Goal: Task Accomplishment & Management: Manage account settings

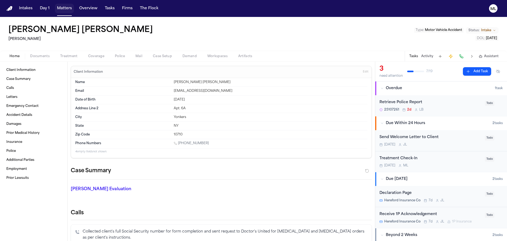
click at [64, 9] on button "Matters" at bounding box center [64, 9] width 19 height 10
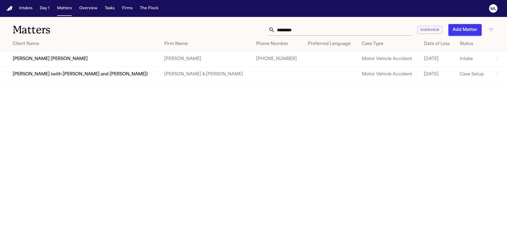
drag, startPoint x: 313, startPoint y: 36, endPoint x: 295, endPoint y: 32, distance: 18.8
click at [295, 32] on div "Matters ********* Overview Add Matter" at bounding box center [253, 27] width 507 height 20
drag, startPoint x: 304, startPoint y: 32, endPoint x: 243, endPoint y: 26, distance: 60.8
click at [238, 32] on div "********* Overview Add Matter" at bounding box center [323, 30] width 341 height 12
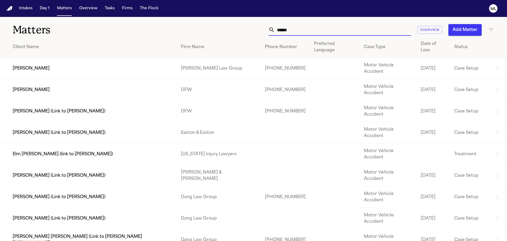
type input "******"
click at [114, 79] on td "[PERSON_NAME]" at bounding box center [88, 89] width 177 height 21
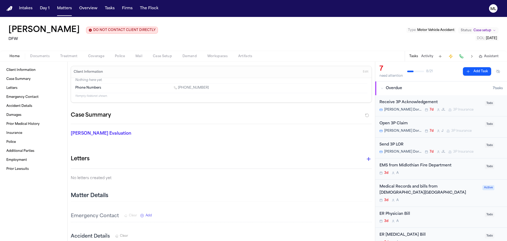
click at [458, 100] on div "Receive 3P Acknowledgement" at bounding box center [430, 102] width 102 height 6
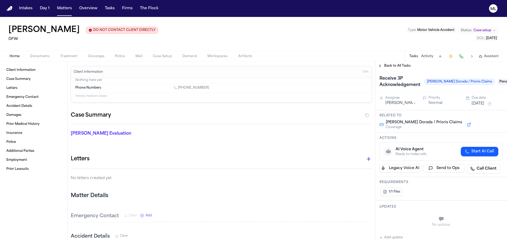
click at [498, 79] on span "Pending" at bounding box center [508, 81] width 21 height 6
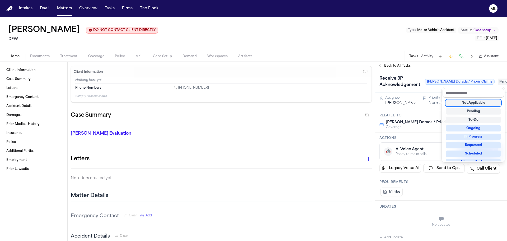
click at [474, 102] on div "Not Applicable" at bounding box center [473, 103] width 55 height 6
click at [400, 67] on div "Back to All Tasks Receive 3P Acknowledgement [PERSON_NAME] Dorada / Prioris Cla…" at bounding box center [441, 151] width 132 height 179
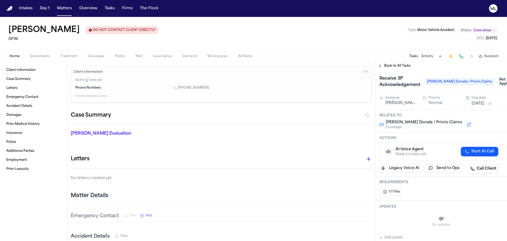
click at [400, 67] on span "Back to All Tasks" at bounding box center [397, 66] width 26 height 4
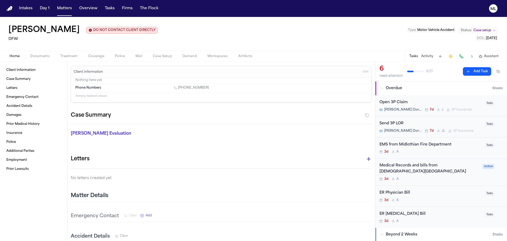
click at [454, 101] on div "Open 3P Claim" at bounding box center [430, 102] width 102 height 6
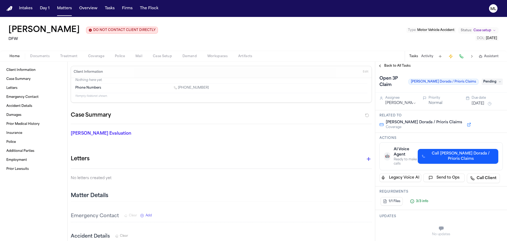
click at [491, 78] on span "Pending" at bounding box center [492, 81] width 21 height 6
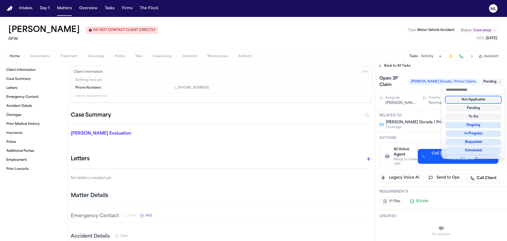
click at [474, 98] on div "Not Applicable" at bounding box center [473, 99] width 55 height 6
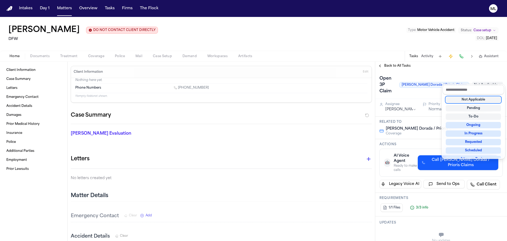
click at [396, 66] on div "Back to All Tasks Open 3P Claim [PERSON_NAME] Dorada / Prioris Claims Not Appli…" at bounding box center [441, 151] width 132 height 179
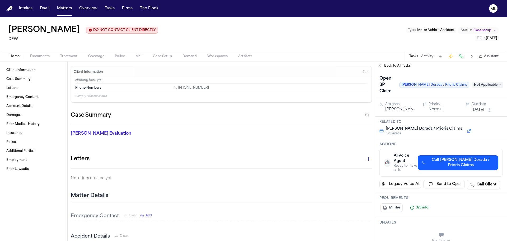
click at [396, 66] on span "Back to All Tasks" at bounding box center [397, 66] width 26 height 4
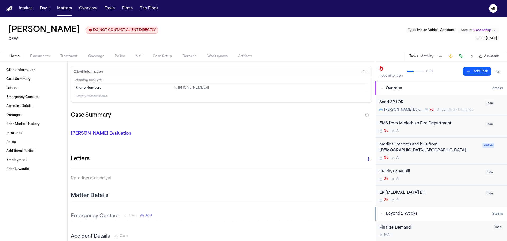
click at [442, 99] on div "Send 3P [PERSON_NAME] Dorada / Prioris Claims 7d [PERSON_NAME] 3P Insurance Todo" at bounding box center [441, 105] width 132 height 21
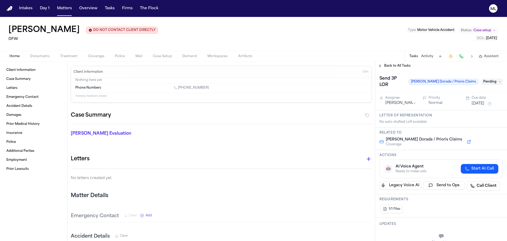
click at [485, 82] on div "Send 3P [PERSON_NAME] Dorada / Prioris Claims Pending" at bounding box center [440, 81] width 123 height 15
click at [485, 81] on span "Pending" at bounding box center [492, 81] width 21 height 6
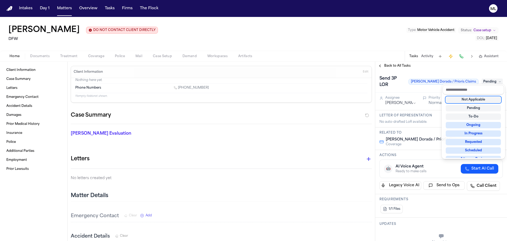
click at [473, 100] on div "Not Applicable" at bounding box center [473, 99] width 55 height 6
click at [391, 63] on div "Back to All Tasks Send 3P [PERSON_NAME] Dorada / Prioris Claims Not Applicable …" at bounding box center [441, 151] width 132 height 179
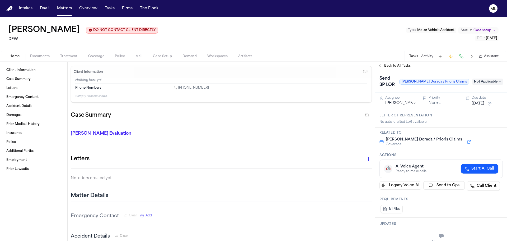
click at [391, 64] on span "Back to All Tasks" at bounding box center [397, 66] width 26 height 4
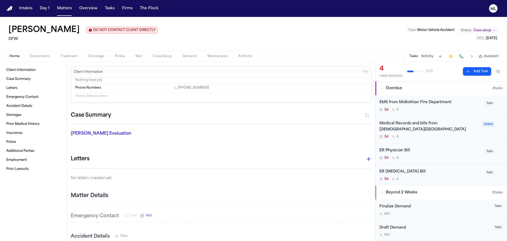
click at [465, 109] on div "3d A" at bounding box center [430, 109] width 102 height 4
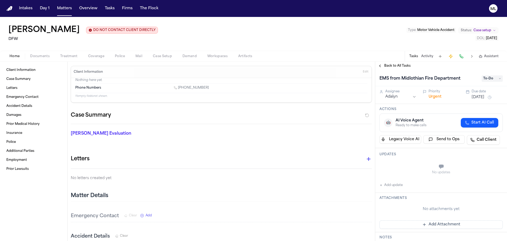
click at [476, 97] on button "[DATE]" at bounding box center [478, 97] width 13 height 5
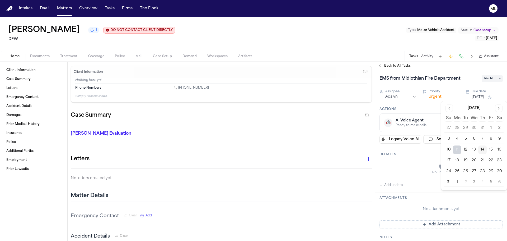
click at [460, 161] on button "18" at bounding box center [457, 160] width 8 height 8
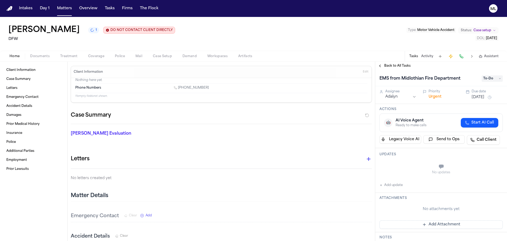
click at [490, 78] on span "To-Do" at bounding box center [492, 78] width 21 height 6
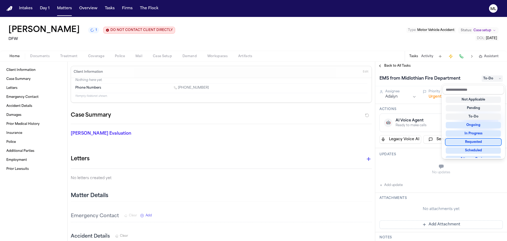
click at [476, 139] on div "Requested" at bounding box center [473, 142] width 55 height 6
click at [453, 140] on div "Requested" at bounding box center [473, 142] width 55 height 6
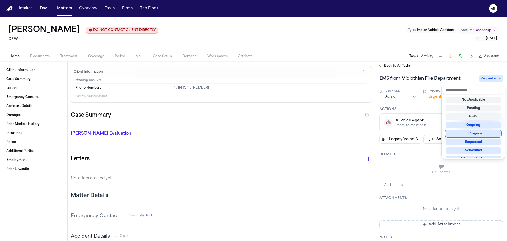
click at [395, 64] on div "Back to All Tasks EMS from Midlothian Fire Department Requested Assignee Adalyn…" at bounding box center [441, 151] width 132 height 179
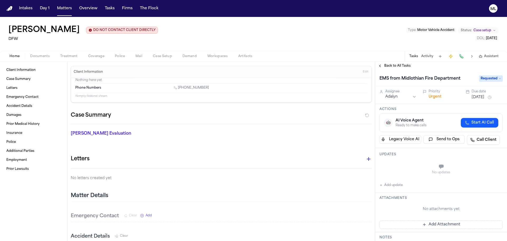
click at [395, 64] on span "Back to All Tasks" at bounding box center [397, 66] width 26 height 4
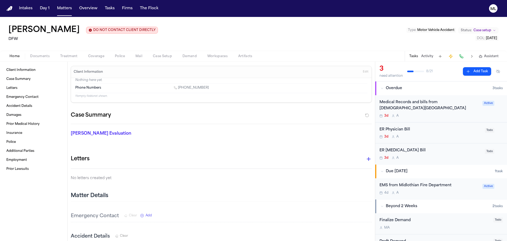
click at [447, 129] on div "ER Physician Bill" at bounding box center [430, 129] width 102 height 6
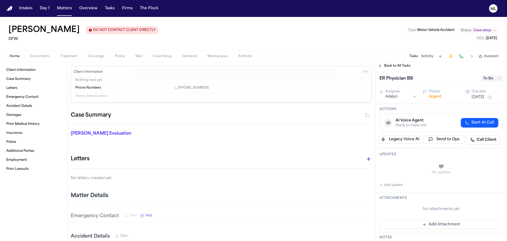
click at [495, 77] on span "To-Do" at bounding box center [492, 78] width 21 height 6
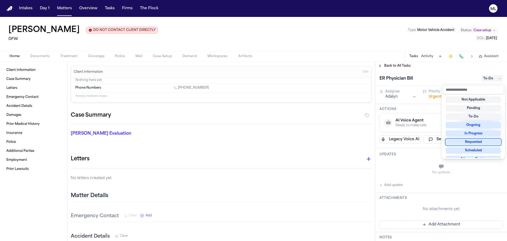
click at [476, 139] on div "Requested" at bounding box center [473, 142] width 55 height 6
click at [438, 96] on div "ER Physician Bill Requested Assignee Adalyn Priority Urgent Due date [DATE] Act…" at bounding box center [441, 155] width 132 height 171
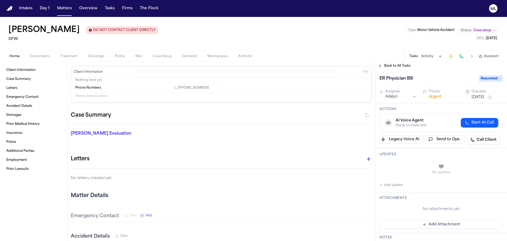
click at [438, 96] on button "Urgent" at bounding box center [435, 96] width 13 height 5
click at [438, 96] on button "Immediate" at bounding box center [439, 96] width 20 height 5
click at [484, 97] on button "[DATE]" at bounding box center [478, 97] width 13 height 5
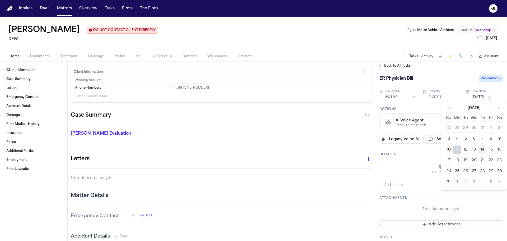
click at [457, 158] on button "18" at bounding box center [457, 160] width 8 height 8
click at [395, 97] on html "Intakes Day 1 Matters Overview Tasks Firms The Flock ML [PERSON_NAME] 1 DO NOT …" at bounding box center [253, 120] width 507 height 241
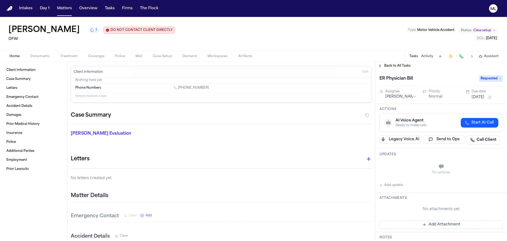
click at [395, 66] on span "Back to All Tasks" at bounding box center [397, 66] width 26 height 4
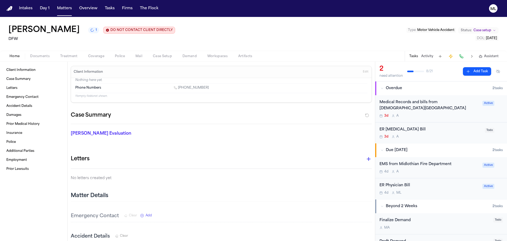
click at [433, 135] on div "3d A" at bounding box center [430, 136] width 102 height 4
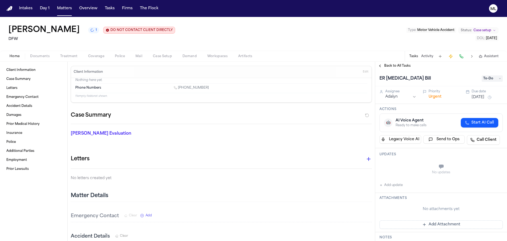
click at [494, 81] on span "To-Do" at bounding box center [492, 78] width 21 height 6
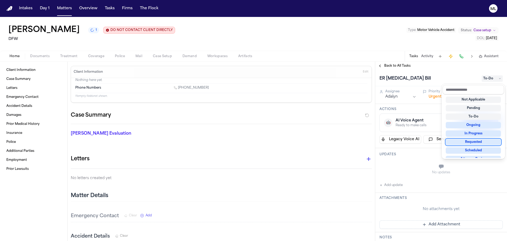
click at [473, 140] on div "Requested" at bounding box center [473, 142] width 55 height 6
click at [435, 93] on div "ER [MEDICAL_DATA] Bill Requested Assignee Adalyn Priority Urgent Due date [DATE…" at bounding box center [441, 155] width 132 height 171
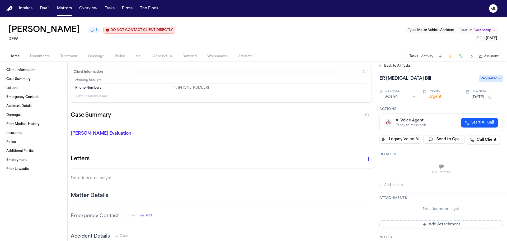
click at [434, 96] on button "Urgent" at bounding box center [435, 96] width 13 height 5
click at [435, 95] on button "Immediate" at bounding box center [439, 96] width 20 height 5
click at [392, 62] on div "Back to All Tasks" at bounding box center [441, 66] width 132 height 8
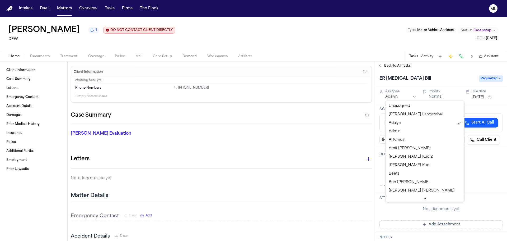
click at [393, 95] on html "Intakes Day 1 Matters Overview Tasks Firms The Flock ML [PERSON_NAME] 1 DO NOT …" at bounding box center [253, 120] width 507 height 241
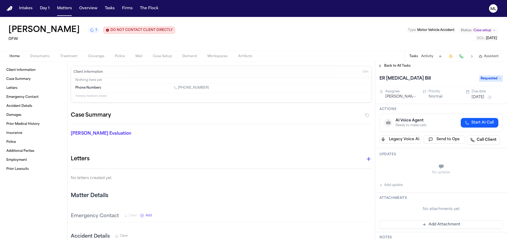
click at [479, 96] on button "[DATE]" at bounding box center [478, 97] width 13 height 5
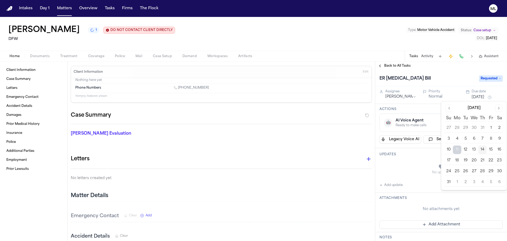
click at [454, 161] on button "18" at bounding box center [457, 160] width 8 height 8
click at [396, 66] on span "Back to All Tasks" at bounding box center [397, 66] width 26 height 4
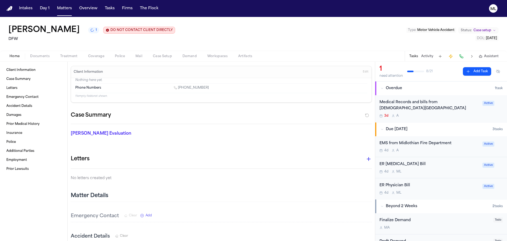
click at [446, 116] on div "3d A" at bounding box center [429, 116] width 100 height 4
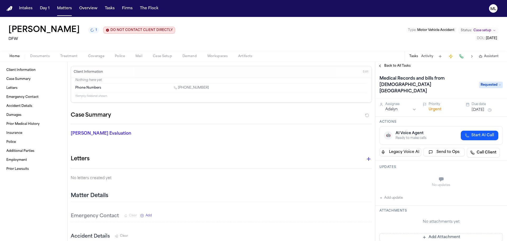
click at [475, 107] on button "[DATE]" at bounding box center [478, 109] width 13 height 5
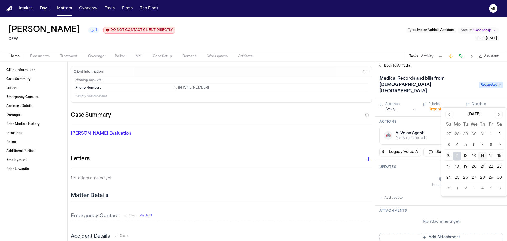
click at [456, 168] on button "18" at bounding box center [457, 166] width 8 height 8
click at [435, 107] on button "Urgent" at bounding box center [435, 109] width 13 height 5
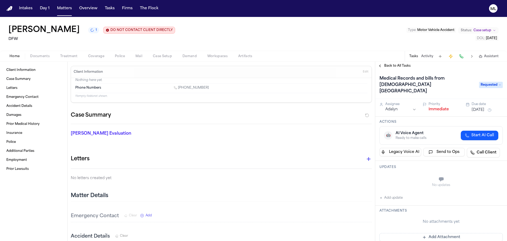
click at [435, 107] on button "Immediate" at bounding box center [439, 109] width 20 height 5
click at [398, 67] on span "Back to All Tasks" at bounding box center [397, 66] width 26 height 4
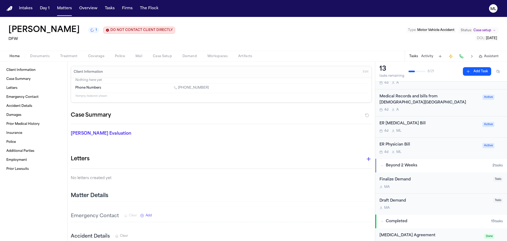
scroll to position [26, 0]
click at [455, 114] on div "Medical Records and bills from [DEMOGRAPHIC_DATA][GEOGRAPHIC_DATA] 4d A Active" at bounding box center [441, 103] width 132 height 27
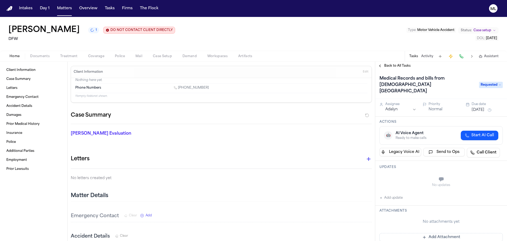
scroll to position [26, 0]
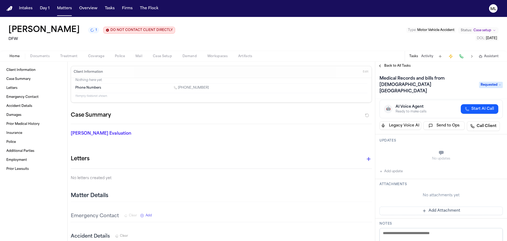
click at [438, 206] on button "Add Attachment" at bounding box center [440, 210] width 123 height 8
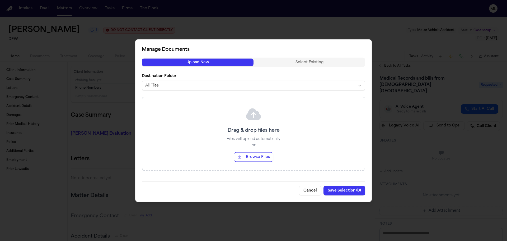
click at [254, 159] on button "Browse Files" at bounding box center [253, 157] width 39 height 10
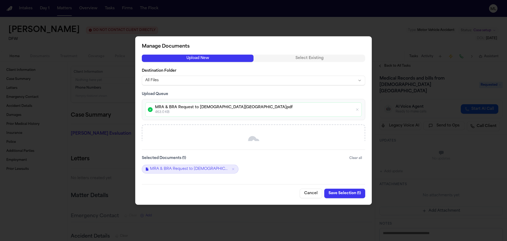
click at [330, 191] on button "Save Selection ( 1 )" at bounding box center [344, 193] width 41 height 10
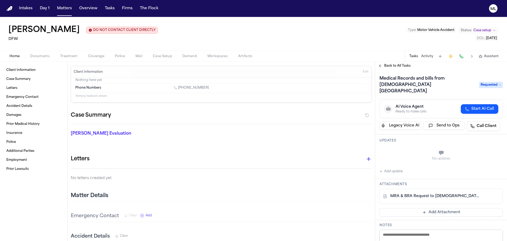
click at [384, 65] on span "Back to All Tasks" at bounding box center [397, 66] width 26 height 4
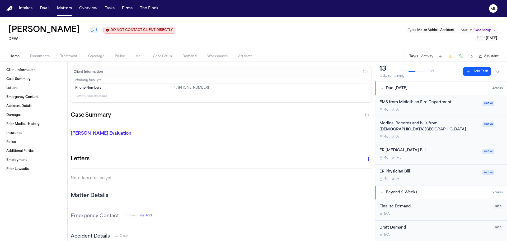
click at [412, 110] on div "4d A" at bounding box center [429, 109] width 100 height 4
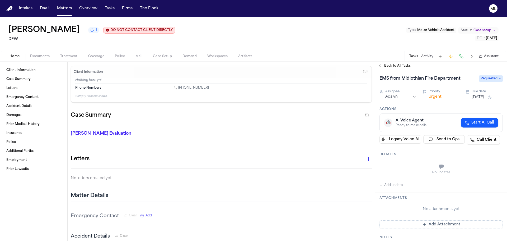
click at [444, 224] on button "Add Attachment" at bounding box center [440, 224] width 123 height 8
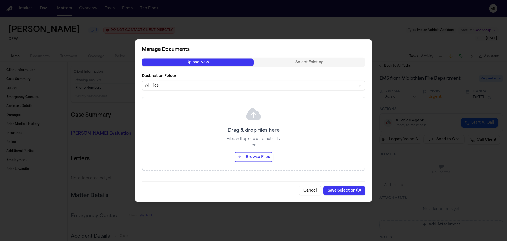
click at [258, 156] on button "Browse Files" at bounding box center [253, 157] width 39 height 10
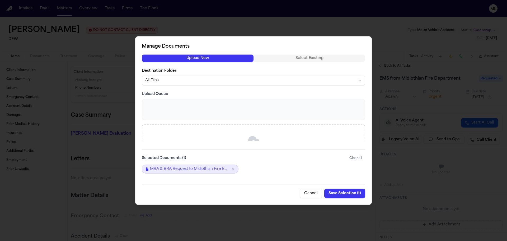
click at [335, 192] on button "Save Selection ( 1 )" at bounding box center [344, 193] width 41 height 10
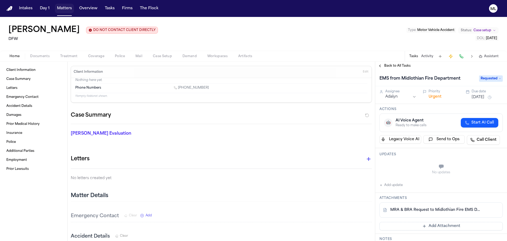
click at [62, 7] on button "Matters" at bounding box center [64, 9] width 19 height 10
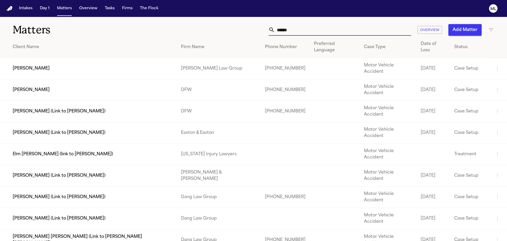
drag, startPoint x: 294, startPoint y: 29, endPoint x: 254, endPoint y: 31, distance: 39.7
click at [254, 31] on div "****** Overview Add Matter" at bounding box center [323, 30] width 341 height 12
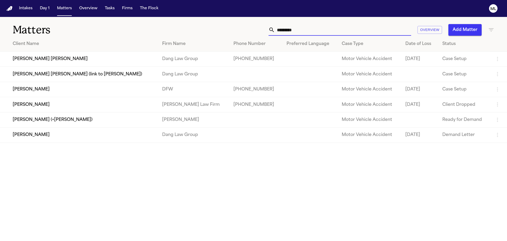
type input "*********"
click at [113, 92] on td "[PERSON_NAME]" at bounding box center [79, 89] width 158 height 15
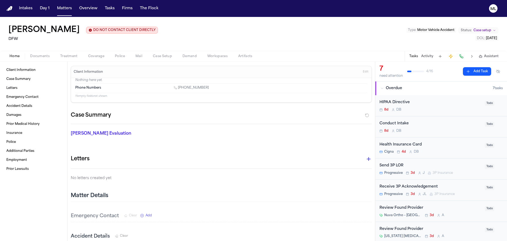
click at [457, 104] on div "HIPAA Directive" at bounding box center [430, 102] width 102 height 6
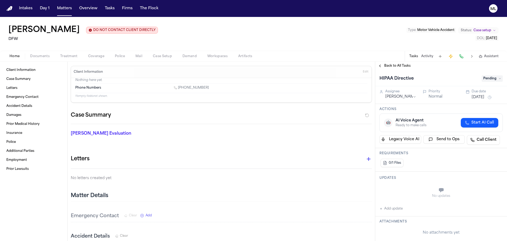
click at [487, 76] on span "Pending" at bounding box center [492, 78] width 21 height 6
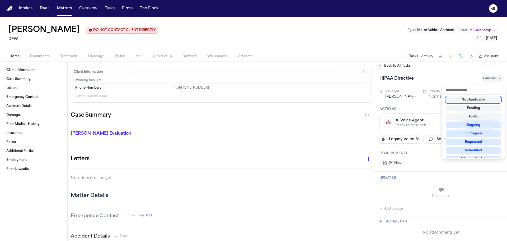
type textarea "**********"
click at [475, 98] on div "Not Applicable" at bounding box center [473, 99] width 55 height 6
click at [396, 62] on div "**********" at bounding box center [441, 151] width 132 height 179
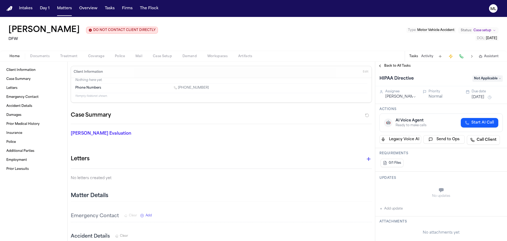
click at [395, 65] on span "Back to All Tasks" at bounding box center [397, 66] width 26 height 4
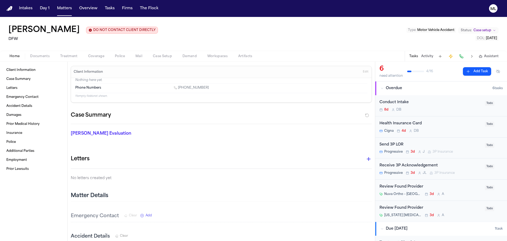
click at [446, 105] on div "Conduct Intake 8d D B" at bounding box center [430, 105] width 102 height 12
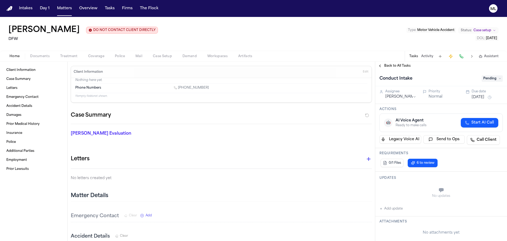
click at [491, 76] on span "Pending" at bounding box center [492, 78] width 21 height 6
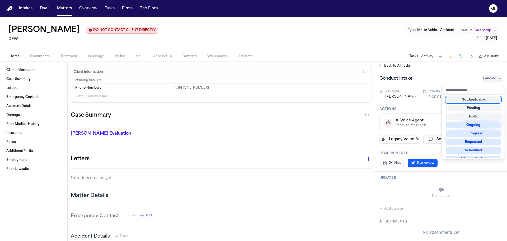
click at [475, 96] on div "Not Applicable Pending To-Do Ongoing In Progress Requested Scheduled Attorney R…" at bounding box center [474, 125] width 62 height 63
click at [473, 99] on div "Not Applicable" at bounding box center [473, 99] width 55 height 6
click at [397, 65] on div "Back to All Tasks Conduct Intake Not Applicable Assignee [PERSON_NAME] Priority…" at bounding box center [441, 151] width 132 height 179
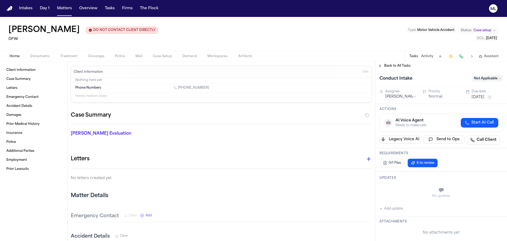
click at [400, 66] on span "Back to All Tasks" at bounding box center [397, 66] width 26 height 4
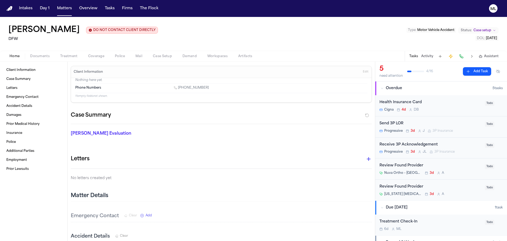
click at [456, 110] on div "Cigna 4d D B" at bounding box center [430, 109] width 102 height 4
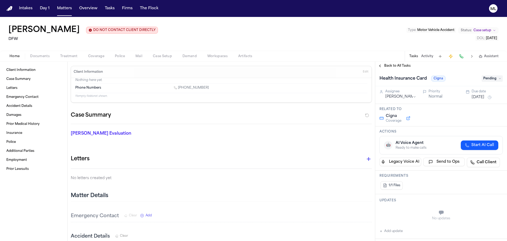
click at [484, 78] on span "Pending" at bounding box center [492, 78] width 21 height 6
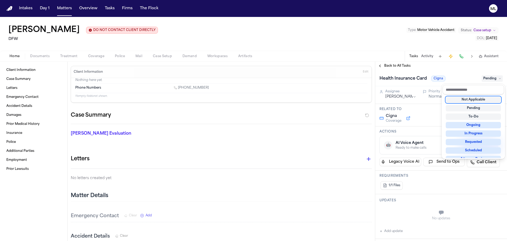
click at [472, 100] on div "Not Applicable" at bounding box center [473, 99] width 55 height 6
click at [401, 67] on div "Back to All Tasks Health Insurance Card Cigna Not Applicable Assignee [PERSON_N…" at bounding box center [441, 151] width 132 height 179
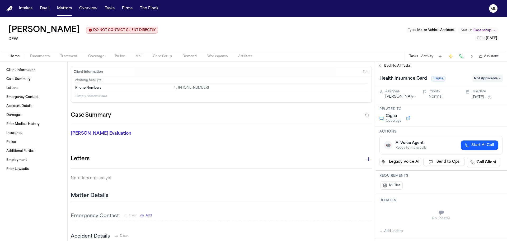
click at [401, 67] on span "Back to All Tasks" at bounding box center [397, 66] width 26 height 4
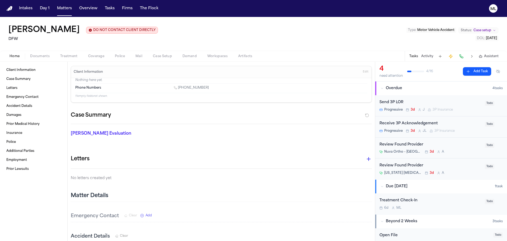
click at [463, 104] on div "Send 3P LOR" at bounding box center [430, 102] width 102 height 6
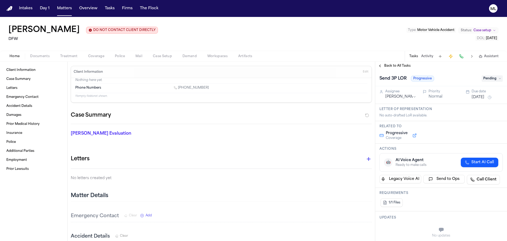
click at [485, 77] on span "Pending" at bounding box center [492, 78] width 21 height 6
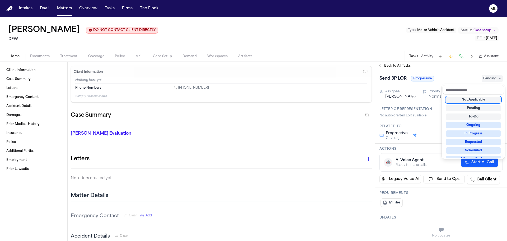
click at [473, 99] on div "Not Applicable" at bounding box center [473, 99] width 55 height 6
click at [400, 64] on div "Back to All Tasks Send 3P LOR Progressive Not Applicable Assignee [PERSON_NAME]…" at bounding box center [441, 151] width 132 height 179
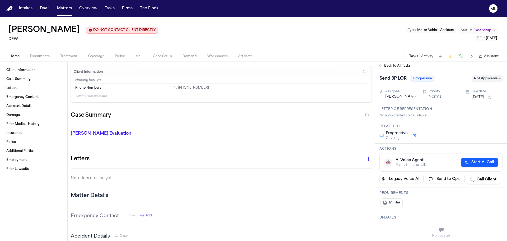
click at [400, 64] on span "Back to All Tasks" at bounding box center [397, 66] width 26 height 4
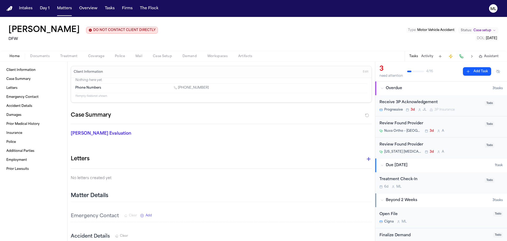
click at [459, 107] on div "Receive 3P Acknowledgement Progressive 3d [PERSON_NAME] 3P Insurance" at bounding box center [430, 105] width 102 height 12
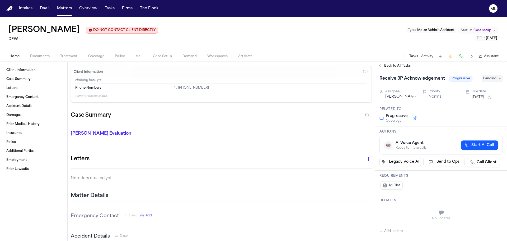
click at [484, 82] on div "Receive 3P Acknowledgement Progressive Pending" at bounding box center [440, 78] width 123 height 8
click at [485, 78] on span "Pending" at bounding box center [492, 78] width 21 height 6
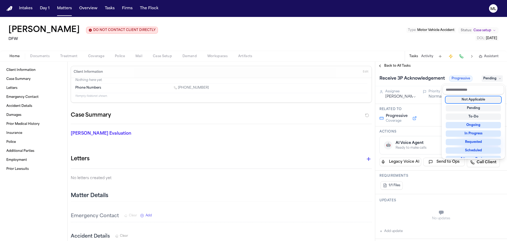
click at [472, 100] on div "Not Applicable" at bounding box center [473, 99] width 55 height 6
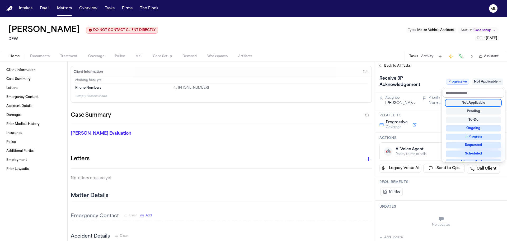
click at [385, 64] on div "Back to All Tasks Receive 3P Acknowledgement Progressive Not Applicable Assigne…" at bounding box center [441, 151] width 132 height 179
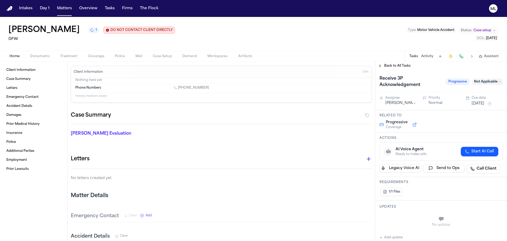
click at [388, 66] on span "Back to All Tasks" at bounding box center [397, 66] width 26 height 4
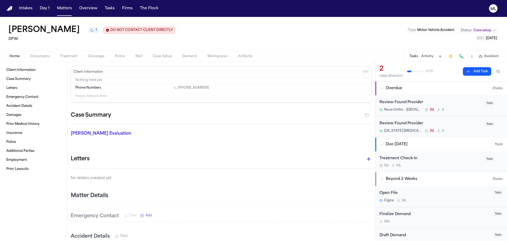
click at [458, 102] on div "Review Found Provider" at bounding box center [430, 102] width 102 height 6
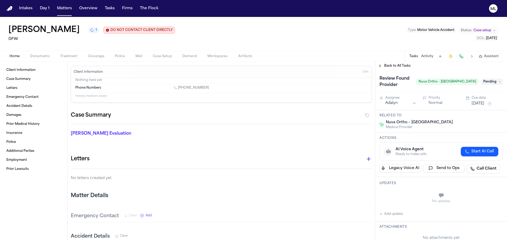
click at [487, 84] on span "Pending" at bounding box center [492, 81] width 21 height 6
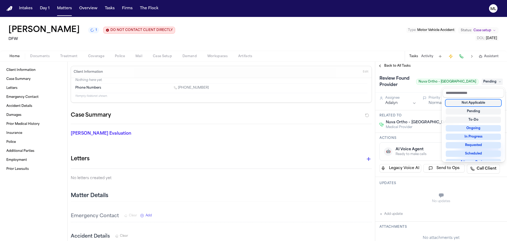
click at [473, 101] on div "Not Applicable" at bounding box center [473, 103] width 55 height 6
click at [402, 67] on div "Back to All Tasks Review Found Provider Nuva Ortho – [GEOGRAPHIC_DATA] Pending …" at bounding box center [441, 151] width 132 height 179
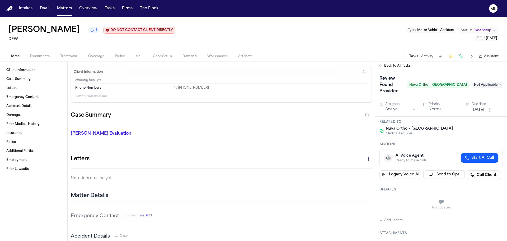
click at [402, 67] on span "Back to All Tasks" at bounding box center [397, 66] width 26 height 4
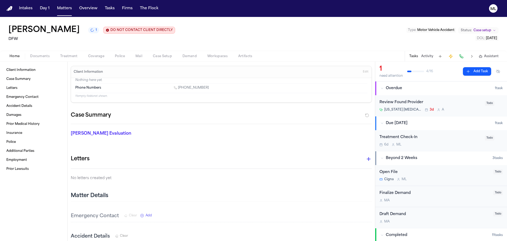
click at [452, 103] on div "Review Found Provider" at bounding box center [430, 102] width 102 height 6
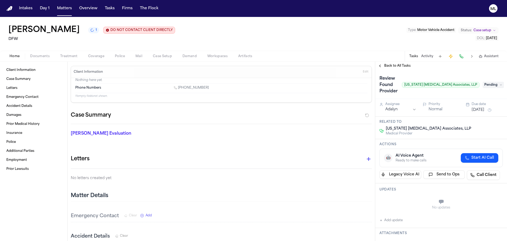
click at [488, 82] on span "Pending" at bounding box center [493, 85] width 21 height 6
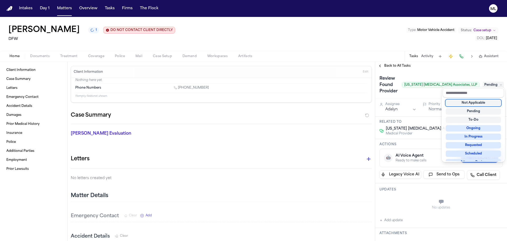
click at [476, 100] on div "Not Applicable" at bounding box center [473, 103] width 55 height 6
click at [400, 67] on div "Back to All Tasks Review Found Provider [US_STATE] [MEDICAL_DATA] Associates, L…" at bounding box center [441, 151] width 132 height 179
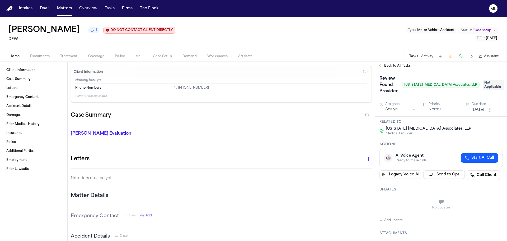
click at [400, 67] on span "Back to All Tasks" at bounding box center [397, 66] width 26 height 4
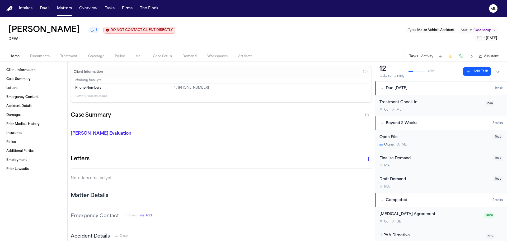
click at [459, 113] on div "Treatment Check-In 6d M L Todo" at bounding box center [441, 105] width 132 height 21
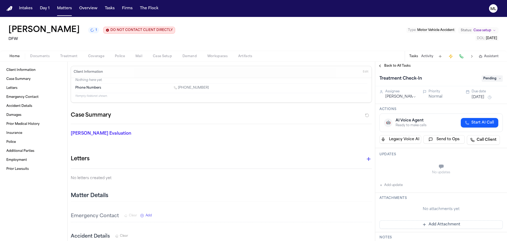
click at [487, 79] on span "Pending" at bounding box center [492, 78] width 21 height 6
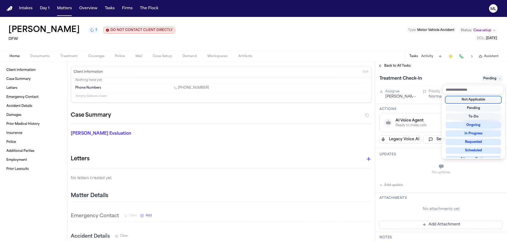
click at [471, 102] on div "Not Applicable" at bounding box center [473, 99] width 55 height 6
click at [383, 66] on div "Back to All Tasks Treatment Check-In Not Applicable Assignee [PERSON_NAME] Prio…" at bounding box center [441, 151] width 132 height 179
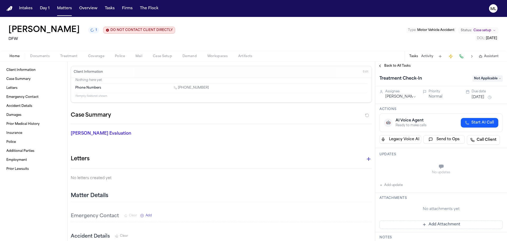
click at [384, 66] on button "Back to All Tasks" at bounding box center [394, 66] width 38 height 4
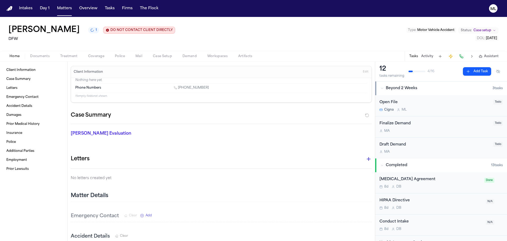
click at [472, 71] on button "Add Task" at bounding box center [477, 71] width 28 height 8
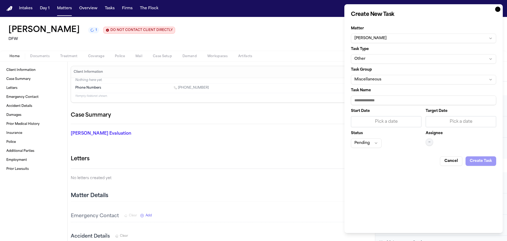
click at [391, 59] on button "Other" at bounding box center [423, 59] width 145 height 10
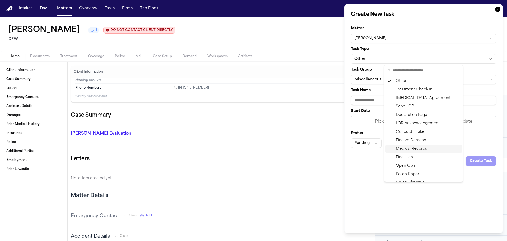
click at [404, 151] on div "Medical Records" at bounding box center [423, 148] width 77 height 8
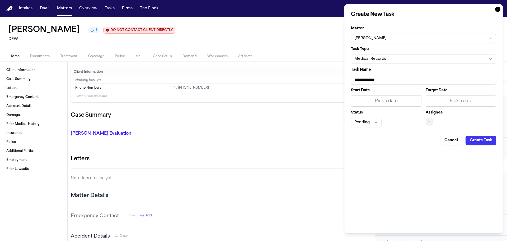
click at [398, 81] on input "**********" at bounding box center [423, 80] width 145 height 10
paste input "**********"
type input "**********"
click at [464, 104] on div "Pick a date" at bounding box center [461, 101] width 64 height 6
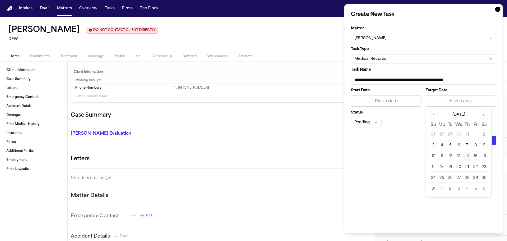
click at [467, 153] on button "14" at bounding box center [467, 156] width 8 height 8
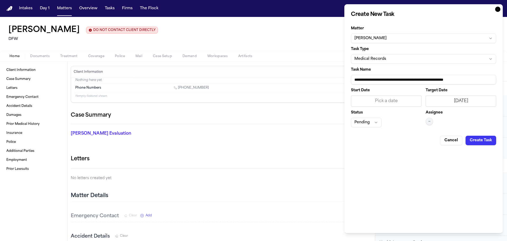
click at [430, 122] on span "—" at bounding box center [429, 121] width 2 height 4
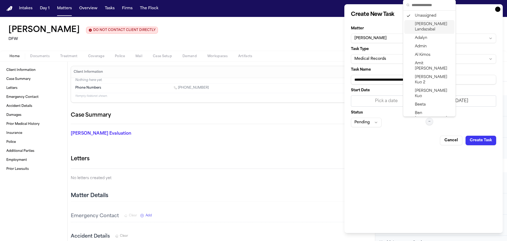
click at [426, 25] on span "[PERSON_NAME]" at bounding box center [433, 27] width 37 height 11
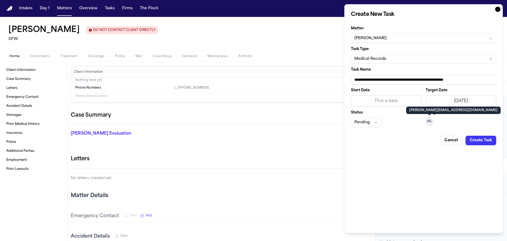
click at [359, 123] on button "Pending" at bounding box center [366, 123] width 31 height 10
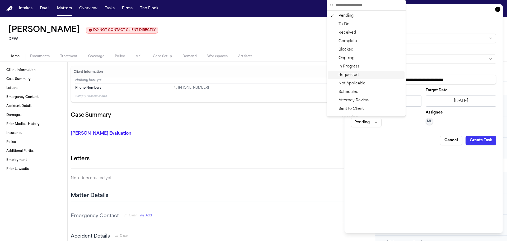
click at [354, 73] on div "Requested" at bounding box center [366, 75] width 77 height 8
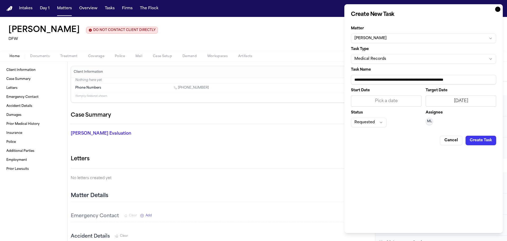
click at [483, 136] on button "Create Task" at bounding box center [481, 140] width 31 height 10
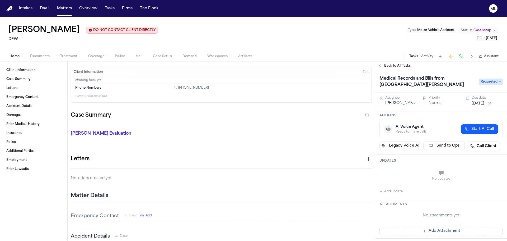
click at [452, 147] on button "Send to Ops" at bounding box center [444, 145] width 42 height 8
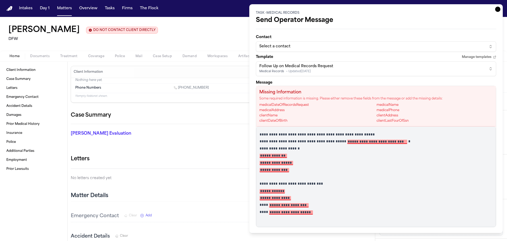
click at [339, 66] on div "Follow Up on Medical Records Request Medical Records • Updated [DATE]" at bounding box center [371, 69] width 225 height 10
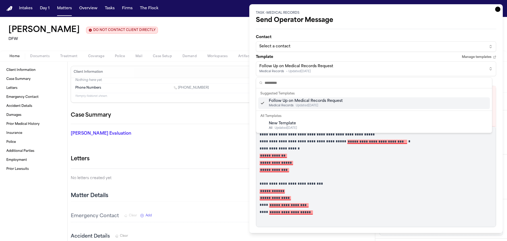
click at [336, 48] on html "Intakes Day 1 Matters Overview Tasks Firms The Flock ML [PERSON_NAME] DO NOT CO…" at bounding box center [253, 120] width 507 height 241
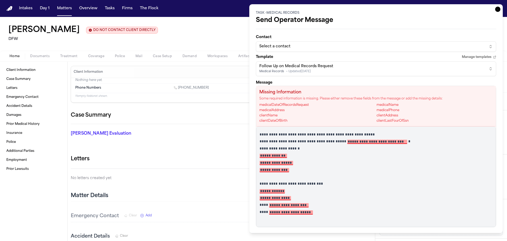
click at [336, 45] on div "Select a contact" at bounding box center [371, 46] width 225 height 5
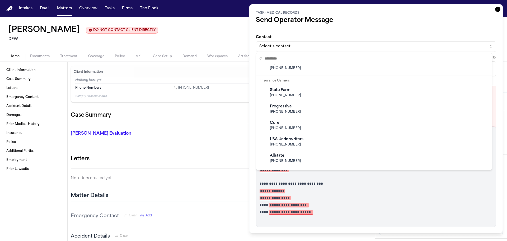
scroll to position [106, 0]
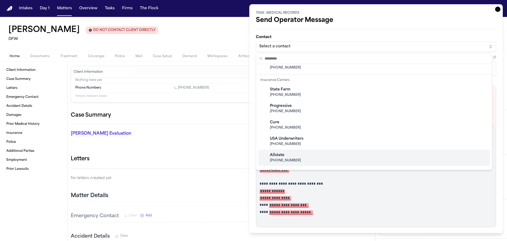
click at [371, 174] on html "Intakes Day 1 Matters Overview Tasks Firms The Flock ML [PERSON_NAME] DO NOT CO…" at bounding box center [253, 120] width 507 height 241
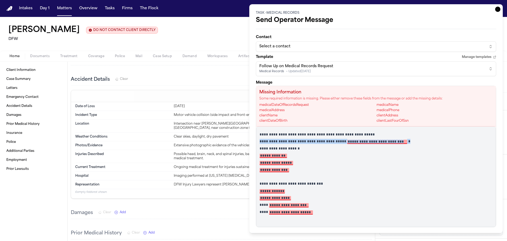
drag, startPoint x: 417, startPoint y: 142, endPoint x: 259, endPoint y: 139, distance: 158.7
click at [259, 139] on div "**********" at bounding box center [376, 176] width 240 height 101
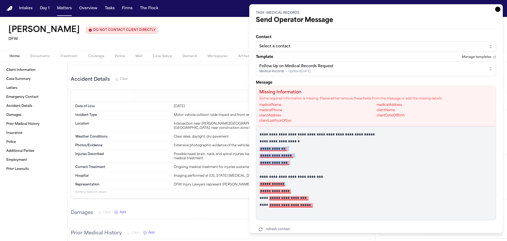
drag, startPoint x: 295, startPoint y: 163, endPoint x: 256, endPoint y: 148, distance: 41.5
click at [256, 148] on div "**********" at bounding box center [376, 172] width 240 height 93
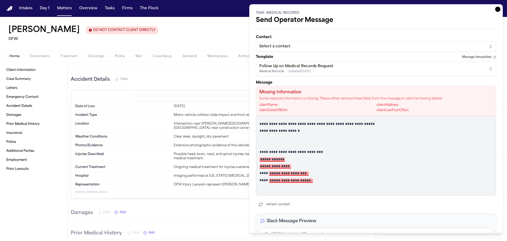
paste div
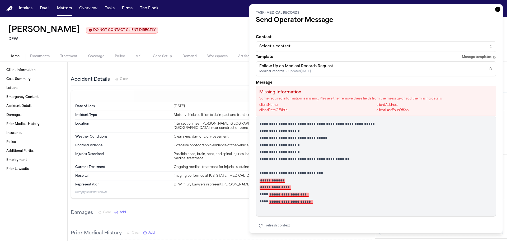
drag, startPoint x: 299, startPoint y: 182, endPoint x: 256, endPoint y: 181, distance: 42.8
click at [256, 181] on div "**********" at bounding box center [376, 151] width 240 height 131
drag, startPoint x: 313, startPoint y: 187, endPoint x: 255, endPoint y: 186, distance: 57.3
click at [255, 186] on div "**********" at bounding box center [376, 118] width 254 height 228
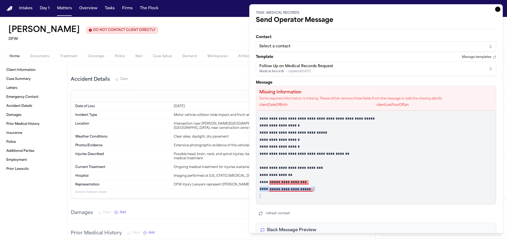
drag, startPoint x: 326, startPoint y: 192, endPoint x: 251, endPoint y: 186, distance: 75.0
click at [251, 186] on div "**********" at bounding box center [376, 118] width 254 height 228
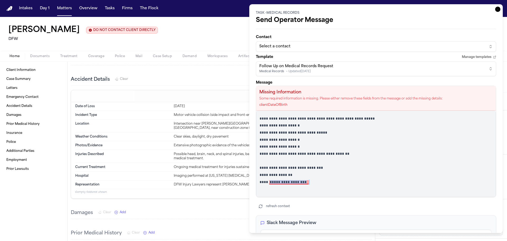
drag, startPoint x: 318, startPoint y: 182, endPoint x: 271, endPoint y: 181, distance: 46.5
click at [271, 181] on p "**********" at bounding box center [374, 181] width 229 height 5
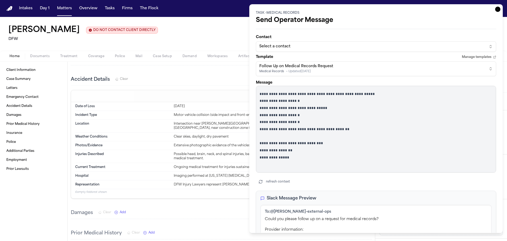
click at [261, 93] on p "**********" at bounding box center [374, 93] width 229 height 5
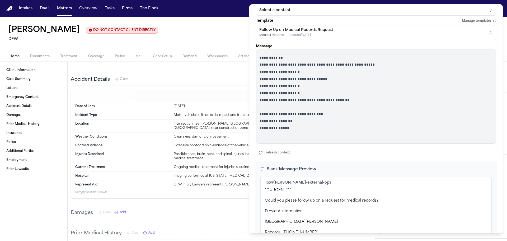
scroll to position [90, 0]
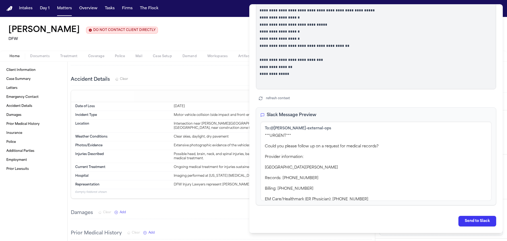
click at [472, 224] on button "Send to Slack" at bounding box center [477, 220] width 38 height 11
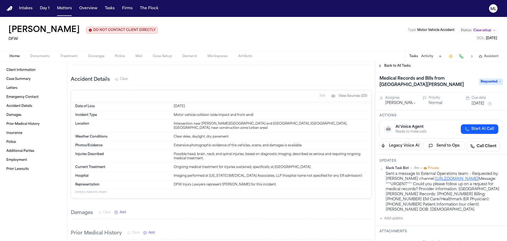
click at [392, 65] on span "Back to All Tasks" at bounding box center [397, 66] width 26 height 4
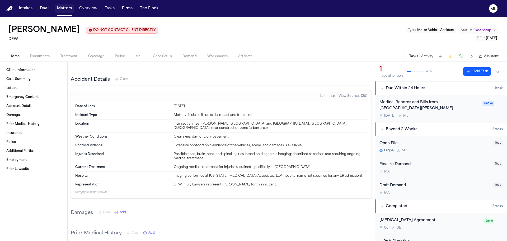
click at [61, 9] on button "Matters" at bounding box center [64, 9] width 19 height 10
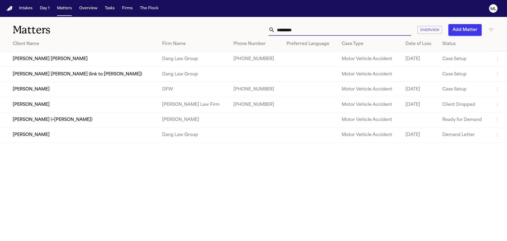
drag, startPoint x: 300, startPoint y: 30, endPoint x: 240, endPoint y: 27, distance: 60.3
click at [236, 30] on div "********* Overview Add Matter" at bounding box center [323, 30] width 341 height 12
type input "***"
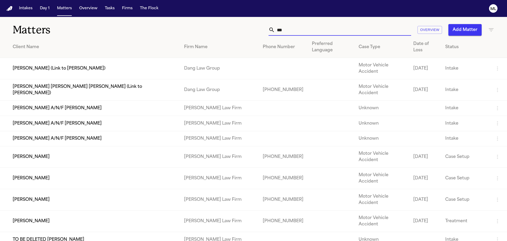
click at [292, 29] on input "***" at bounding box center [343, 30] width 136 height 12
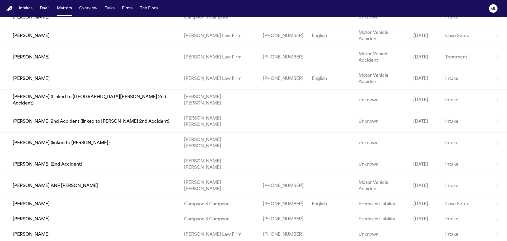
scroll to position [449, 0]
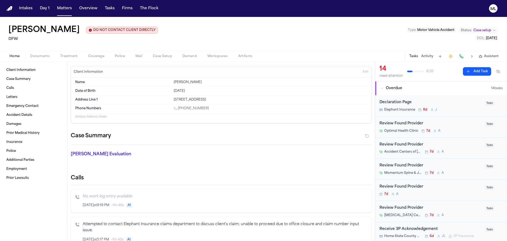
click at [464, 111] on div "Elephant Insurance 8d J" at bounding box center [430, 109] width 102 height 4
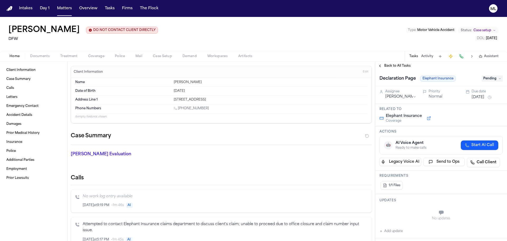
click at [491, 78] on span "Pending" at bounding box center [492, 78] width 21 height 6
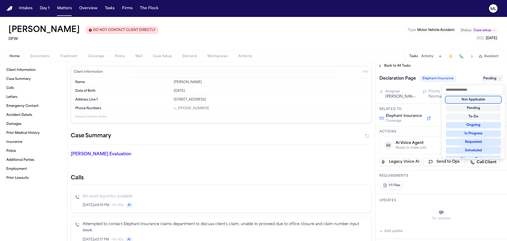
click at [483, 98] on div "Not Applicable" at bounding box center [473, 99] width 55 height 6
click at [391, 65] on div "Back to All Tasks Declaration Page Elephant Insurance Not Applicable Assignee […" at bounding box center [441, 151] width 132 height 179
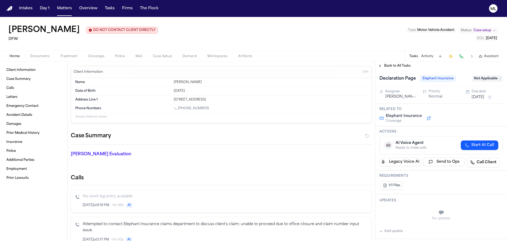
click at [391, 65] on span "Back to All Tasks" at bounding box center [397, 66] width 26 height 4
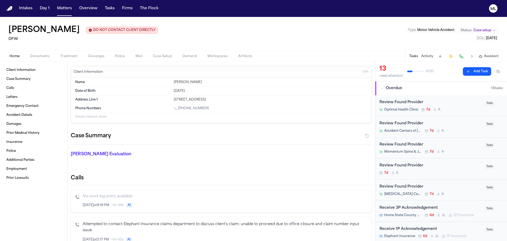
click at [473, 107] on div "Review Found Provider Optimal Health Clinic 7d A" at bounding box center [430, 105] width 102 height 12
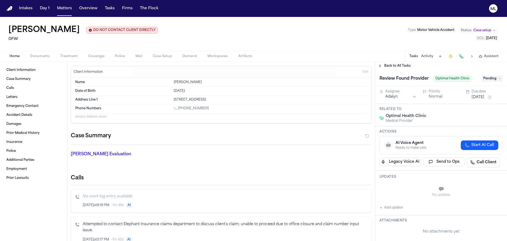
click at [485, 78] on span "Pending" at bounding box center [492, 78] width 21 height 6
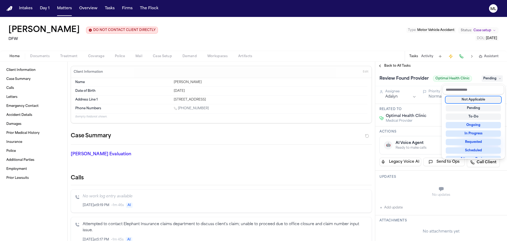
click at [473, 98] on div "Not Applicable" at bounding box center [473, 99] width 55 height 6
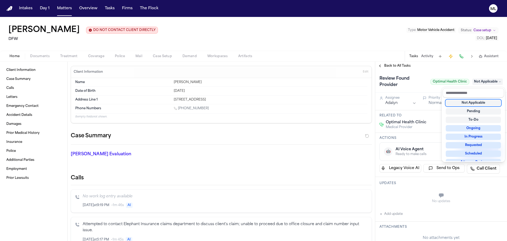
click at [402, 68] on div "Back to All Tasks Review Found Provider Optimal Health Clinic Not Applicable As…" at bounding box center [441, 151] width 132 height 179
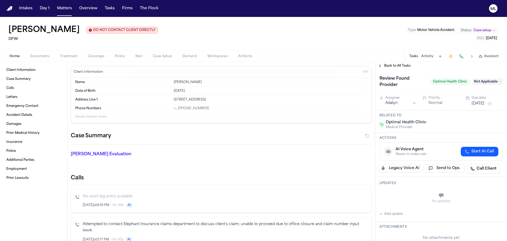
click at [401, 64] on span "Back to All Tasks" at bounding box center [397, 66] width 26 height 4
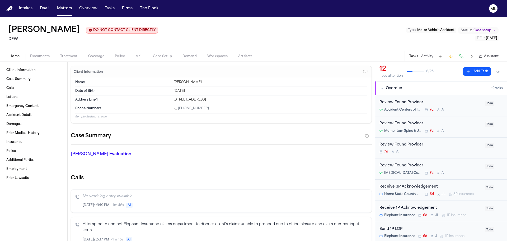
click at [464, 109] on div "Accident Centers of [US_STATE] Pain Relief & Rehabilitation – [GEOGRAPHIC_DATA]…" at bounding box center [430, 109] width 102 height 4
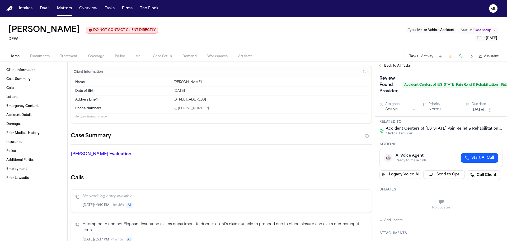
click at [383, 63] on div "Back to All Tasks" at bounding box center [441, 66] width 132 height 8
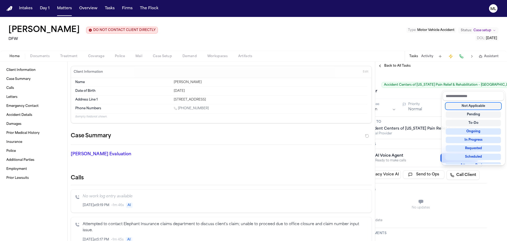
click at [480, 103] on div "Not Applicable" at bounding box center [473, 106] width 55 height 6
click at [392, 65] on div "Back to All Tasks Review Found Provider Accident Centers of [US_STATE] Pain Rel…" at bounding box center [441, 151] width 132 height 179
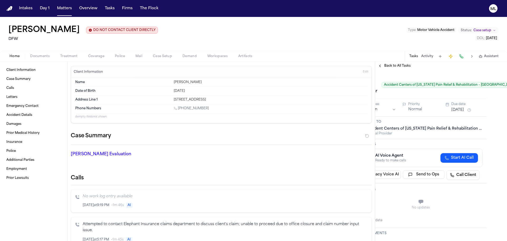
click at [392, 65] on span "Back to All Tasks" at bounding box center [397, 66] width 26 height 4
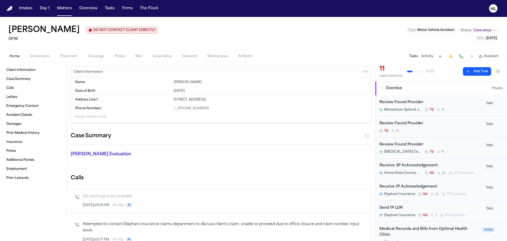
click at [460, 108] on div "Momentum Spine & Joint 7d A" at bounding box center [430, 109] width 102 height 4
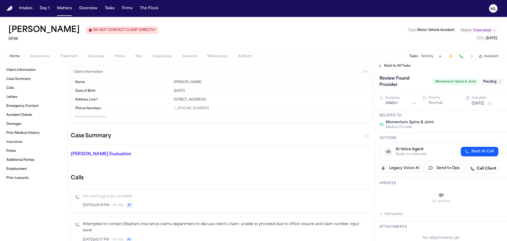
click at [491, 81] on span "Pending" at bounding box center [492, 81] width 21 height 6
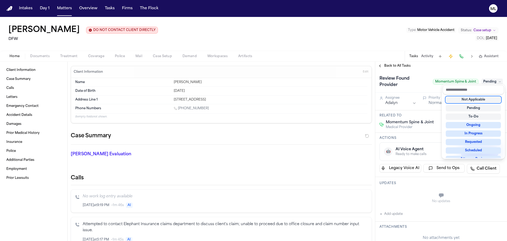
click at [483, 98] on div "Not Applicable" at bounding box center [473, 99] width 55 height 6
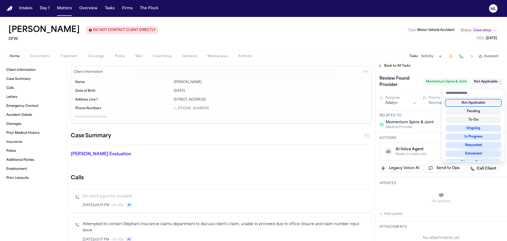
click at [404, 66] on div "Back to All Tasks Review Found Provider Momentum Spine & Joint Not Applicable A…" at bounding box center [441, 151] width 132 height 179
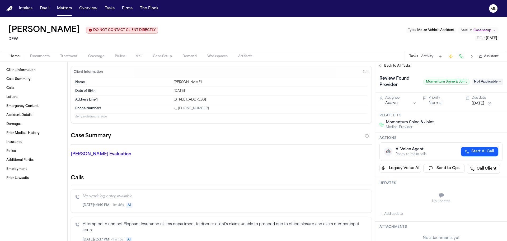
click at [404, 66] on span "Back to All Tasks" at bounding box center [397, 66] width 26 height 4
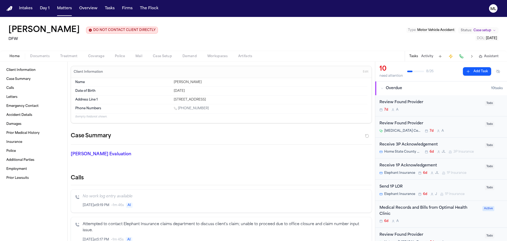
click at [464, 106] on div "Review Found Provider 7d A" at bounding box center [430, 105] width 102 height 12
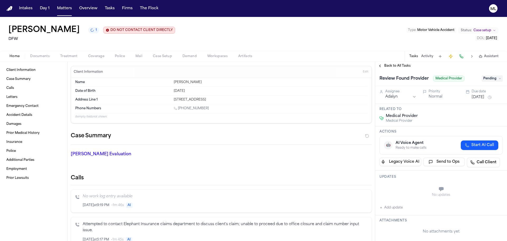
click at [489, 78] on span "Pending" at bounding box center [492, 78] width 21 height 6
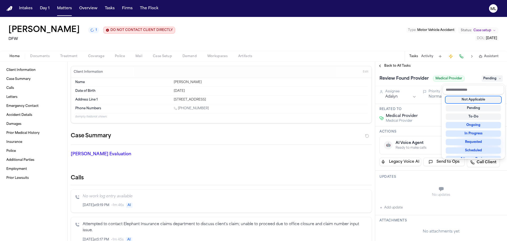
click at [474, 102] on div "Not Applicable" at bounding box center [473, 99] width 55 height 6
click at [398, 67] on div "Back to All Tasks Review Found Provider Medical Provider Not Applicable Assigne…" at bounding box center [441, 151] width 132 height 179
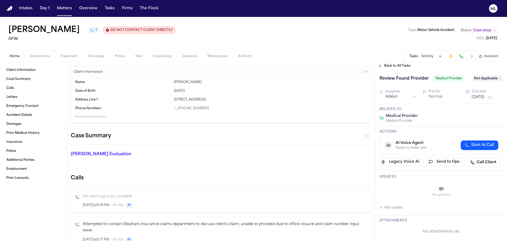
click at [398, 67] on span "Back to All Tasks" at bounding box center [397, 66] width 26 height 4
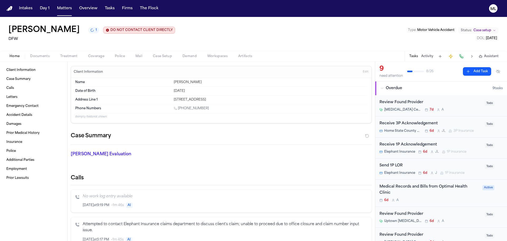
click at [456, 106] on div "Review Found Provider [MEDICAL_DATA] Centers of [US_STATE] 7d A" at bounding box center [430, 105] width 102 height 12
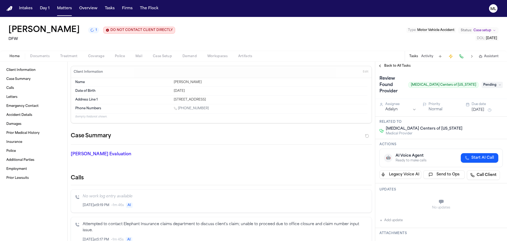
click at [490, 82] on span "Pending" at bounding box center [492, 85] width 21 height 6
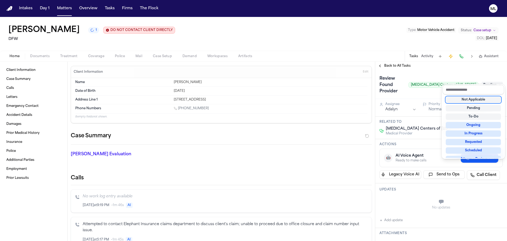
click at [473, 102] on div "Not Applicable" at bounding box center [473, 99] width 55 height 6
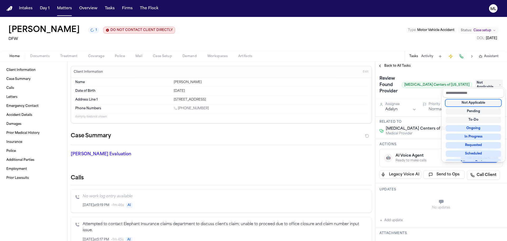
click at [403, 63] on div "Back to All Tasks Review Found Provider [MEDICAL_DATA] Centers of [US_STATE] No…" at bounding box center [441, 151] width 132 height 179
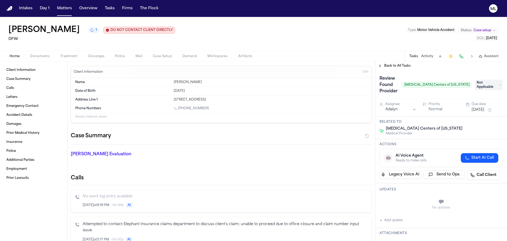
click at [402, 64] on span "Back to All Tasks" at bounding box center [397, 66] width 26 height 4
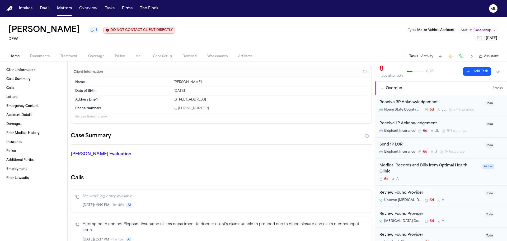
click at [471, 103] on div "Receive 3P Acknowledgement" at bounding box center [430, 102] width 102 height 6
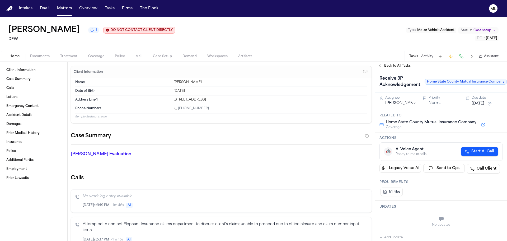
scroll to position [0, 22]
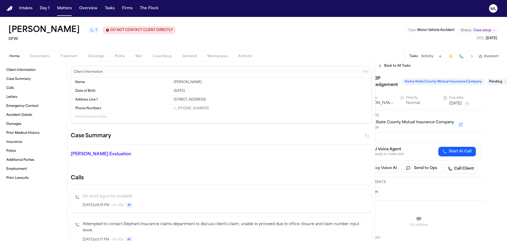
click at [493, 83] on span "Pending" at bounding box center [497, 81] width 21 height 6
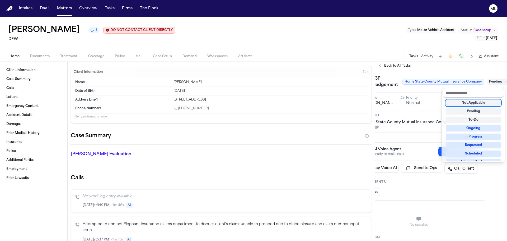
click at [479, 104] on div "Not Applicable" at bounding box center [473, 103] width 55 height 6
click at [400, 65] on div "Back to All Tasks Receive 3P Acknowledgement Home State County Mutual Insurance…" at bounding box center [441, 151] width 132 height 179
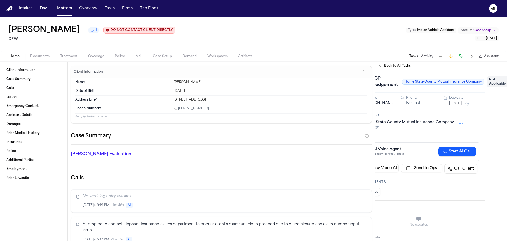
click at [400, 65] on span "Back to All Tasks" at bounding box center [397, 66] width 26 height 4
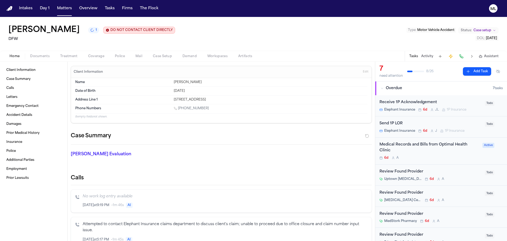
click at [472, 107] on div "Receive 1P Acknowledgement Elephant Insurance 6d [PERSON_NAME] 1P Insurance" at bounding box center [430, 105] width 102 height 12
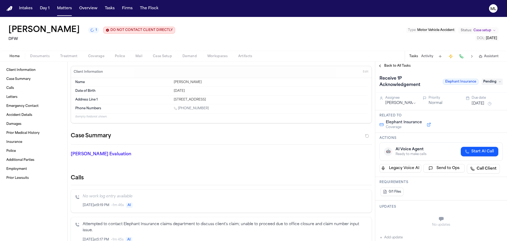
click at [494, 82] on span "Pending" at bounding box center [492, 81] width 21 height 6
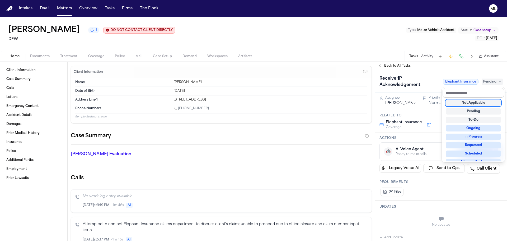
click at [485, 104] on div "Not Applicable" at bounding box center [473, 103] width 55 height 6
click at [390, 63] on div "Back to All Tasks Receive 1P Acknowledgement Elephant Insurance Not Applicable …" at bounding box center [441, 151] width 132 height 179
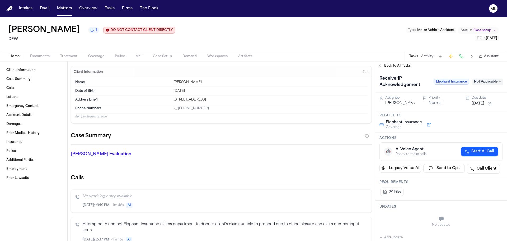
click at [390, 64] on span "Back to All Tasks" at bounding box center [397, 66] width 26 height 4
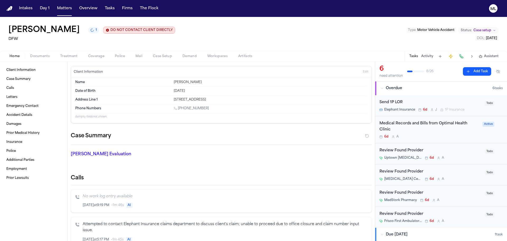
click at [468, 102] on div "Send 1P LOR" at bounding box center [430, 102] width 102 height 6
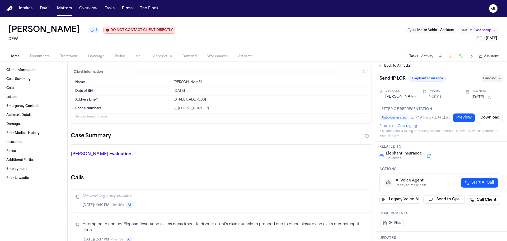
click at [486, 76] on span "Pending" at bounding box center [492, 78] width 21 height 6
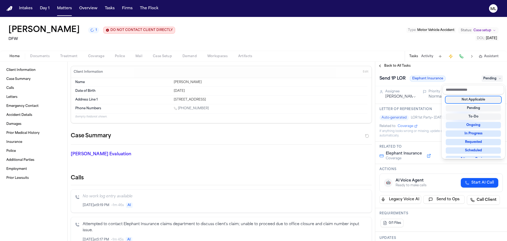
click at [476, 99] on div "Not Applicable" at bounding box center [473, 99] width 55 height 6
click at [388, 64] on div "Back to All Tasks Send 1P LOR Elephant Insurance Not Applicable Assignee [PERSO…" at bounding box center [441, 151] width 132 height 179
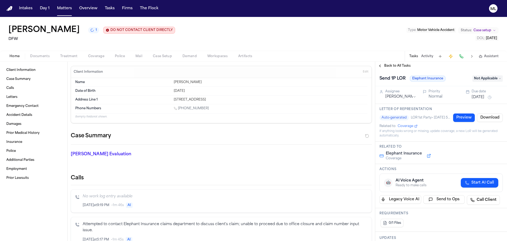
click at [388, 64] on span "Back to All Tasks" at bounding box center [397, 66] width 26 height 4
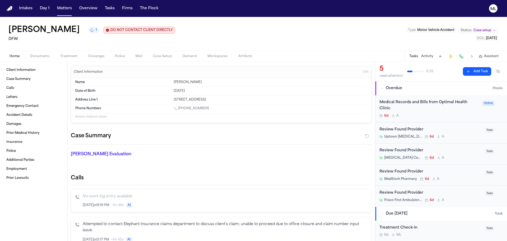
click at [472, 118] on div "Medical Records and Bills from Optimal Health Clinic 6d A Active" at bounding box center [441, 108] width 132 height 27
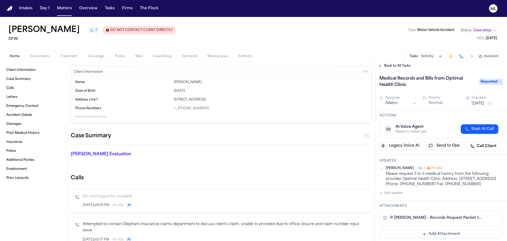
click at [399, 66] on span "Back to All Tasks" at bounding box center [397, 66] width 26 height 4
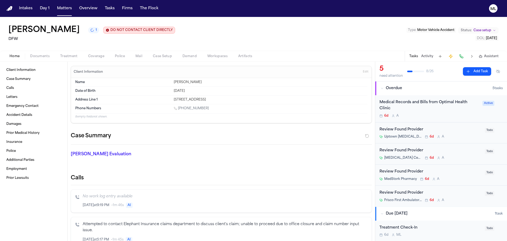
click at [465, 127] on div "Review Found Provider" at bounding box center [430, 129] width 102 height 6
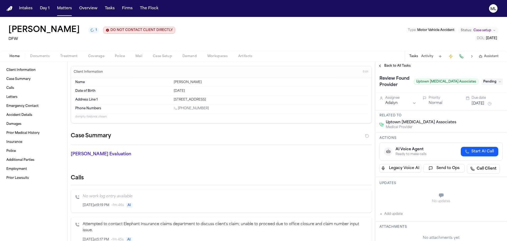
click at [488, 82] on span "Pending" at bounding box center [492, 81] width 21 height 6
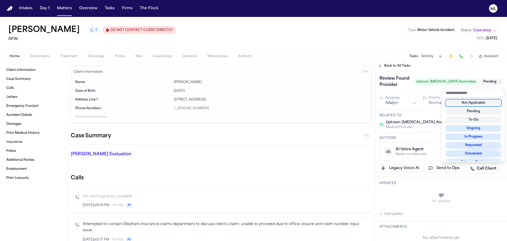
click at [480, 101] on div "Not Applicable" at bounding box center [473, 103] width 55 height 6
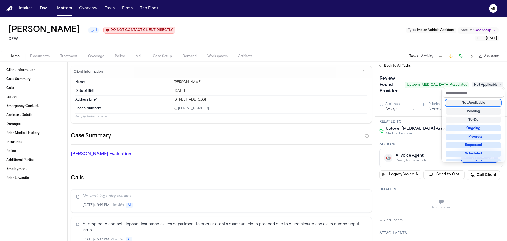
click at [391, 64] on div "Back to All Tasks Review Found Provider Uptown [MEDICAL_DATA] Associates Not Ap…" at bounding box center [441, 151] width 132 height 179
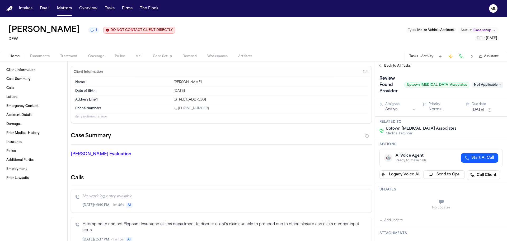
click at [391, 64] on span "Back to All Tasks" at bounding box center [397, 66] width 26 height 4
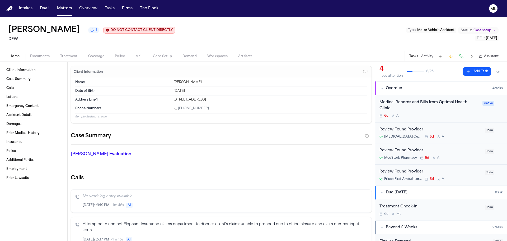
click at [458, 129] on div "Review Found Provider" at bounding box center [430, 129] width 102 height 6
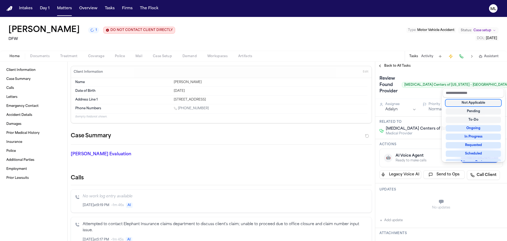
click at [473, 103] on div "Not Applicable" at bounding box center [473, 103] width 55 height 6
click at [390, 67] on div "Back to All Tasks Review Found Provider [MEDICAL_DATA] Centers of [US_STATE] – …" at bounding box center [441, 151] width 132 height 179
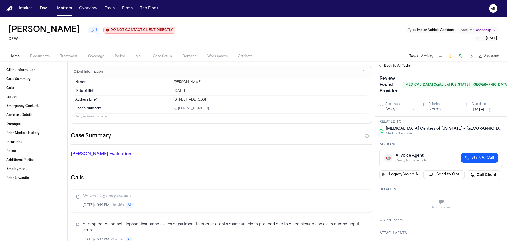
click at [390, 67] on span "Back to All Tasks" at bounding box center [397, 66] width 26 height 4
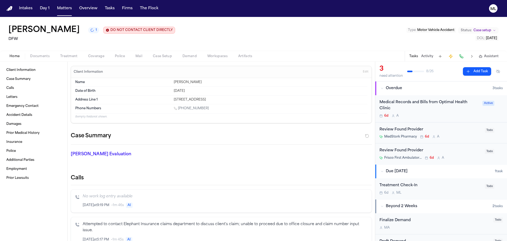
click at [456, 138] on div "MedStork Pharmacy 6d A" at bounding box center [430, 136] width 102 height 4
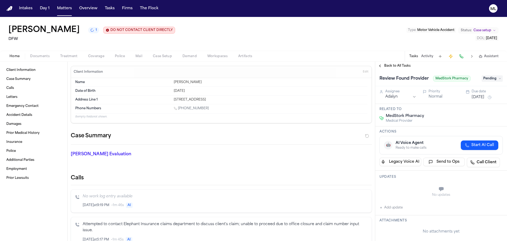
click at [491, 77] on span "Pending" at bounding box center [492, 78] width 21 height 6
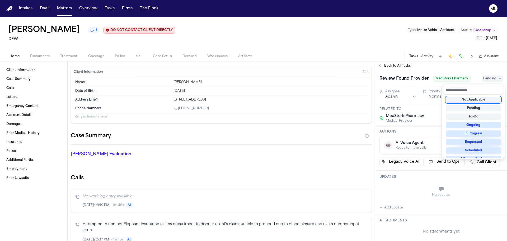
click at [481, 98] on div "Not Applicable" at bounding box center [473, 99] width 55 height 6
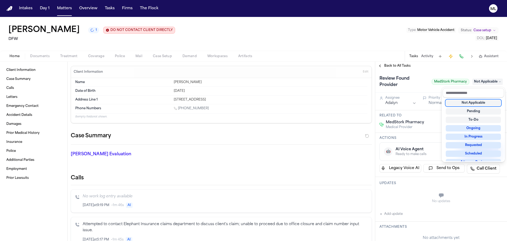
click at [398, 65] on div "Back to All Tasks Review Found Provider MedStork Pharmacy Not Applicable Assign…" at bounding box center [441, 151] width 132 height 179
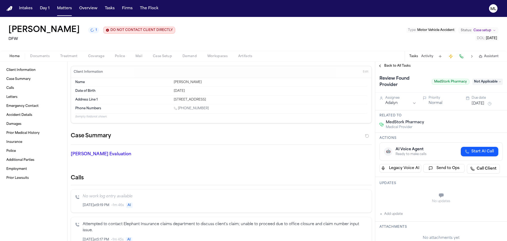
click at [398, 65] on span "Back to All Tasks" at bounding box center [397, 66] width 26 height 4
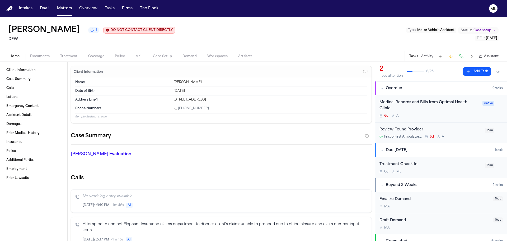
click at [471, 132] on div "Review Found Provider" at bounding box center [430, 129] width 102 height 6
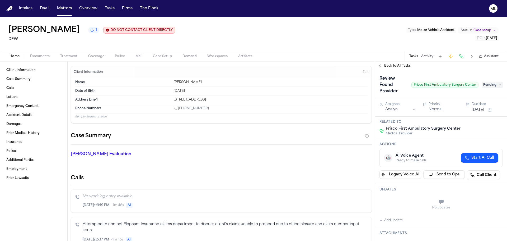
click at [496, 86] on span "Pending" at bounding box center [492, 85] width 21 height 6
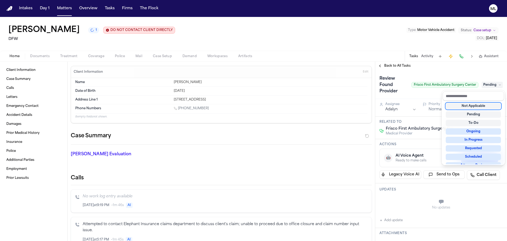
click at [472, 106] on div "Not Applicable" at bounding box center [473, 106] width 55 height 6
click at [386, 64] on div "Back to All Tasks Review Found Provider Frisco First Ambulatory Surgery Center …" at bounding box center [441, 151] width 132 height 179
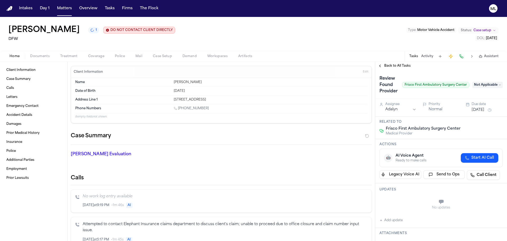
click at [386, 64] on span "Back to All Tasks" at bounding box center [397, 66] width 26 height 4
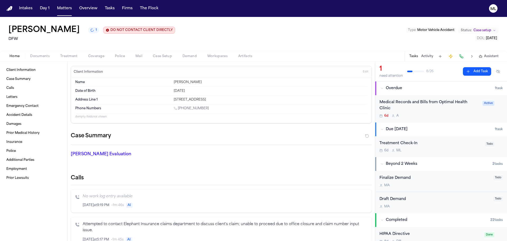
click at [457, 114] on div "6d A" at bounding box center [429, 116] width 100 height 4
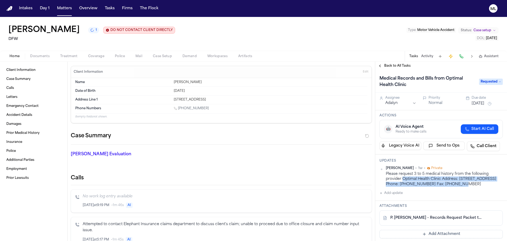
drag, startPoint x: 464, startPoint y: 184, endPoint x: 403, endPoint y: 179, distance: 61.5
click at [403, 179] on div "Please request 3 to 5 medical history from the following provider Optimal Healt…" at bounding box center [444, 178] width 117 height 15
copy div "Optimal Health Clinic Address: [STREET_ADDRESS] Phone: [PHONE_NUMBER]"
click at [450, 220] on link "P. [PERSON_NAME] - Records Request Packet to Optimal Health Clinic - [DATE]" at bounding box center [435, 217] width 91 height 5
click at [433, 143] on button "Send to Ops" at bounding box center [444, 145] width 42 height 8
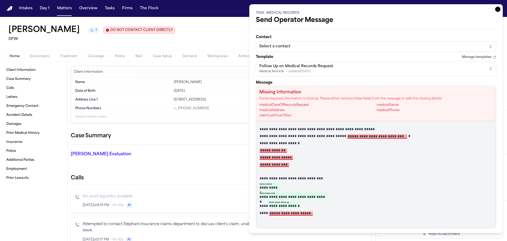
click at [283, 68] on div "Follow Up on Medical Records Request" at bounding box center [296, 66] width 74 height 5
click at [283, 68] on html "Intakes Day 1 Matters Overview Tasks Firms The Flock ML [PERSON_NAME] 1 DO NOT …" at bounding box center [253, 120] width 507 height 241
click at [284, 43] on button "Select a contact" at bounding box center [376, 46] width 240 height 11
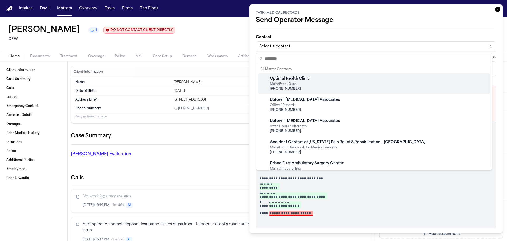
click at [284, 87] on span "[PHONE_NUMBER]" at bounding box center [290, 89] width 40 height 4
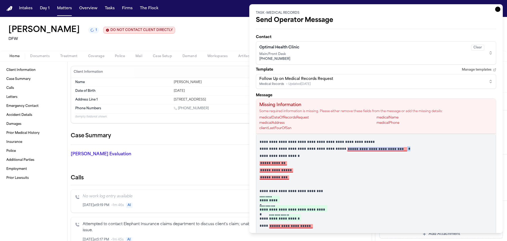
drag, startPoint x: 416, startPoint y: 149, endPoint x: 349, endPoint y: 148, distance: 66.8
click at [349, 148] on p "**********" at bounding box center [374, 148] width 229 height 5
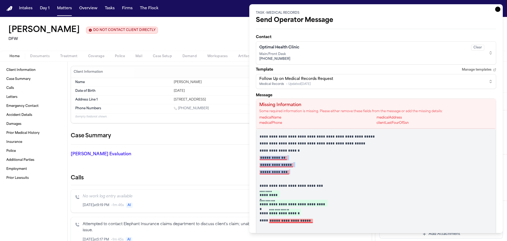
drag, startPoint x: 290, startPoint y: 174, endPoint x: 260, endPoint y: 158, distance: 33.7
click at [260, 158] on div "**********" at bounding box center [376, 181] width 240 height 107
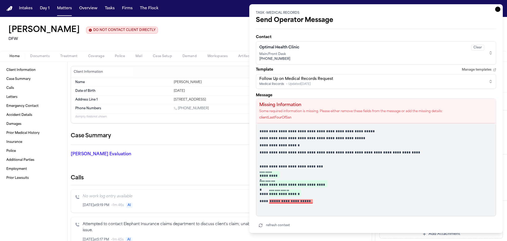
click at [317, 151] on p "**********" at bounding box center [374, 152] width 229 height 5
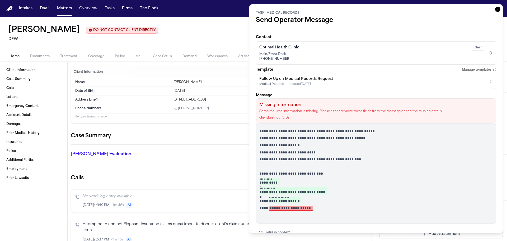
click at [320, 159] on p "**********" at bounding box center [374, 159] width 229 height 5
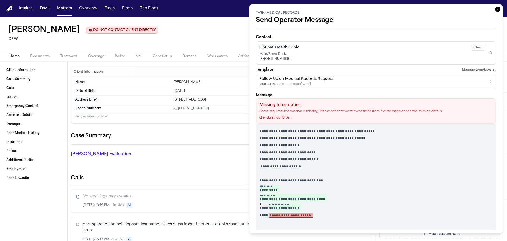
click at [260, 129] on p "**********" at bounding box center [374, 131] width 229 height 5
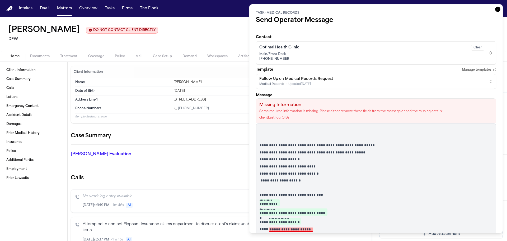
click at [260, 129] on p at bounding box center [374, 131] width 229 height 5
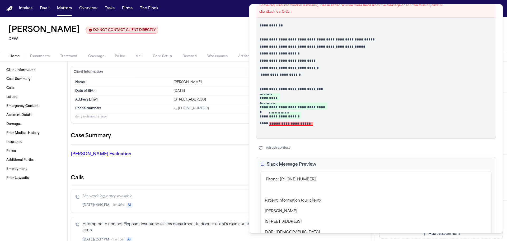
scroll to position [85, 0]
drag, startPoint x: 334, startPoint y: 125, endPoint x: 255, endPoint y: 120, distance: 79.6
click at [255, 120] on div "**********" at bounding box center [376, 118] width 254 height 228
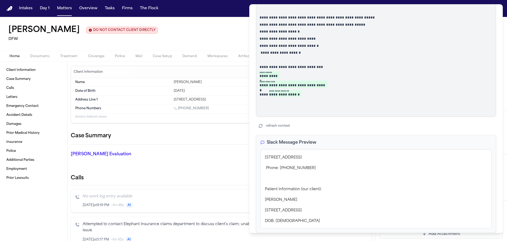
scroll to position [130, 0]
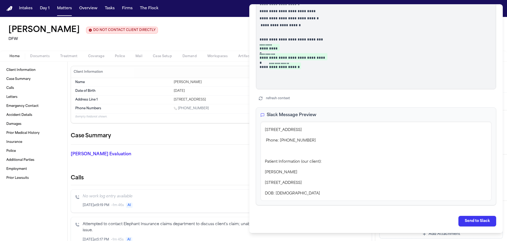
click at [463, 214] on div "**********" at bounding box center [376, 53] width 240 height 346
click at [461, 219] on button "Send to Slack" at bounding box center [477, 220] width 38 height 11
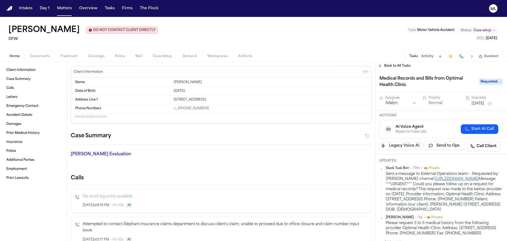
click at [477, 102] on button "[DATE]" at bounding box center [478, 103] width 13 height 5
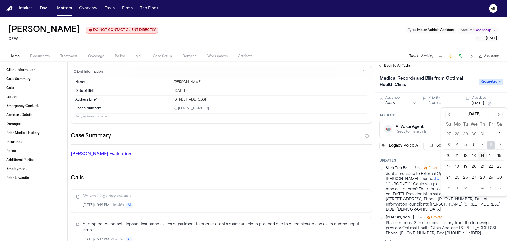
click at [481, 156] on button "14" at bounding box center [482, 156] width 8 height 8
click at [397, 65] on span "Back to All Tasks" at bounding box center [397, 66] width 26 height 4
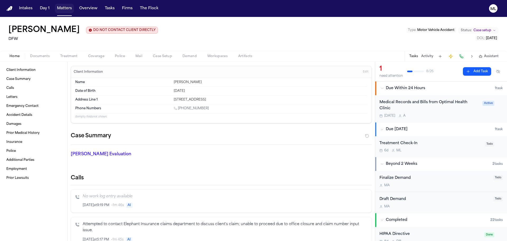
click at [69, 7] on button "Matters" at bounding box center [64, 9] width 19 height 10
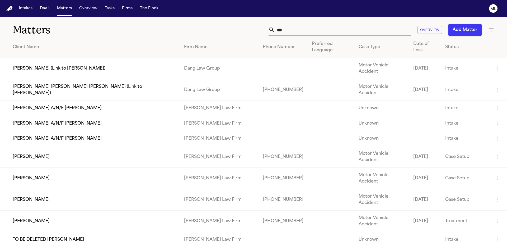
drag, startPoint x: 304, startPoint y: 30, endPoint x: 264, endPoint y: 29, distance: 39.4
click at [264, 29] on div "*** Overview Add Matter" at bounding box center [323, 30] width 341 height 12
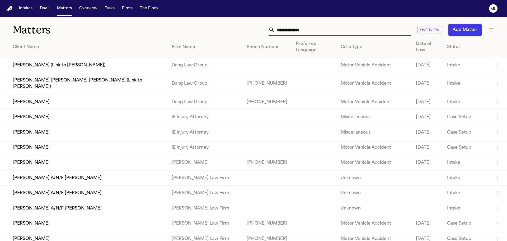
click at [296, 35] on input "text" at bounding box center [343, 30] width 136 height 12
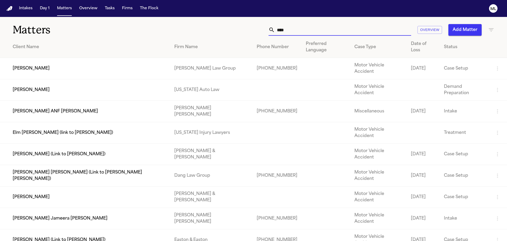
type input "****"
click at [69, 58] on td "[PERSON_NAME]" at bounding box center [85, 68] width 170 height 21
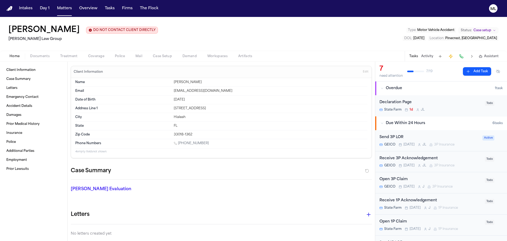
click at [450, 103] on div "Declaration Page" at bounding box center [430, 102] width 102 height 6
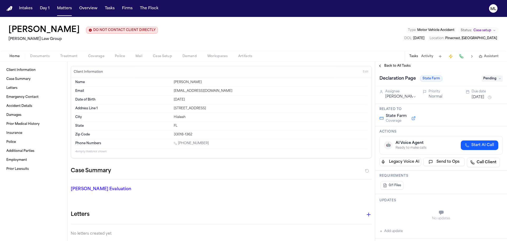
click at [475, 95] on button "[DATE]" at bounding box center [478, 97] width 13 height 5
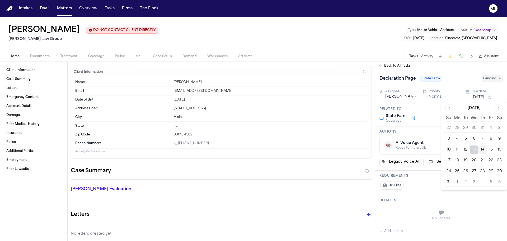
click at [472, 160] on button "20" at bounding box center [474, 160] width 8 height 8
click at [391, 64] on span "Back to All Tasks" at bounding box center [397, 66] width 26 height 4
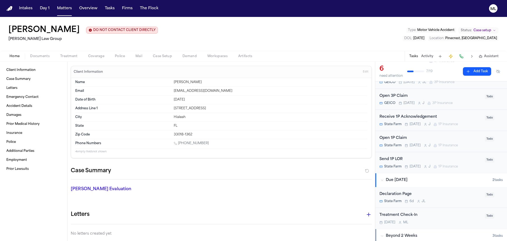
scroll to position [79, 0]
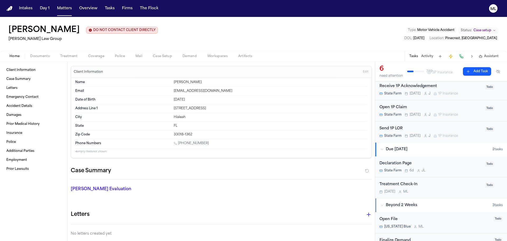
click at [444, 191] on div "[DATE] M L" at bounding box center [430, 191] width 102 height 4
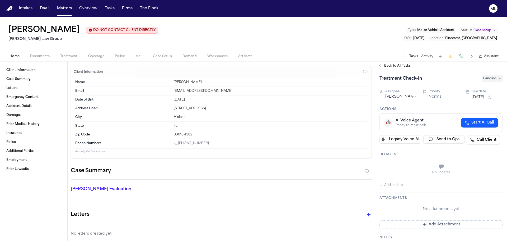
click at [488, 81] on span "Pending" at bounding box center [492, 78] width 21 height 6
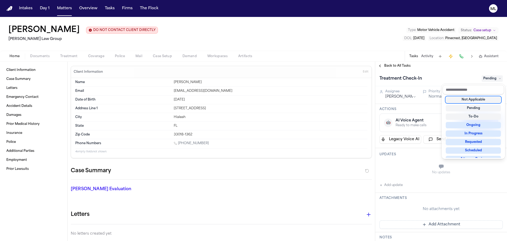
click at [478, 101] on div "Not Applicable" at bounding box center [473, 99] width 55 height 6
click at [390, 65] on div "Back to All Tasks Treatment Check-In Not Applicable Assignee [PERSON_NAME] Prio…" at bounding box center [441, 151] width 132 height 179
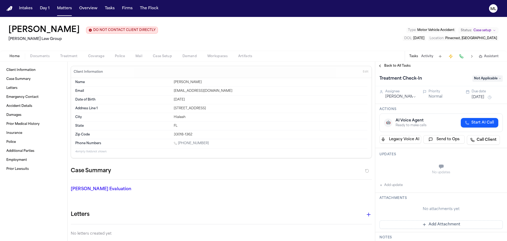
click at [390, 65] on span "Back to All Tasks" at bounding box center [397, 66] width 26 height 4
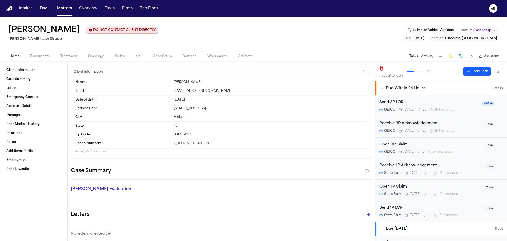
click at [459, 124] on div "Receive 3P Acknowledgement" at bounding box center [430, 123] width 102 height 6
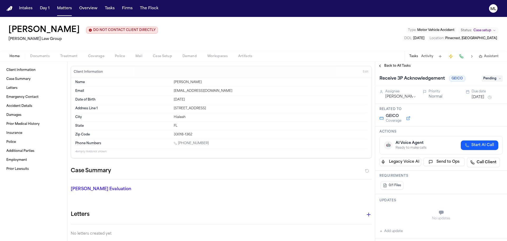
click at [474, 95] on button "[DATE]" at bounding box center [478, 97] width 13 height 5
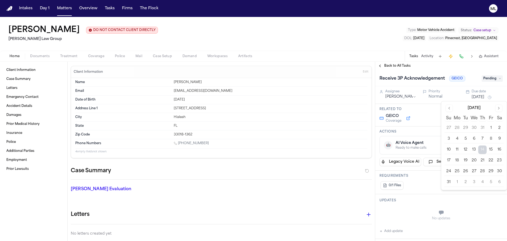
click at [475, 160] on button "20" at bounding box center [474, 160] width 8 height 8
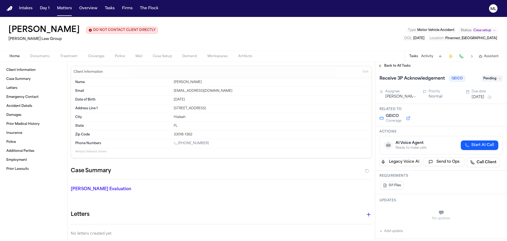
click at [393, 65] on span "Back to All Tasks" at bounding box center [397, 66] width 26 height 4
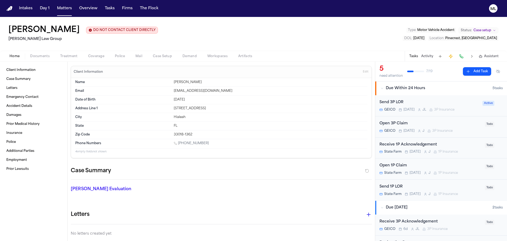
click at [463, 148] on div "Receive 1P Acknowledgement State Farm [DATE] J 1P Insurance" at bounding box center [430, 148] width 102 height 12
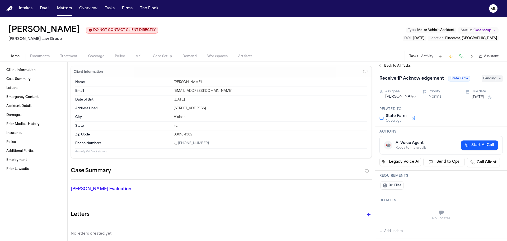
click at [477, 97] on button "[DATE]" at bounding box center [478, 97] width 13 height 5
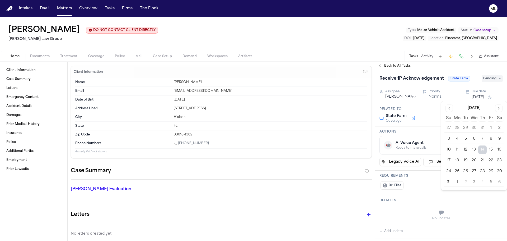
click at [474, 158] on button "20" at bounding box center [474, 160] width 8 height 8
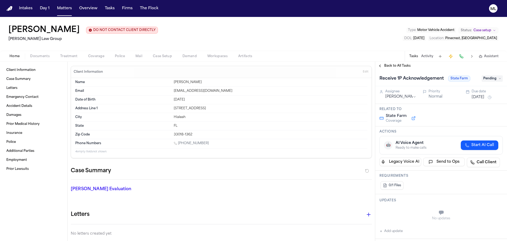
click at [396, 64] on span "Back to All Tasks" at bounding box center [397, 66] width 26 height 4
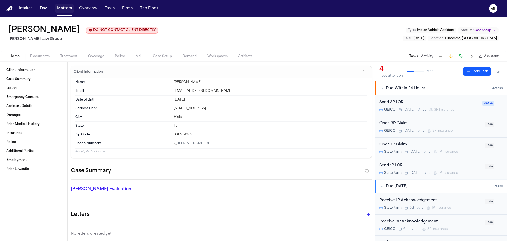
drag, startPoint x: 67, startPoint y: 7, endPoint x: 106, endPoint y: 14, distance: 39.5
click at [67, 7] on button "Matters" at bounding box center [64, 9] width 19 height 10
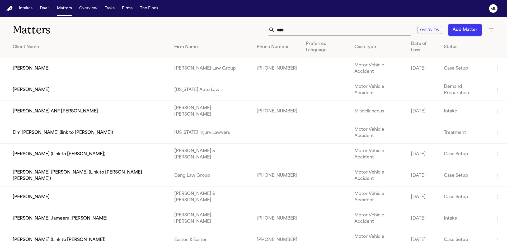
drag, startPoint x: 295, startPoint y: 30, endPoint x: 241, endPoint y: 30, distance: 54.1
click at [241, 30] on div "**** Overview Add Matter" at bounding box center [323, 30] width 341 height 12
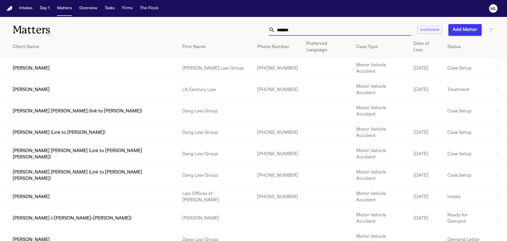
type input "*******"
click at [55, 63] on td "[PERSON_NAME]" at bounding box center [89, 68] width 178 height 21
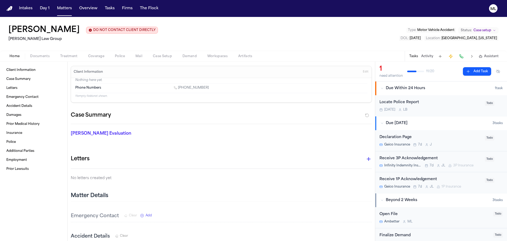
click at [444, 102] on div "Locate Police Report" at bounding box center [430, 102] width 102 height 6
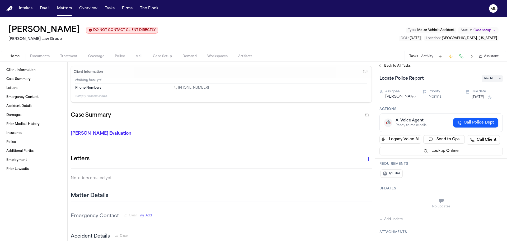
click at [387, 63] on div "Back to All Tasks" at bounding box center [441, 66] width 132 height 8
drag, startPoint x: 395, startPoint y: 65, endPoint x: 364, endPoint y: 60, distance: 30.8
click at [395, 65] on span "Back to All Tasks" at bounding box center [397, 66] width 26 height 4
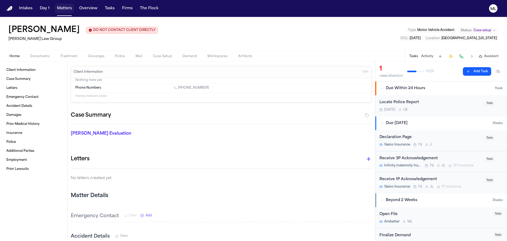
click at [62, 6] on button "Matters" at bounding box center [64, 9] width 19 height 10
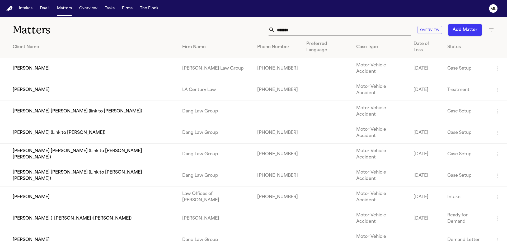
drag, startPoint x: 274, startPoint y: 31, endPoint x: 228, endPoint y: 31, distance: 45.9
click at [228, 31] on div "******* Overview Add Matter" at bounding box center [323, 30] width 341 height 12
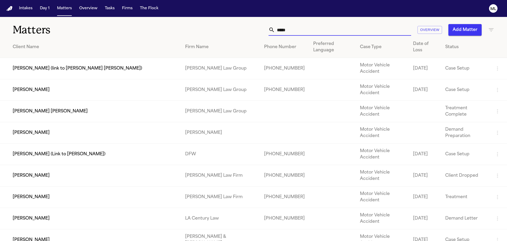
type input "*****"
click at [121, 79] on td "[PERSON_NAME]" at bounding box center [90, 89] width 181 height 21
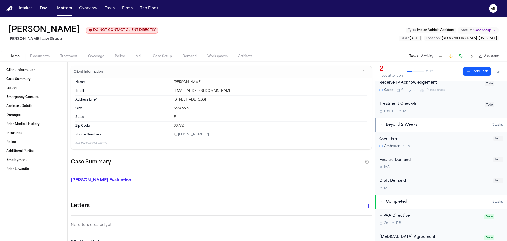
scroll to position [53, 0]
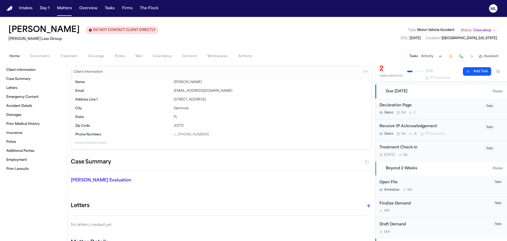
click at [472, 75] on button "Add Task" at bounding box center [477, 71] width 28 height 8
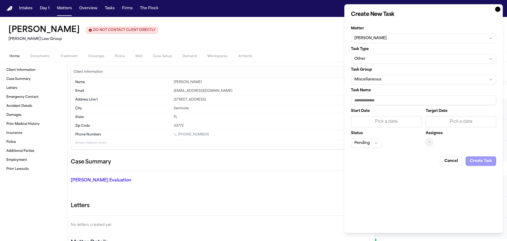
click at [407, 57] on button "Other" at bounding box center [423, 59] width 145 height 10
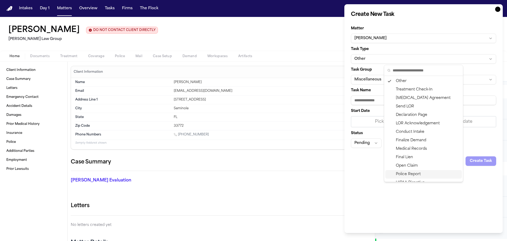
click at [414, 173] on div "Police Report" at bounding box center [423, 174] width 77 height 8
type input "**********"
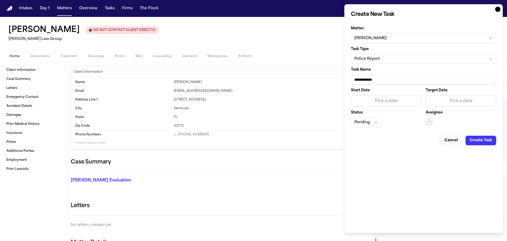
click at [449, 100] on div "Pick a date" at bounding box center [461, 101] width 64 height 6
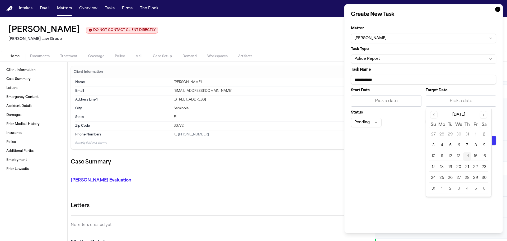
click at [465, 155] on button "14" at bounding box center [467, 156] width 8 height 8
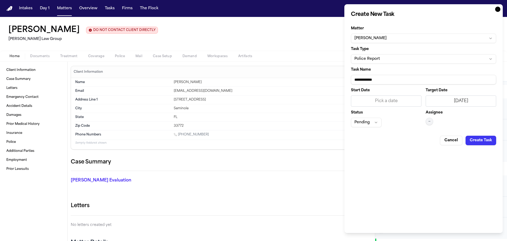
click at [429, 122] on span "—" at bounding box center [429, 121] width 2 height 4
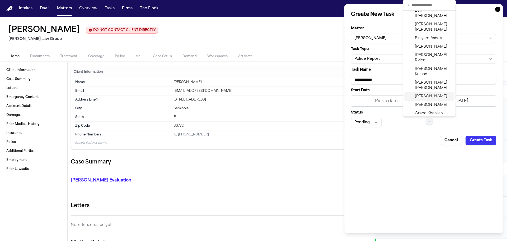
scroll to position [132, 0]
click at [424, 161] on span "[PERSON_NAME]" at bounding box center [433, 166] width 37 height 11
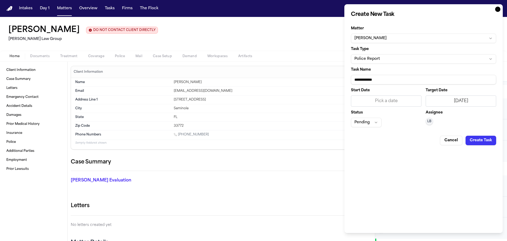
click at [373, 126] on button "Pending" at bounding box center [366, 123] width 31 height 10
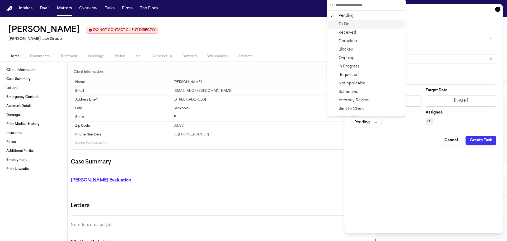
click at [354, 27] on div "To-Do" at bounding box center [366, 24] width 77 height 8
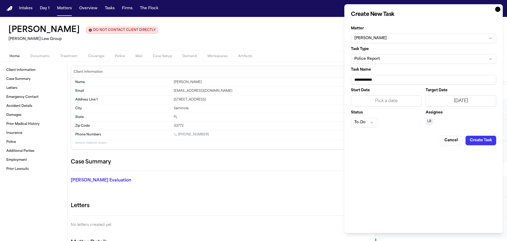
click at [481, 140] on button "Create Task" at bounding box center [481, 140] width 31 height 10
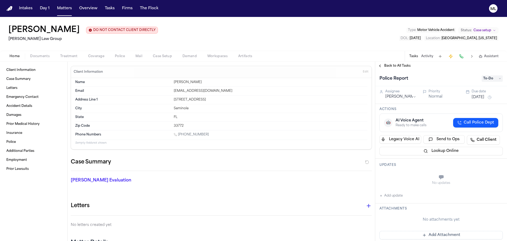
drag, startPoint x: 125, startPoint y: 30, endPoint x: 45, endPoint y: 27, distance: 80.6
click at [45, 27] on h1 "[PERSON_NAME]" at bounding box center [43, 30] width 71 height 10
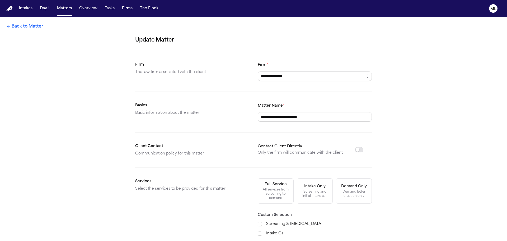
drag, startPoint x: 328, startPoint y: 116, endPoint x: 250, endPoint y: 115, distance: 78.4
click at [250, 115] on section "**********" at bounding box center [253, 111] width 237 height 19
click at [41, 31] on div "**********" at bounding box center [253, 171] width 507 height 309
click at [37, 25] on link "Back to Matter" at bounding box center [24, 26] width 37 height 6
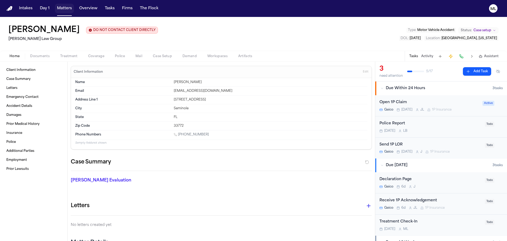
click at [67, 7] on button "Matters" at bounding box center [64, 9] width 19 height 10
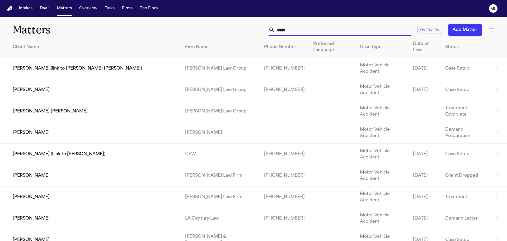
drag, startPoint x: 288, startPoint y: 25, endPoint x: 263, endPoint y: 23, distance: 25.0
click at [259, 26] on div "***** Overview Add Matter" at bounding box center [323, 30] width 341 height 12
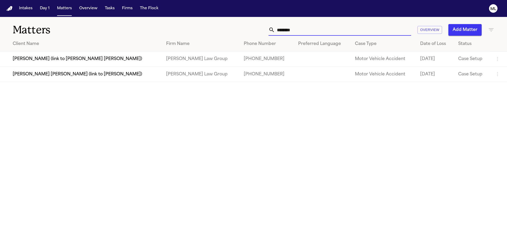
type input "********"
click at [50, 77] on td "[PERSON_NAME] [PERSON_NAME] (link to [PERSON_NAME])" at bounding box center [81, 74] width 162 height 15
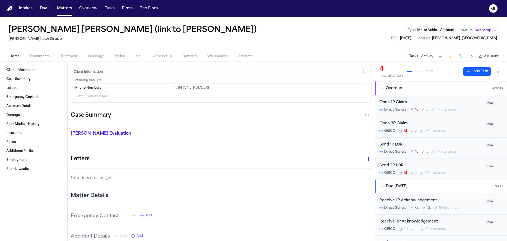
click at [473, 73] on button "Add Task" at bounding box center [477, 71] width 28 height 8
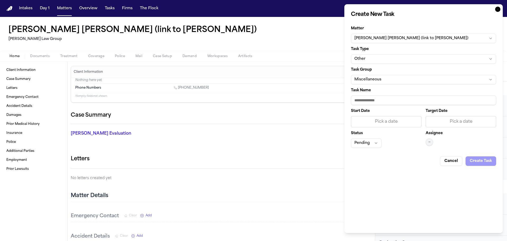
click at [377, 59] on button "Other" at bounding box center [423, 59] width 145 height 10
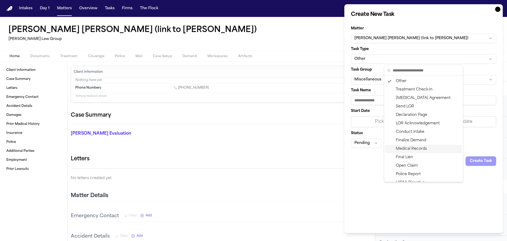
click at [404, 148] on div "Medical Records" at bounding box center [423, 148] width 77 height 8
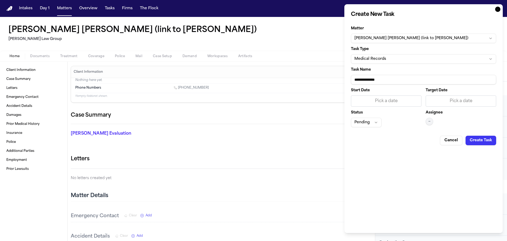
click at [398, 78] on input "**********" at bounding box center [423, 80] width 145 height 10
paste input "**********"
type input "**********"
click at [443, 102] on div "Pick a date" at bounding box center [461, 101] width 64 height 6
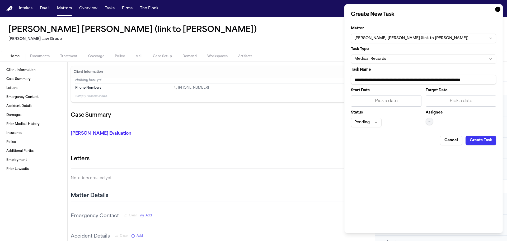
scroll to position [0, 0]
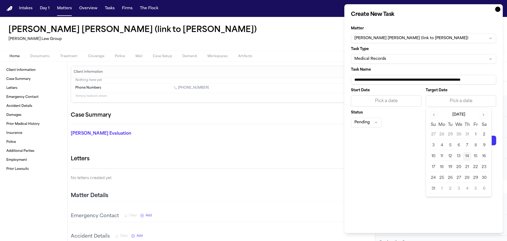
click at [474, 156] on button "15" at bounding box center [475, 156] width 8 height 8
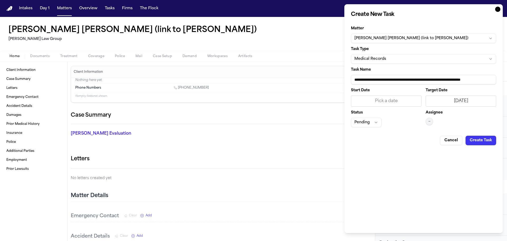
click at [431, 121] on button "—" at bounding box center [429, 121] width 7 height 7
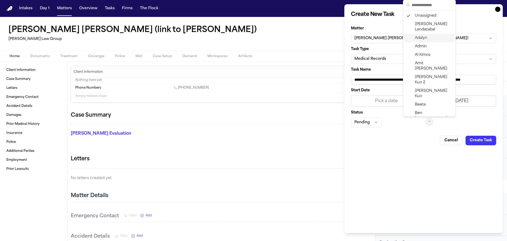
click at [423, 41] on div "Adalyn" at bounding box center [429, 38] width 50 height 8
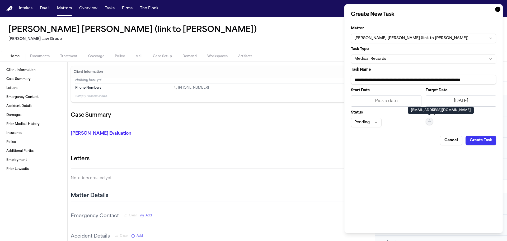
click at [379, 117] on div "Status Pending" at bounding box center [386, 119] width 71 height 16
click at [373, 125] on button "Pending" at bounding box center [366, 123] width 31 height 10
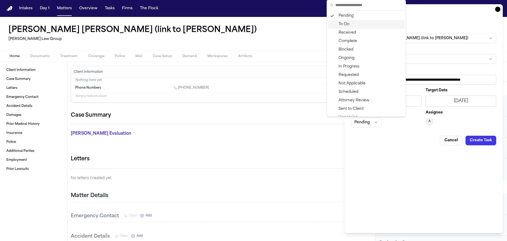
click at [352, 25] on div "To-Do" at bounding box center [366, 24] width 77 height 8
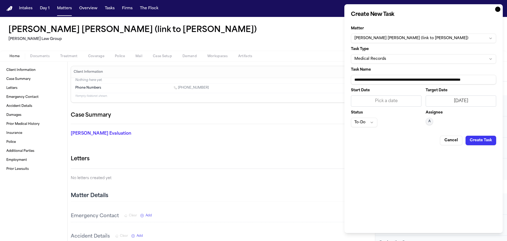
click at [474, 139] on button "Create Task" at bounding box center [481, 140] width 31 height 10
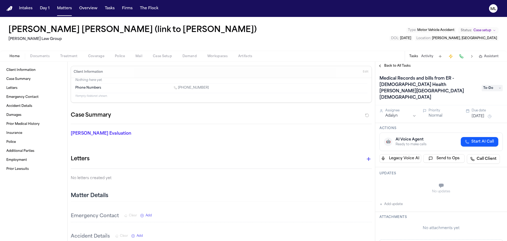
click at [395, 67] on span "Back to All Tasks" at bounding box center [397, 66] width 26 height 4
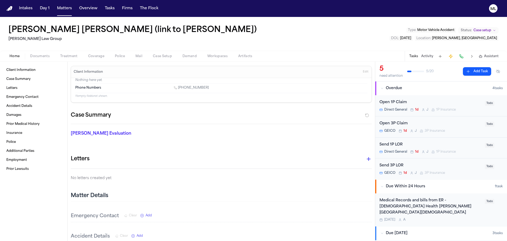
click at [474, 71] on button "Add Task" at bounding box center [477, 71] width 28 height 8
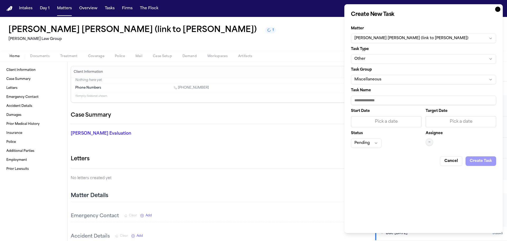
click at [394, 81] on button "Miscellaneous" at bounding box center [423, 80] width 145 height 10
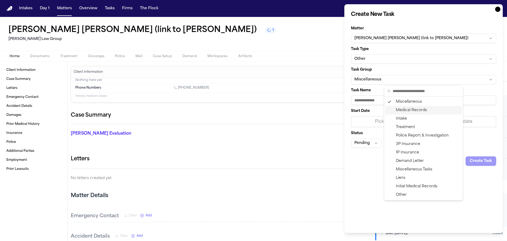
click at [400, 107] on div "Medical Records" at bounding box center [423, 110] width 77 height 8
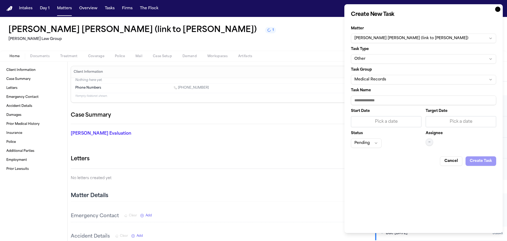
click at [394, 58] on button "Other" at bounding box center [423, 59] width 145 height 10
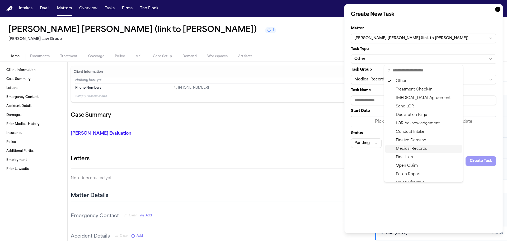
click at [404, 147] on div "Medical Records" at bounding box center [423, 148] width 77 height 8
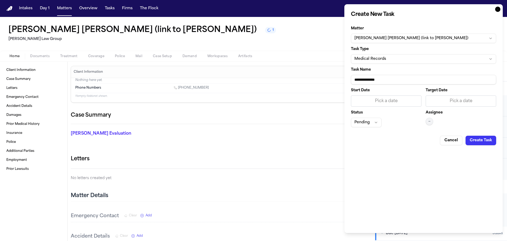
drag, startPoint x: 400, startPoint y: 80, endPoint x: 360, endPoint y: 71, distance: 40.9
click at [350, 79] on div "**********" at bounding box center [423, 118] width 158 height 228
type input "**********"
click at [458, 101] on div "Pick a date" at bounding box center [461, 101] width 64 height 6
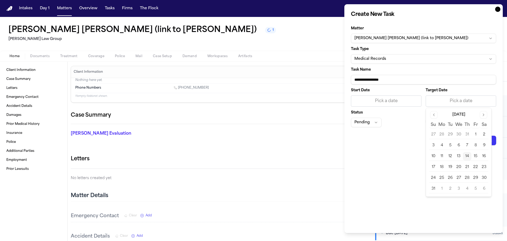
click at [475, 158] on button "15" at bounding box center [475, 156] width 8 height 8
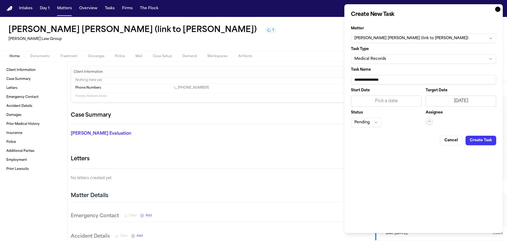
click at [424, 118] on div "Start Date Pick a date Target Date [DATE] Status Pending Assignee —" at bounding box center [423, 107] width 145 height 39
click at [425, 118] on div "Start Date Pick a date Target Date [DATE] Status Pending Assignee —" at bounding box center [423, 107] width 145 height 39
click at [429, 121] on span "—" at bounding box center [429, 121] width 2 height 4
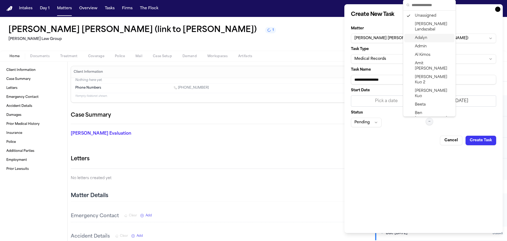
click at [421, 38] on span "Adalyn" at bounding box center [421, 37] width 12 height 5
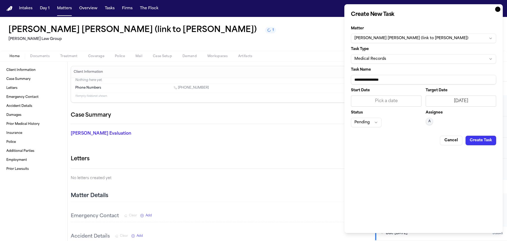
click at [373, 122] on button "Pending" at bounding box center [366, 123] width 31 height 10
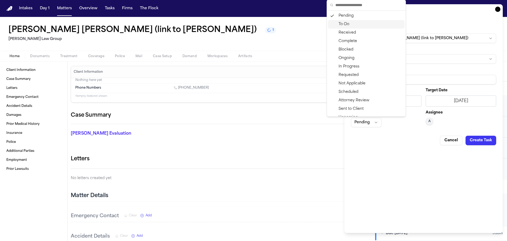
click at [349, 21] on div "To-Do" at bounding box center [366, 24] width 77 height 8
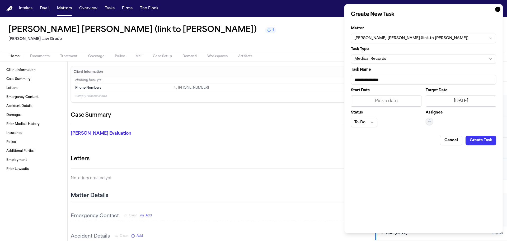
click at [478, 138] on button "Create Task" at bounding box center [481, 140] width 31 height 10
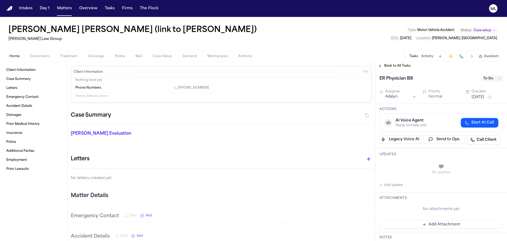
click at [403, 66] on span "Back to All Tasks" at bounding box center [397, 66] width 26 height 4
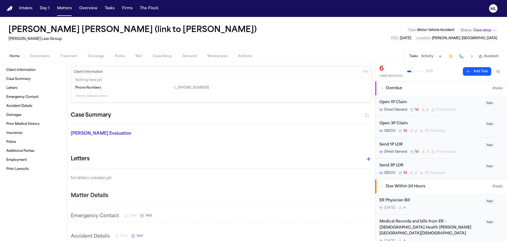
click at [469, 73] on button "Add Task" at bounding box center [477, 71] width 28 height 8
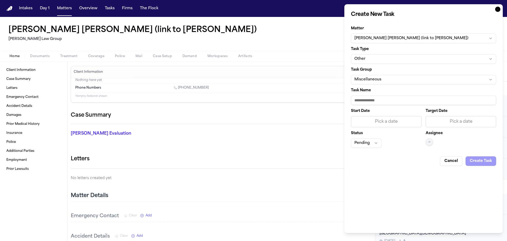
click at [402, 59] on button "Other" at bounding box center [423, 59] width 145 height 10
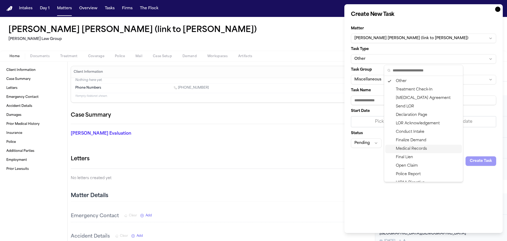
click at [406, 146] on div "Medical Records" at bounding box center [423, 148] width 77 height 8
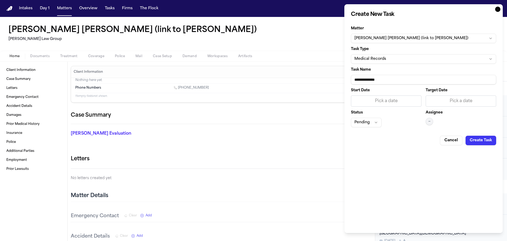
drag, startPoint x: 354, startPoint y: 82, endPoint x: 322, endPoint y: 81, distance: 32.0
click at [322, 81] on body "Intakes Day 1 Matters Overview Tasks Firms The Flock ML [PERSON_NAME] [PERSON_N…" at bounding box center [253, 120] width 507 height 241
type input "**********"
click at [468, 98] on div "Pick a date" at bounding box center [461, 101] width 64 height 6
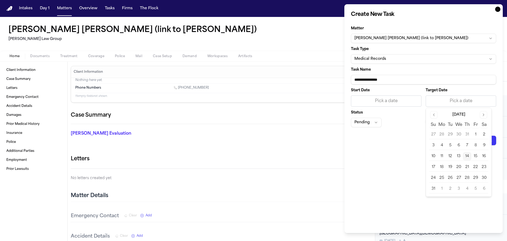
click at [476, 157] on button "15" at bounding box center [475, 156] width 8 height 8
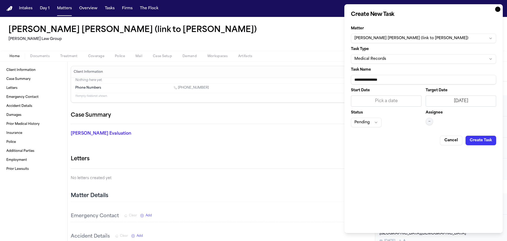
click at [429, 119] on button "—" at bounding box center [429, 121] width 7 height 7
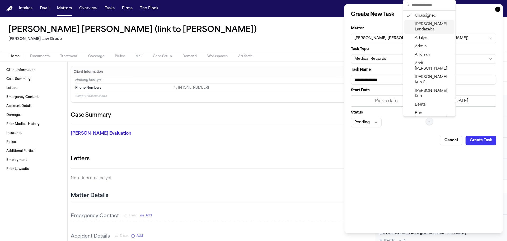
click at [418, 36] on span "Adalyn" at bounding box center [421, 37] width 12 height 5
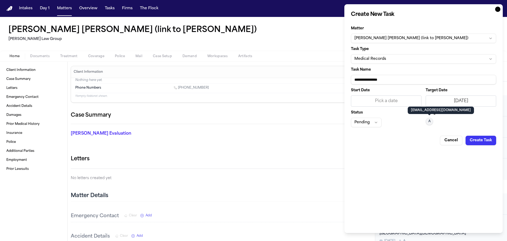
click at [374, 122] on button "Pending" at bounding box center [366, 123] width 31 height 10
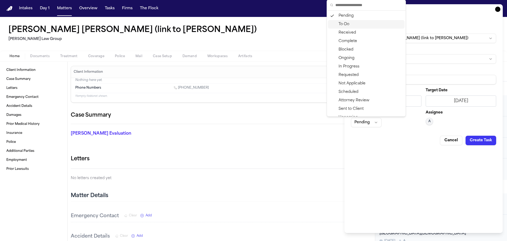
click at [357, 25] on div "To-Do" at bounding box center [366, 24] width 77 height 8
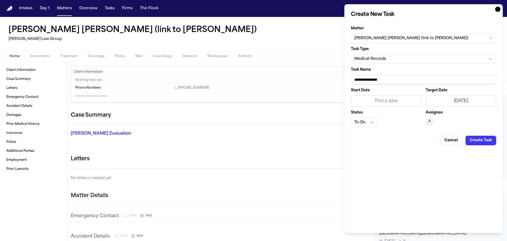
click at [480, 139] on button "Create Task" at bounding box center [481, 140] width 31 height 10
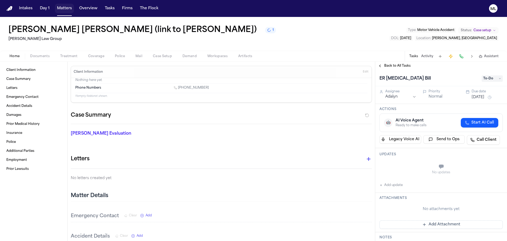
click at [64, 10] on button "Matters" at bounding box center [64, 9] width 19 height 10
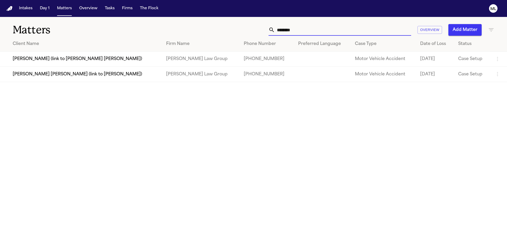
click at [284, 30] on input "********" at bounding box center [343, 30] width 136 height 12
drag, startPoint x: 295, startPoint y: 26, endPoint x: 267, endPoint y: 27, distance: 28.3
click at [267, 27] on div "******** Overview Add Matter" at bounding box center [323, 30] width 341 height 12
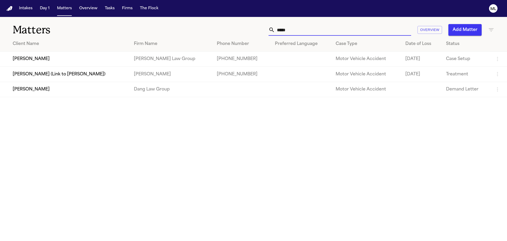
type input "*****"
click at [90, 61] on td "[PERSON_NAME]" at bounding box center [65, 58] width 130 height 15
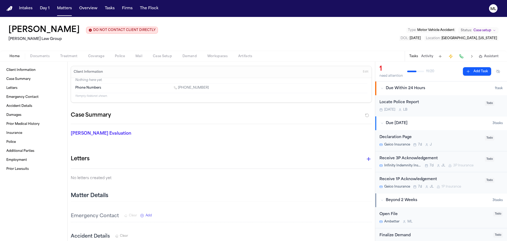
click at [479, 76] on div "1 need attention 11 / 20 Add Task" at bounding box center [440, 71] width 123 height 13
click at [477, 75] on button "Add Task" at bounding box center [477, 71] width 28 height 8
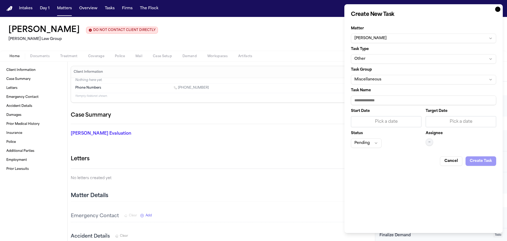
click at [404, 60] on button "Other" at bounding box center [423, 59] width 145 height 10
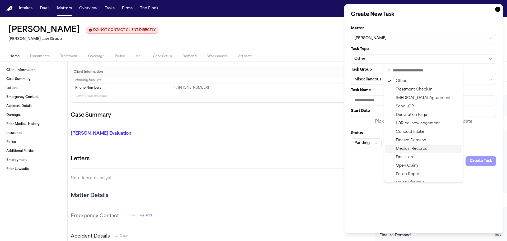
click at [417, 145] on div "Medical Records" at bounding box center [423, 148] width 77 height 8
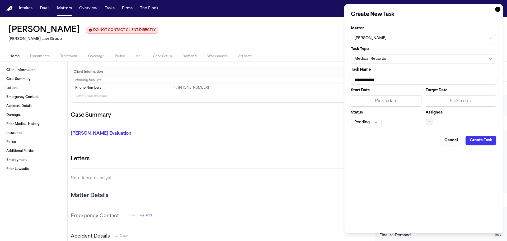
click at [400, 82] on input "**********" at bounding box center [423, 80] width 145 height 10
paste input "**********"
type input "**********"
click at [441, 101] on div "Pick a date" at bounding box center [461, 101] width 64 height 6
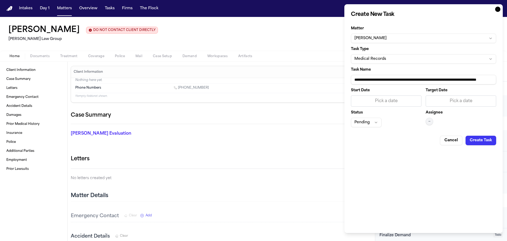
scroll to position [0, 0]
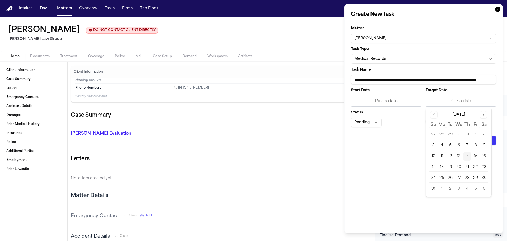
click at [476, 157] on button "15" at bounding box center [475, 156] width 8 height 8
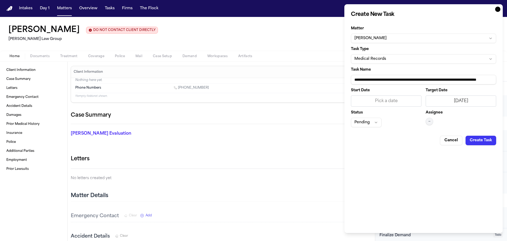
click at [435, 124] on div "Assignee —" at bounding box center [461, 119] width 71 height 16
click at [431, 123] on button "—" at bounding box center [429, 121] width 7 height 7
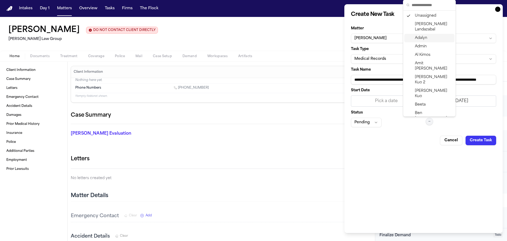
click at [422, 35] on span "Adalyn" at bounding box center [421, 37] width 12 height 5
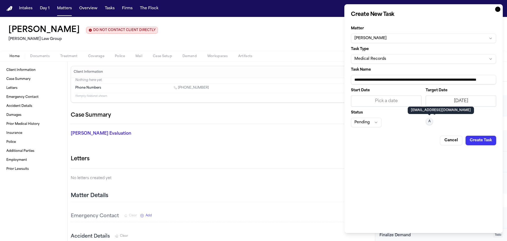
click at [362, 125] on button "Pending" at bounding box center [366, 123] width 31 height 10
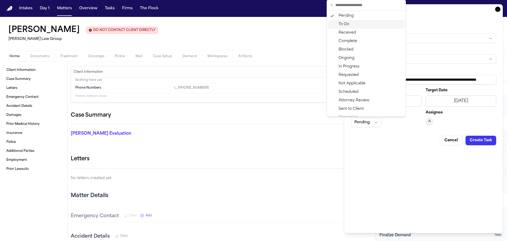
click at [346, 25] on div "To-Do" at bounding box center [366, 24] width 77 height 8
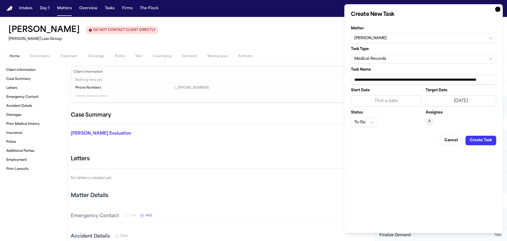
click at [482, 145] on div "**********" at bounding box center [423, 118] width 158 height 228
click at [481, 141] on button "Create Task" at bounding box center [481, 140] width 31 height 10
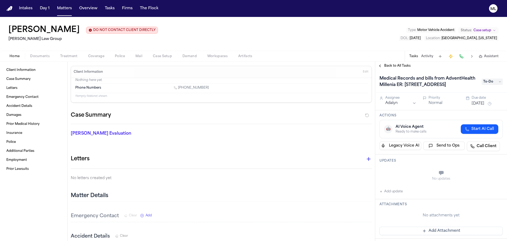
click at [395, 65] on span "Back to All Tasks" at bounding box center [397, 66] width 26 height 4
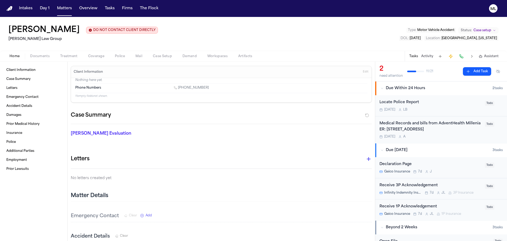
click at [475, 69] on button "Add Task" at bounding box center [477, 71] width 28 height 8
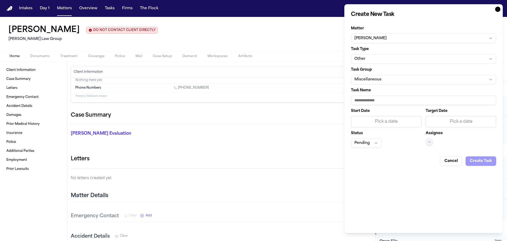
click at [404, 59] on button "Other" at bounding box center [423, 59] width 145 height 10
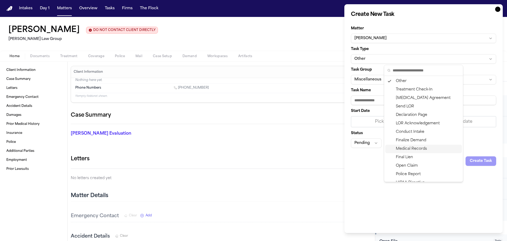
click at [416, 147] on div "Medical Records" at bounding box center [423, 148] width 77 height 8
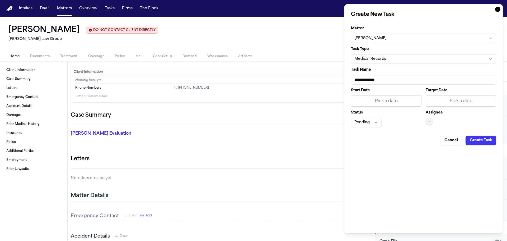
drag, startPoint x: 394, startPoint y: 77, endPoint x: 334, endPoint y: 77, distance: 59.9
click at [334, 77] on body "Intakes Day 1 Matters Overview Tasks Firms The Flock ML [PERSON_NAME] DO NOT CO…" at bounding box center [253, 120] width 507 height 241
type input "**********"
click at [472, 100] on div "Pick a date" at bounding box center [461, 101] width 64 height 6
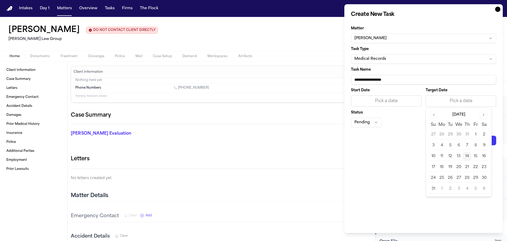
click at [475, 155] on button "15" at bounding box center [475, 156] width 8 height 8
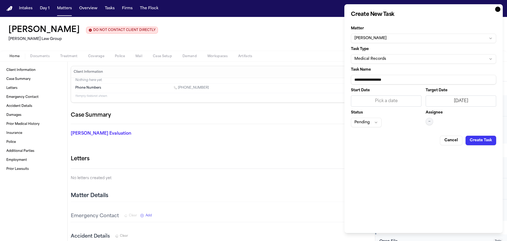
click at [364, 127] on form "**********" at bounding box center [423, 83] width 145 height 123
click at [367, 121] on button "Pending" at bounding box center [366, 123] width 31 height 10
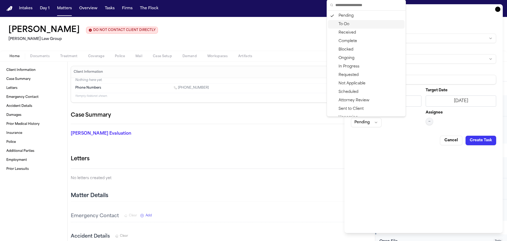
click at [342, 22] on div "To-Do" at bounding box center [366, 24] width 77 height 8
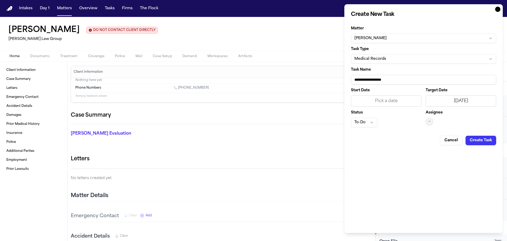
click at [489, 142] on button "Create Task" at bounding box center [481, 140] width 31 height 10
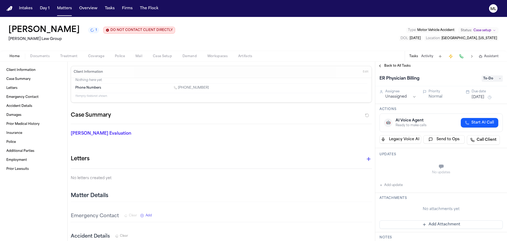
click at [396, 66] on span "Back to All Tasks" at bounding box center [397, 66] width 26 height 4
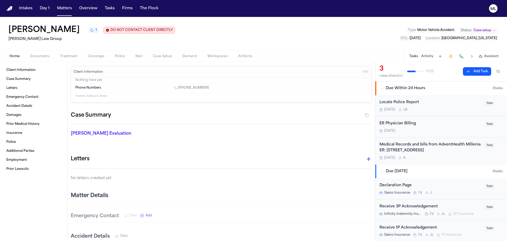
click at [476, 71] on button "Add Task" at bounding box center [477, 71] width 28 height 8
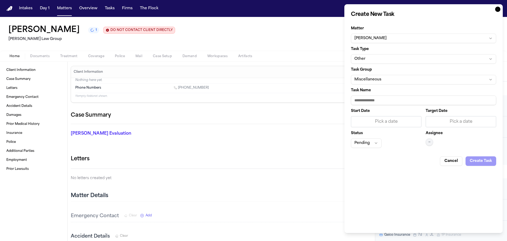
click at [401, 59] on button "Other" at bounding box center [423, 59] width 145 height 10
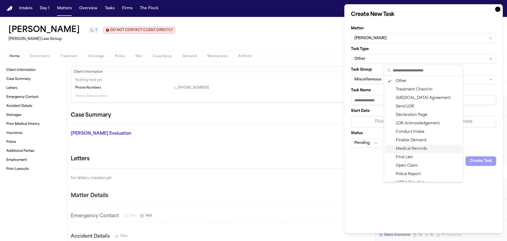
click at [403, 149] on div "Medical Records" at bounding box center [423, 148] width 77 height 8
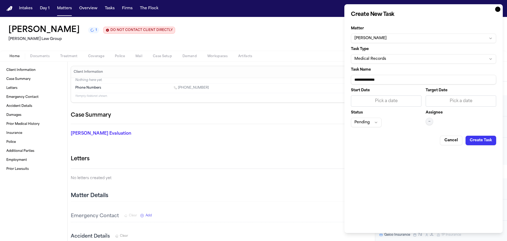
drag, startPoint x: 391, startPoint y: 80, endPoint x: 355, endPoint y: 76, distance: 35.9
click at [350, 79] on div "**********" at bounding box center [423, 118] width 158 height 228
type input "**********"
click at [419, 79] on input "**********" at bounding box center [423, 80] width 145 height 10
type input "**********"
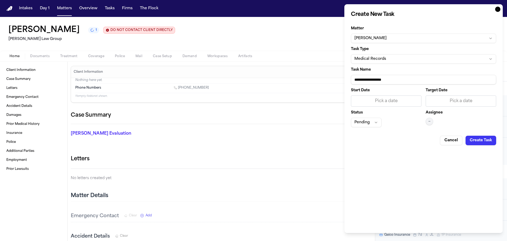
click at [441, 103] on div "Pick a date" at bounding box center [461, 101] width 64 height 6
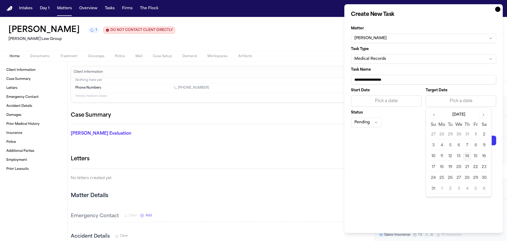
click at [475, 156] on button "15" at bounding box center [475, 156] width 8 height 8
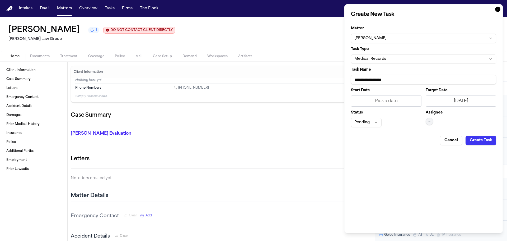
click at [429, 122] on span "—" at bounding box center [429, 121] width 2 height 4
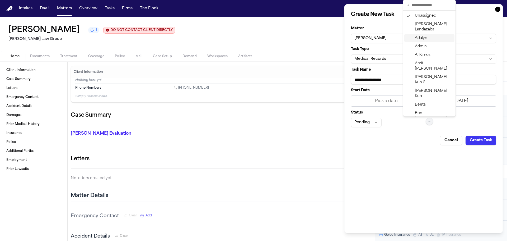
click at [422, 37] on span "Adalyn" at bounding box center [421, 37] width 12 height 5
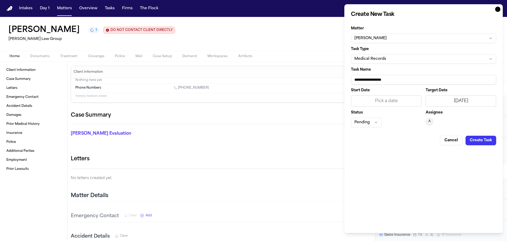
click at [370, 116] on div "Status Pending" at bounding box center [386, 119] width 71 height 16
click at [364, 125] on button "Pending" at bounding box center [366, 123] width 31 height 10
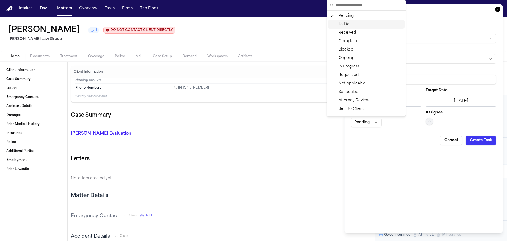
click at [349, 25] on div "To-Do" at bounding box center [366, 24] width 77 height 8
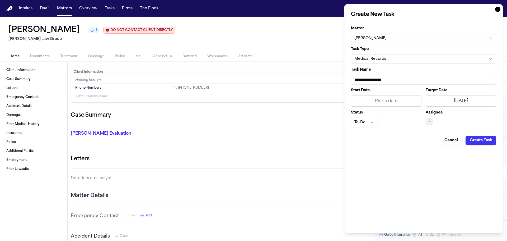
click at [473, 143] on button "Create Task" at bounding box center [481, 140] width 31 height 10
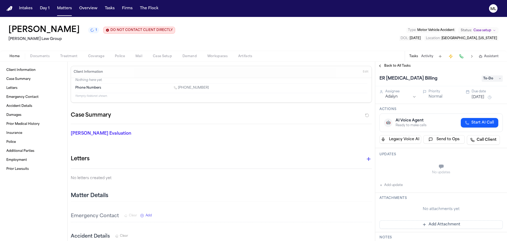
click at [394, 72] on div "ER [MEDICAL_DATA] Billing To-Do" at bounding box center [441, 78] width 132 height 16
click at [394, 68] on span "Back to All Tasks" at bounding box center [397, 66] width 26 height 4
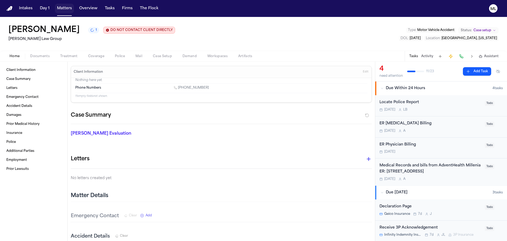
click at [64, 10] on button "Matters" at bounding box center [64, 9] width 19 height 10
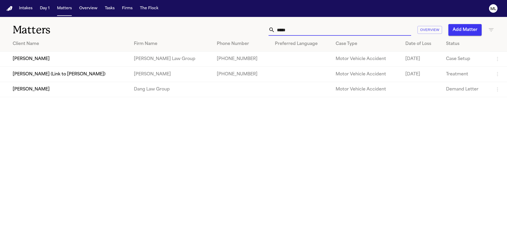
drag, startPoint x: 293, startPoint y: 28, endPoint x: 266, endPoint y: 28, distance: 26.9
click at [266, 29] on div "***** Overview Add Matter" at bounding box center [323, 30] width 341 height 12
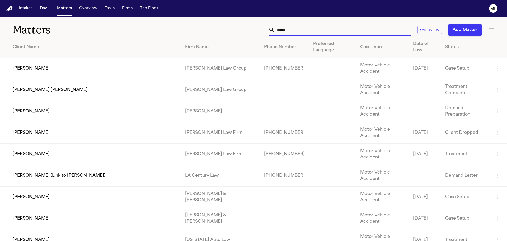
type input "*****"
click at [97, 62] on td "[PERSON_NAME]" at bounding box center [90, 68] width 181 height 21
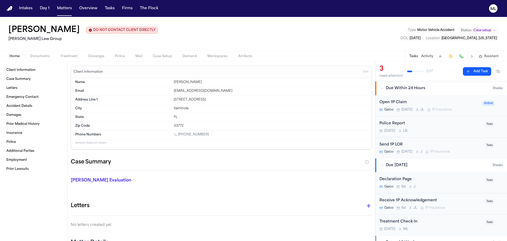
click at [67, 8] on button "Matters" at bounding box center [64, 9] width 19 height 10
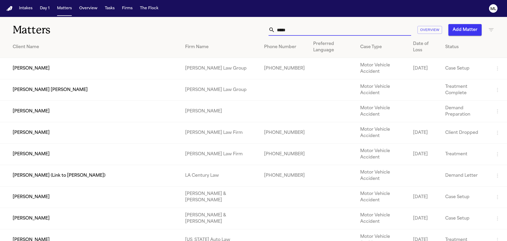
drag, startPoint x: 337, startPoint y: 32, endPoint x: 248, endPoint y: 32, distance: 89.3
click at [248, 32] on div "***** Overview Add Matter" at bounding box center [323, 30] width 341 height 12
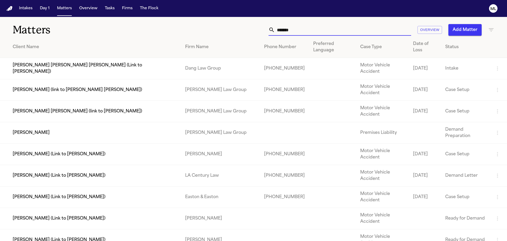
type input "*******"
click at [147, 101] on td "[PERSON_NAME] [PERSON_NAME] (link to [PERSON_NAME])" at bounding box center [90, 111] width 181 height 21
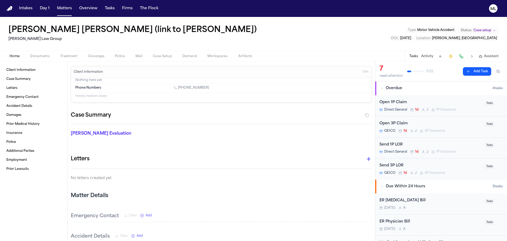
click at [472, 71] on button "Add Task" at bounding box center [477, 71] width 28 height 8
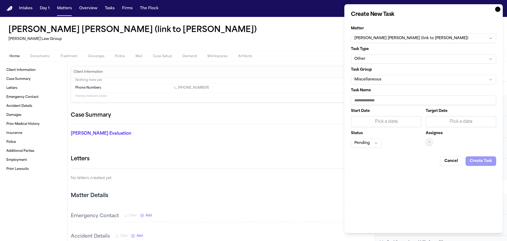
click at [407, 59] on button "Other" at bounding box center [423, 59] width 145 height 10
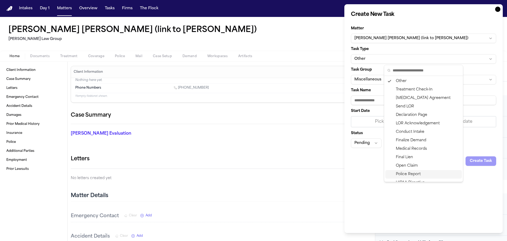
click at [405, 173] on div "Police Report" at bounding box center [423, 174] width 77 height 8
type input "**********"
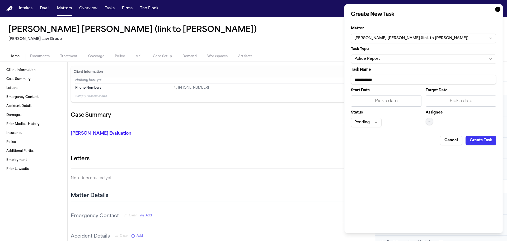
click at [443, 104] on div "Pick a date" at bounding box center [461, 101] width 64 height 6
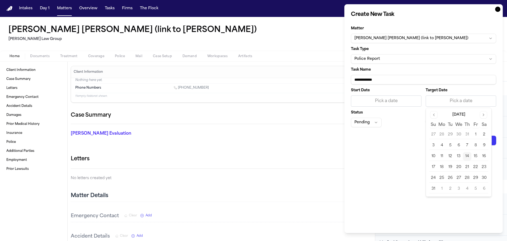
click at [466, 155] on button "14" at bounding box center [467, 156] width 8 height 8
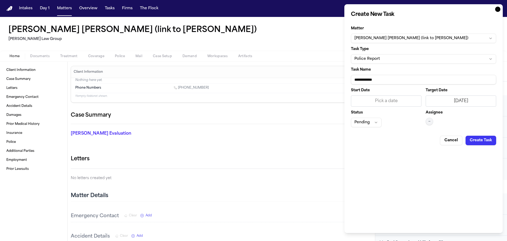
click at [430, 120] on span "—" at bounding box center [429, 121] width 2 height 4
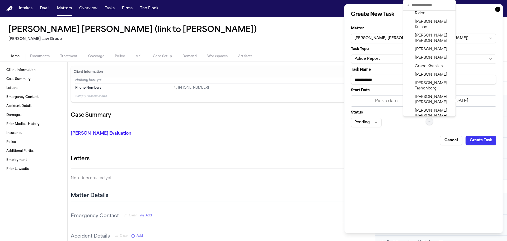
scroll to position [158, 0]
click at [422, 135] on span "[PERSON_NAME]" at bounding box center [433, 140] width 37 height 11
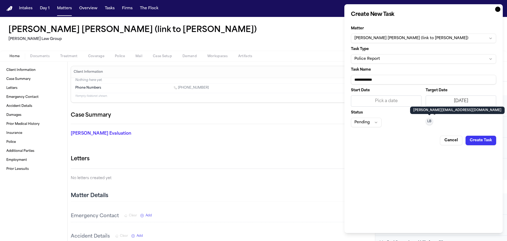
click at [377, 124] on button "Pending" at bounding box center [366, 123] width 31 height 10
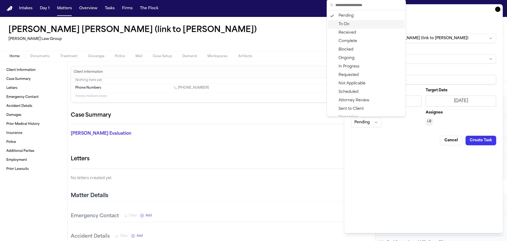
click at [347, 24] on div "To-Do" at bounding box center [366, 24] width 77 height 8
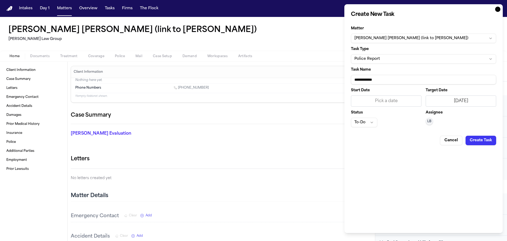
click at [473, 142] on button "Create Task" at bounding box center [481, 140] width 31 height 10
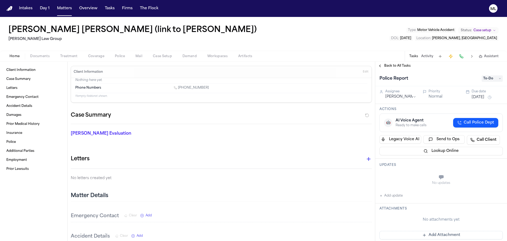
click at [246, 217] on div "Emergency Contact Clear Add" at bounding box center [221, 216] width 301 height 12
click at [390, 67] on span "Back to All Tasks" at bounding box center [397, 66] width 26 height 4
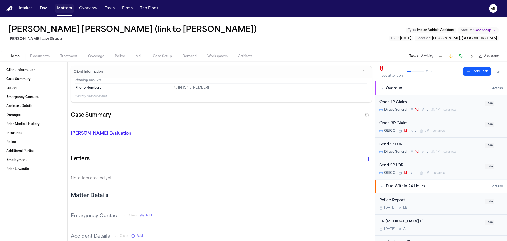
click at [65, 10] on button "Matters" at bounding box center [64, 9] width 19 height 10
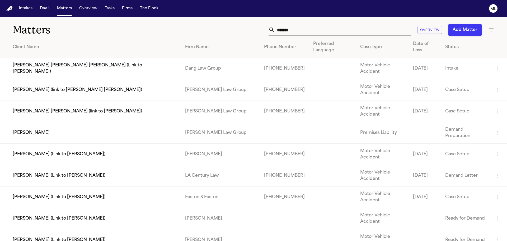
drag, startPoint x: 295, startPoint y: 32, endPoint x: 253, endPoint y: 33, distance: 42.3
click at [253, 33] on div "******* Overview Add Matter" at bounding box center [323, 30] width 341 height 12
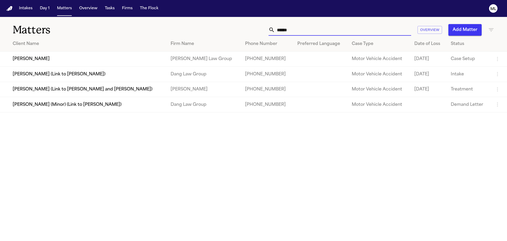
type input "******"
click at [134, 57] on td "[PERSON_NAME]" at bounding box center [83, 58] width 166 height 15
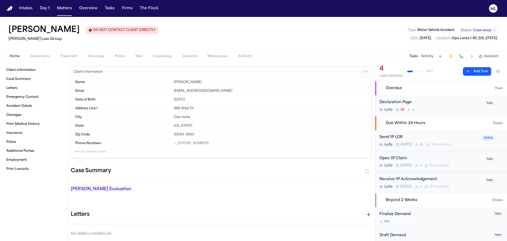
click at [464, 73] on button "Add Task" at bounding box center [477, 71] width 28 height 8
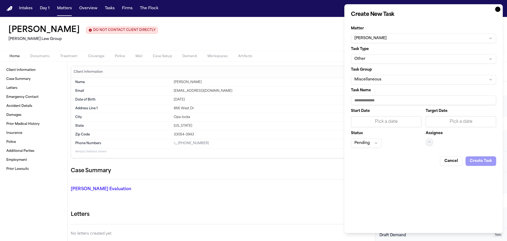
click at [410, 65] on form "Matter [PERSON_NAME] Task Type Other Task Group Miscellaneous Task Name Start D…" at bounding box center [423, 93] width 145 height 143
click at [411, 60] on button "Other" at bounding box center [423, 59] width 145 height 10
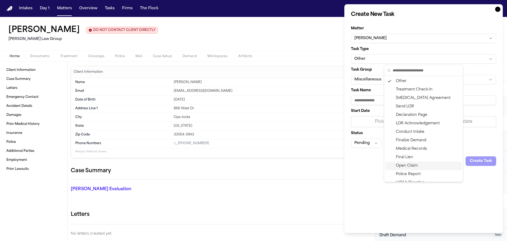
drag, startPoint x: 414, startPoint y: 166, endPoint x: 414, endPoint y: 174, distance: 8.2
click at [414, 174] on div "Other Treatment Check-In [MEDICAL_DATA] Agreement Send LOR Declaration Page LOR…" at bounding box center [423, 174] width 77 height 194
click at [414, 174] on div "Police Report" at bounding box center [423, 174] width 77 height 8
type input "**********"
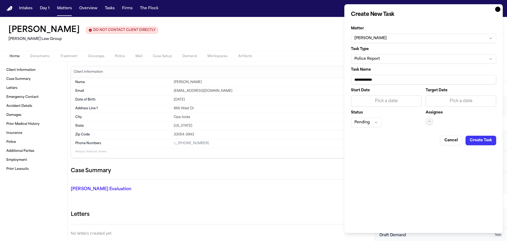
click at [458, 100] on div "Pick a date" at bounding box center [461, 101] width 64 height 6
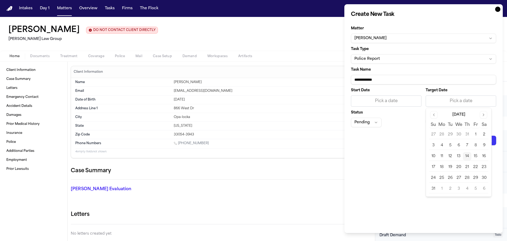
click at [466, 152] on tbody "27 28 29 30 31 1 2 3 4 5 6 7 8 9 10 11 12 13 14 15 16 17 18 19 20 21 22 23 24 2…" at bounding box center [458, 160] width 59 height 65
click at [466, 156] on button "14" at bounding box center [467, 156] width 8 height 8
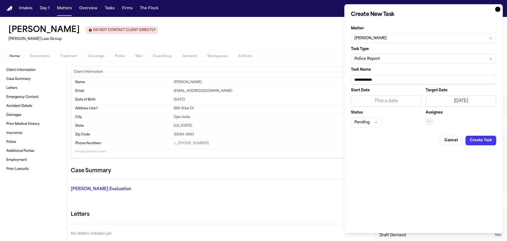
click at [431, 121] on button "—" at bounding box center [429, 121] width 7 height 7
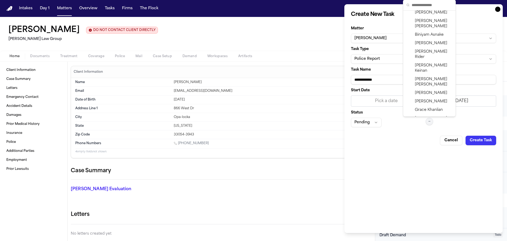
scroll to position [158, 0]
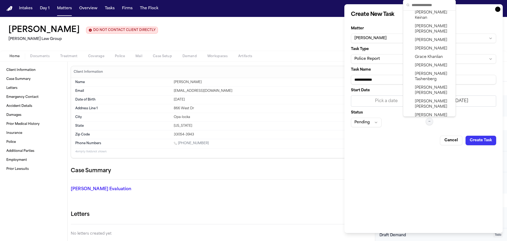
click at [428, 133] on div "[PERSON_NAME]" at bounding box center [429, 140] width 50 height 14
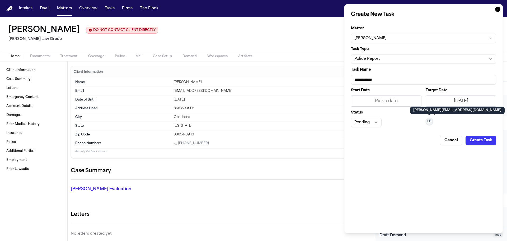
click at [369, 125] on button "Pending" at bounding box center [366, 123] width 31 height 10
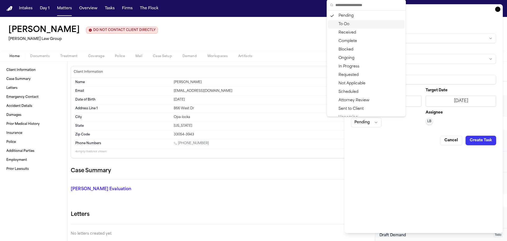
click at [352, 28] on div "To-Do" at bounding box center [366, 24] width 77 height 8
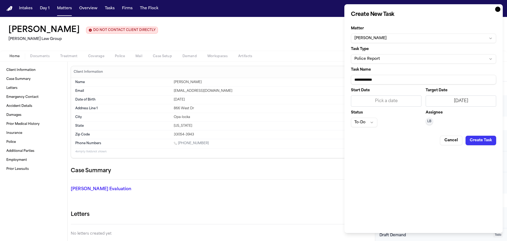
click at [471, 135] on div "Cancel Create Task" at bounding box center [423, 138] width 145 height 14
click at [472, 140] on button "Create Task" at bounding box center [481, 140] width 31 height 10
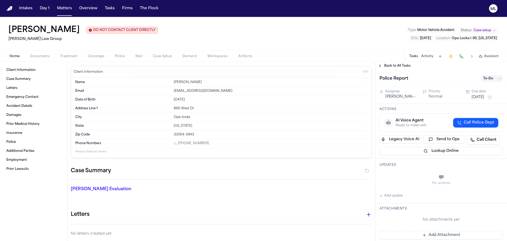
click at [395, 64] on span "Back to All Tasks" at bounding box center [397, 66] width 26 height 4
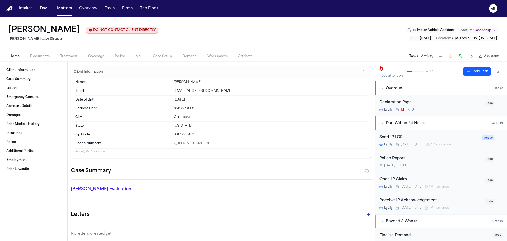
click at [479, 73] on button "Add Task" at bounding box center [477, 71] width 28 height 8
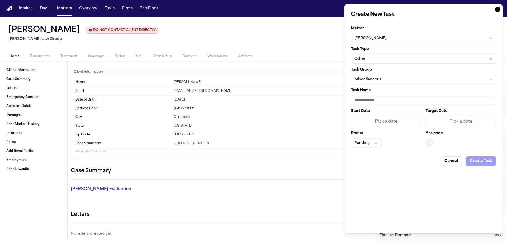
click at [405, 58] on button "Other" at bounding box center [423, 59] width 145 height 10
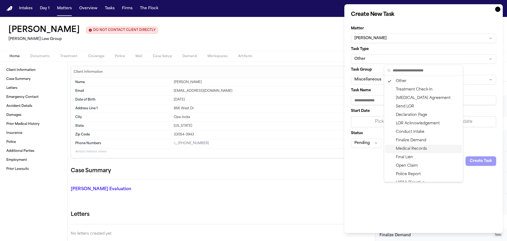
click at [414, 145] on div "Medical Records" at bounding box center [423, 148] width 77 height 8
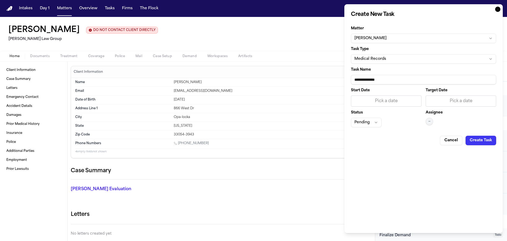
click at [401, 82] on input "**********" at bounding box center [423, 80] width 145 height 10
paste input "**********"
type input "**********"
click at [463, 101] on div "Pick a date" at bounding box center [461, 101] width 64 height 6
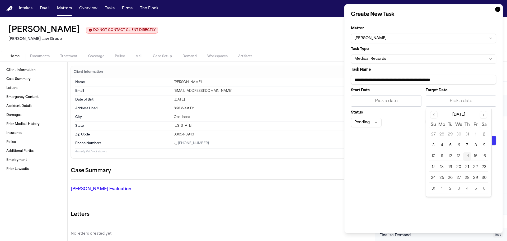
click at [474, 155] on button "15" at bounding box center [475, 156] width 8 height 8
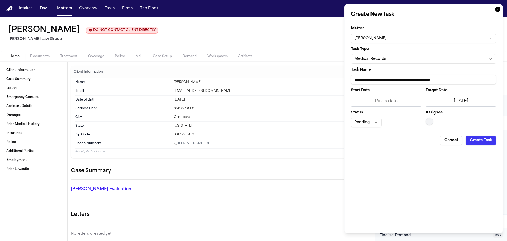
click at [434, 122] on div "Assignee —" at bounding box center [461, 119] width 71 height 16
click at [433, 122] on div "Assignee —" at bounding box center [461, 119] width 71 height 16
click at [432, 122] on button "—" at bounding box center [429, 121] width 7 height 7
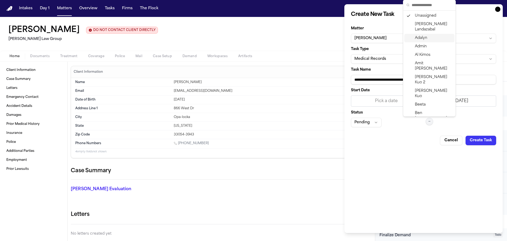
click at [426, 36] on span "Adalyn" at bounding box center [421, 37] width 12 height 5
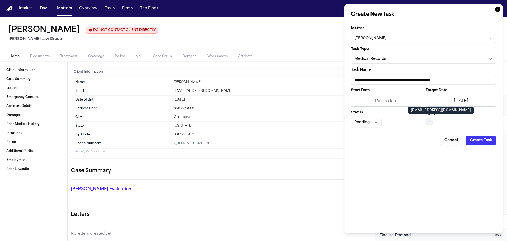
click at [363, 123] on button "Pending" at bounding box center [366, 123] width 31 height 10
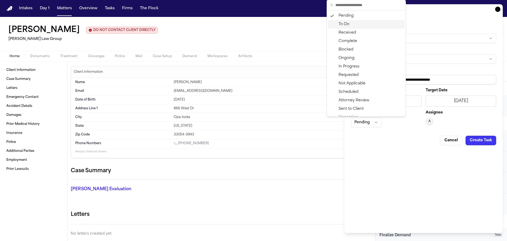
click at [351, 25] on div "To-Do" at bounding box center [366, 24] width 77 height 8
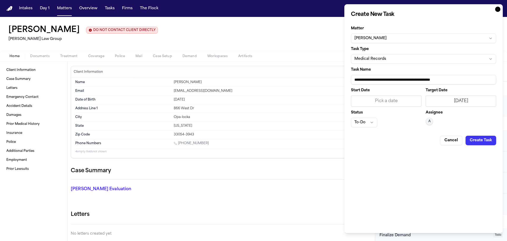
click at [476, 140] on button "Create Task" at bounding box center [481, 140] width 31 height 10
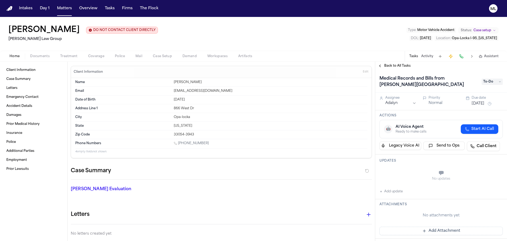
click at [391, 66] on span "Back to All Tasks" at bounding box center [397, 66] width 26 height 4
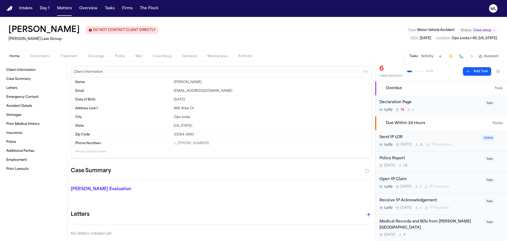
click at [478, 69] on button "Add Task" at bounding box center [477, 71] width 28 height 8
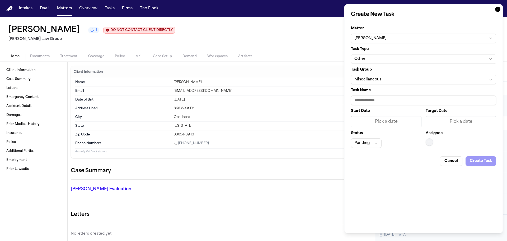
click at [378, 62] on button "Other" at bounding box center [423, 59] width 145 height 10
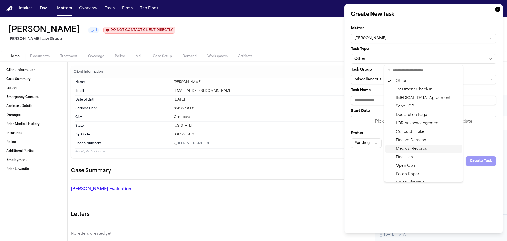
click at [409, 145] on div "Medical Records" at bounding box center [423, 148] width 77 height 8
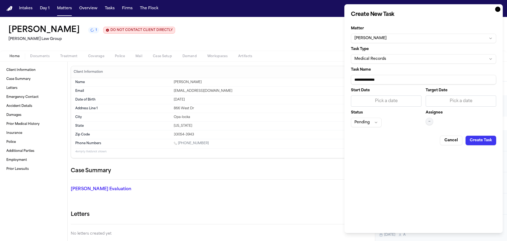
click at [398, 81] on input "**********" at bounding box center [423, 80] width 145 height 10
drag, startPoint x: 398, startPoint y: 81, endPoint x: 339, endPoint y: 78, distance: 59.5
click at [339, 78] on body "Intakes Day 1 Matters Overview Tasks Firms The Flock ML [PERSON_NAME] 1 DO NOT …" at bounding box center [253, 120] width 507 height 241
type input "**********"
click at [450, 102] on div "Pick a date" at bounding box center [461, 101] width 64 height 6
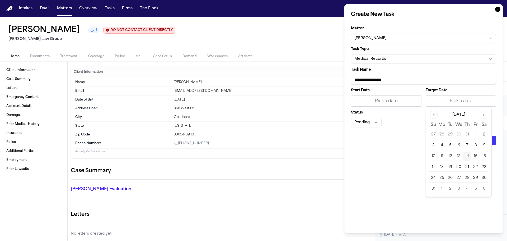
click at [476, 155] on button "15" at bounding box center [475, 156] width 8 height 8
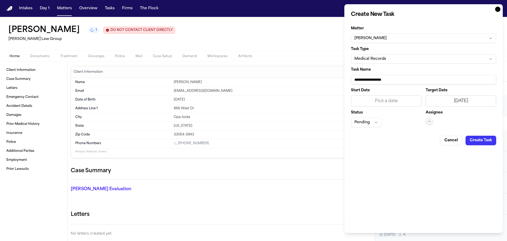
click at [429, 123] on span "—" at bounding box center [429, 121] width 2 height 4
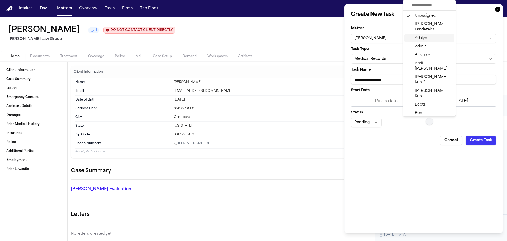
click at [429, 38] on div "Adalyn" at bounding box center [429, 38] width 50 height 8
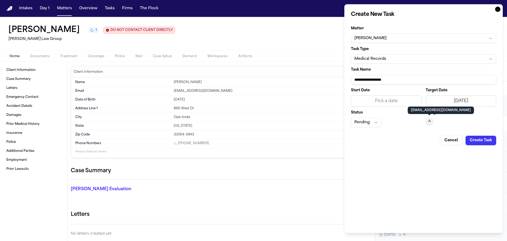
click at [372, 119] on button "Pending" at bounding box center [366, 123] width 31 height 10
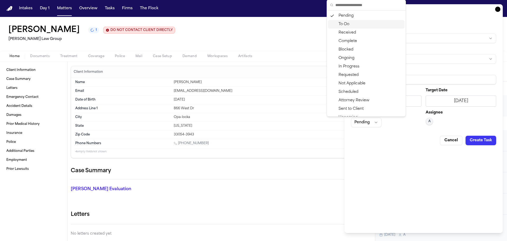
click at [349, 24] on div "To-Do" at bounding box center [366, 24] width 77 height 8
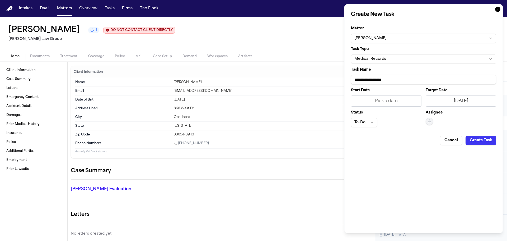
click at [475, 142] on button "Create Task" at bounding box center [481, 140] width 31 height 10
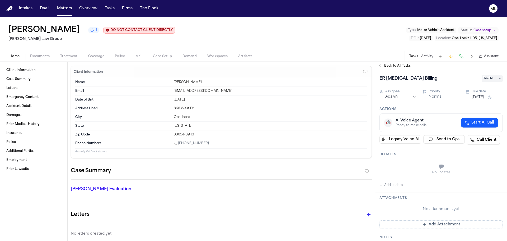
click at [390, 67] on span "Back to All Tasks" at bounding box center [397, 66] width 26 height 4
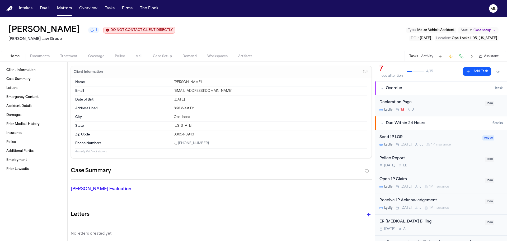
click at [472, 68] on button "Add Task" at bounding box center [477, 71] width 28 height 8
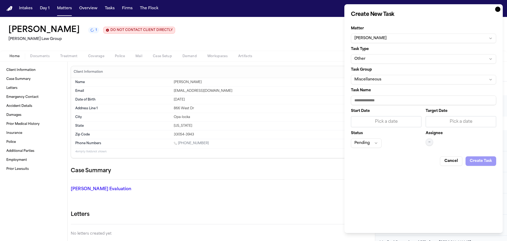
click at [399, 59] on button "Other" at bounding box center [423, 59] width 145 height 10
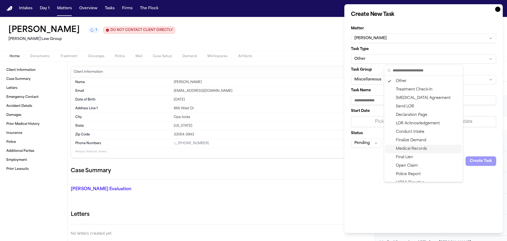
click at [411, 145] on div "Other Treatment Check-In [MEDICAL_DATA] Agreement Send LOR Declaration Page LOR…" at bounding box center [423, 174] width 77 height 194
click at [411, 145] on div "Medical Records" at bounding box center [423, 148] width 77 height 8
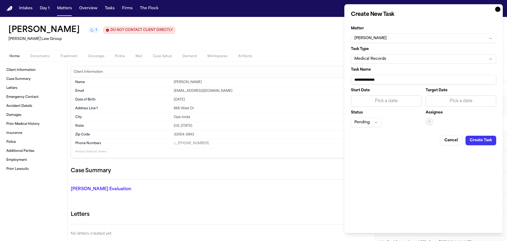
drag, startPoint x: 394, startPoint y: 80, endPoint x: 328, endPoint y: 80, distance: 66.3
click at [328, 80] on body "Intakes Day 1 Matters Overview Tasks Firms The Flock ML [PERSON_NAME] 1 DO NOT …" at bounding box center [253, 120] width 507 height 241
type input "**********"
click at [457, 102] on div "Pick a date" at bounding box center [461, 101] width 64 height 6
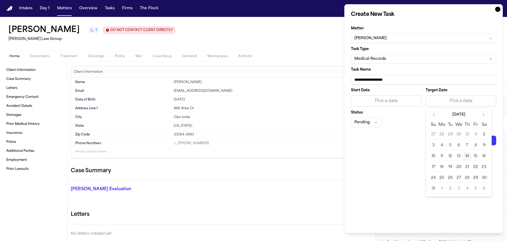
click at [475, 156] on button "15" at bounding box center [475, 156] width 8 height 8
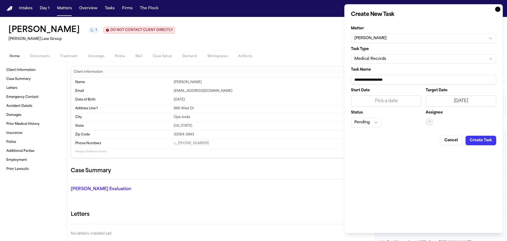
click at [430, 120] on span "—" at bounding box center [429, 121] width 2 height 4
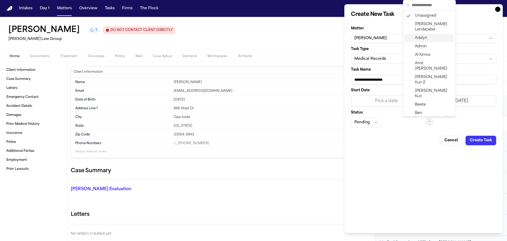
click at [422, 36] on span "Adalyn" at bounding box center [421, 37] width 12 height 5
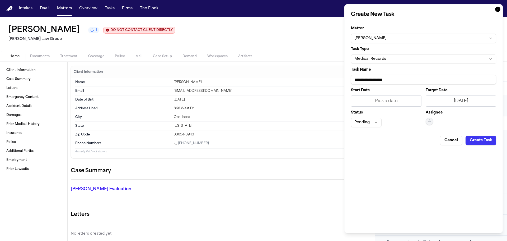
click at [373, 123] on button "Pending" at bounding box center [366, 123] width 31 height 10
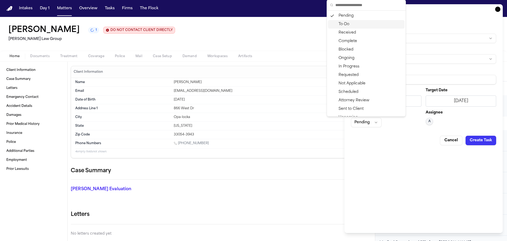
click at [354, 24] on div "To-Do" at bounding box center [366, 24] width 77 height 8
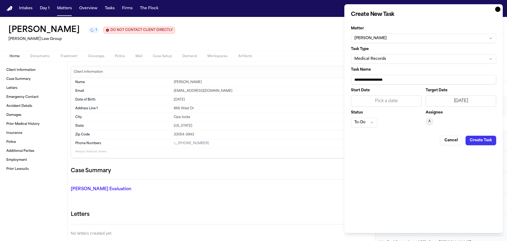
click at [478, 139] on button "Create Task" at bounding box center [481, 140] width 31 height 10
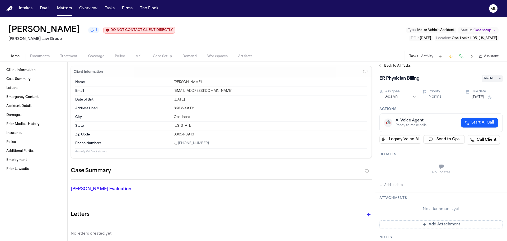
click at [397, 63] on div "Back to All Tasks" at bounding box center [441, 66] width 132 height 8
click at [400, 65] on span "Back to All Tasks" at bounding box center [397, 66] width 26 height 4
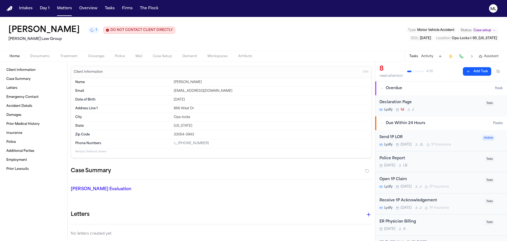
click at [472, 75] on button "Add Task" at bounding box center [477, 71] width 28 height 8
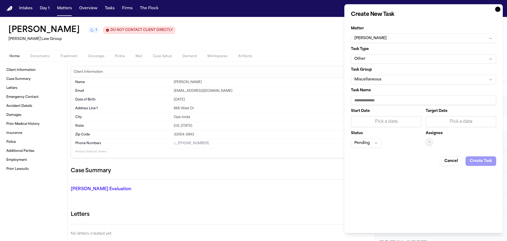
click at [403, 58] on button "Other" at bounding box center [423, 59] width 145 height 10
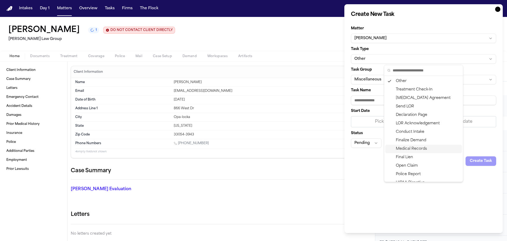
drag, startPoint x: 412, startPoint y: 150, endPoint x: 405, endPoint y: 139, distance: 12.4
click at [412, 149] on div "Medical Records" at bounding box center [423, 148] width 77 height 8
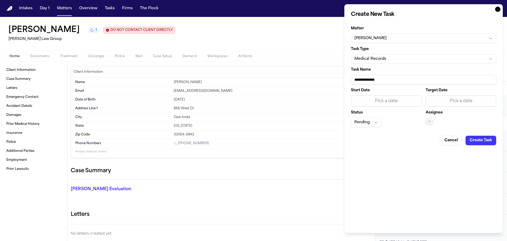
drag, startPoint x: 394, startPoint y: 80, endPoint x: 352, endPoint y: 80, distance: 42.0
click at [352, 80] on input "**********" at bounding box center [423, 80] width 145 height 10
paste input "**********"
type input "**********"
click at [452, 101] on div "Pick a date" at bounding box center [461, 101] width 64 height 6
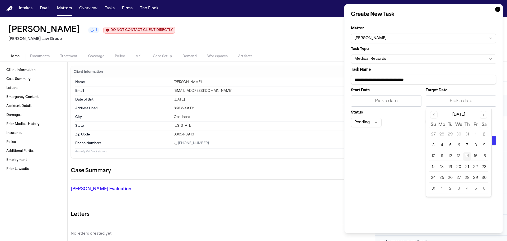
click at [477, 155] on button "15" at bounding box center [475, 156] width 8 height 8
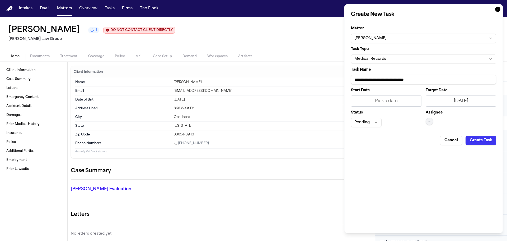
click at [430, 121] on span "—" at bounding box center [429, 121] width 2 height 4
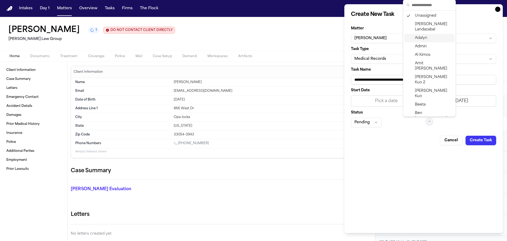
click at [419, 39] on span "Adalyn" at bounding box center [421, 37] width 12 height 5
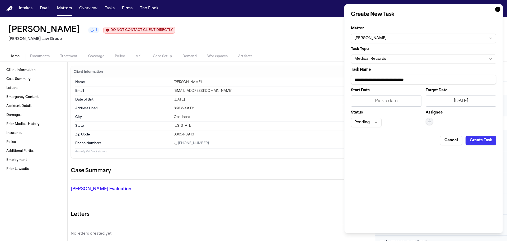
click at [368, 123] on button "Pending" at bounding box center [366, 123] width 31 height 10
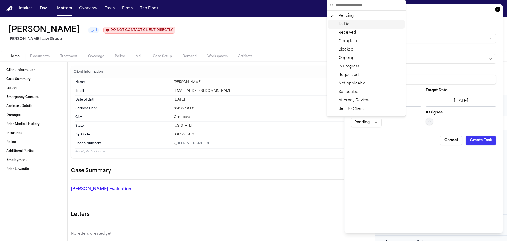
click at [348, 26] on div "To-Do" at bounding box center [366, 24] width 77 height 8
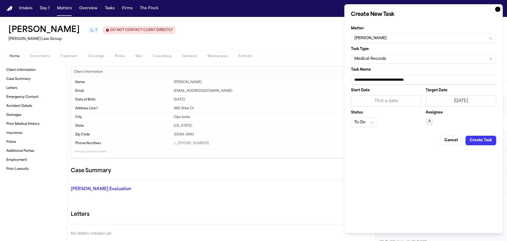
click at [471, 141] on button "Create Task" at bounding box center [481, 140] width 31 height 10
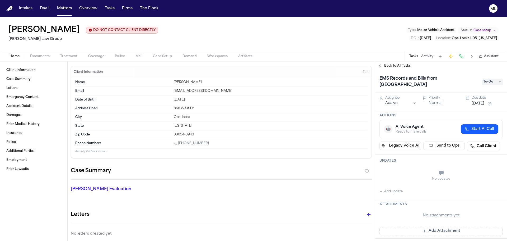
click at [386, 65] on span "Back to All Tasks" at bounding box center [397, 66] width 26 height 4
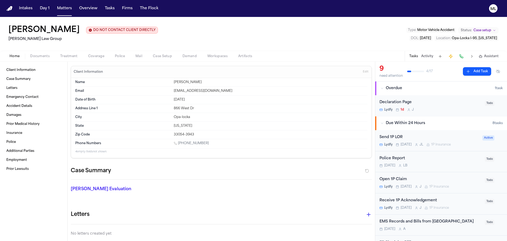
click at [461, 136] on div "Send 1P LOR" at bounding box center [429, 137] width 100 height 6
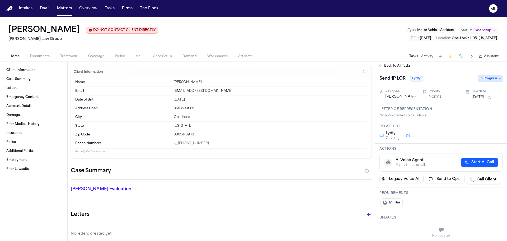
click at [477, 98] on button "[DATE]" at bounding box center [478, 97] width 13 height 5
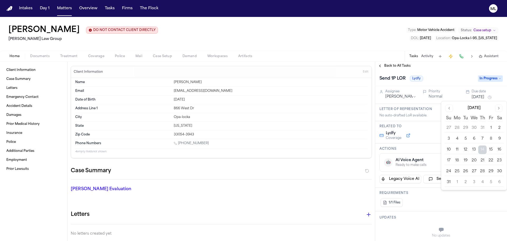
click at [492, 151] on button "15" at bounding box center [491, 149] width 8 height 8
click at [397, 65] on span "Back to All Tasks" at bounding box center [397, 66] width 26 height 4
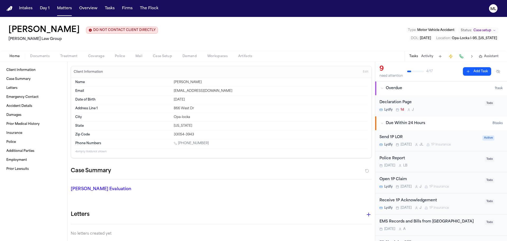
click at [452, 107] on div "Declaration Page Lydfy 1d J" at bounding box center [430, 105] width 102 height 12
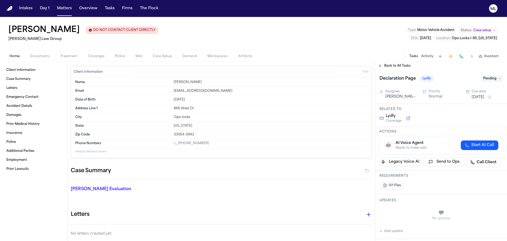
click at [481, 98] on button "[DATE]" at bounding box center [478, 97] width 13 height 5
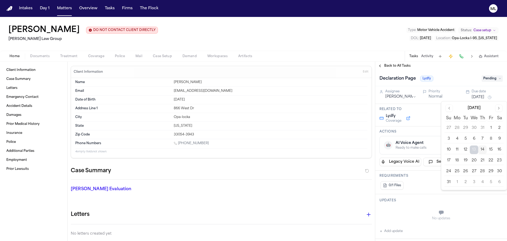
click at [494, 151] on button "15" at bounding box center [491, 149] width 8 height 8
click at [397, 67] on span "Back to All Tasks" at bounding box center [397, 66] width 26 height 4
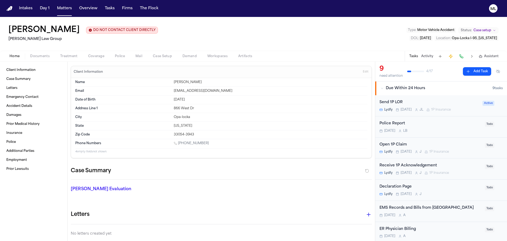
click at [467, 149] on div "Open 1P Claim Lydfy [DATE] J 1P Insurance" at bounding box center [430, 148] width 102 height 12
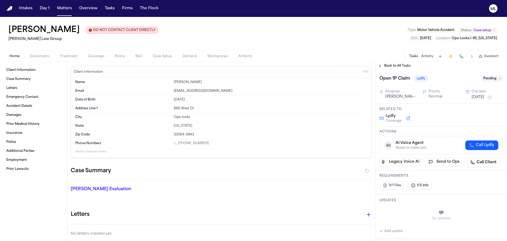
click at [481, 101] on div "Assignee [PERSON_NAME] Normal Due date [DATE]" at bounding box center [441, 95] width 132 height 18
click at [482, 98] on button "[DATE]" at bounding box center [478, 97] width 13 height 5
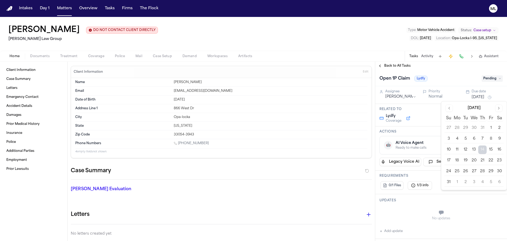
click at [490, 147] on button "15" at bounding box center [491, 149] width 8 height 8
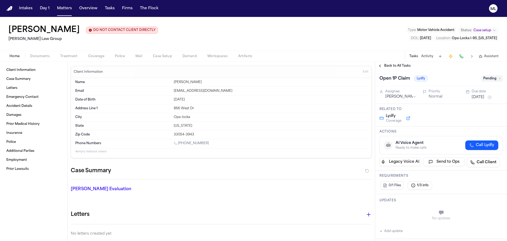
click at [394, 66] on span "Back to All Tasks" at bounding box center [397, 66] width 26 height 4
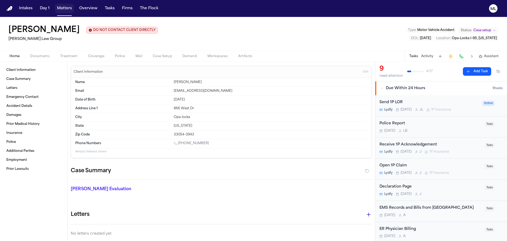
click at [68, 8] on button "Matters" at bounding box center [64, 9] width 19 height 10
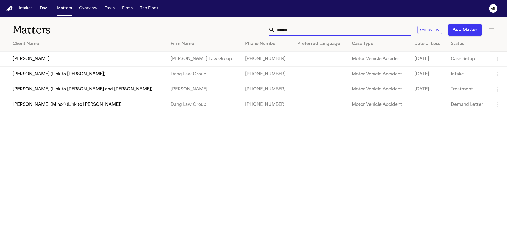
drag, startPoint x: 295, startPoint y: 31, endPoint x: 273, endPoint y: 29, distance: 22.0
click at [273, 29] on div "******" at bounding box center [340, 30] width 143 height 12
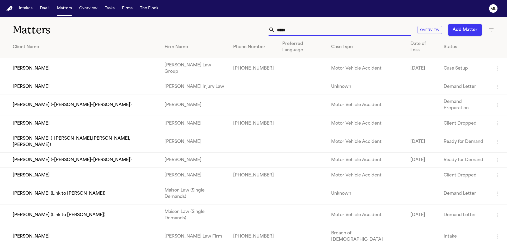
type input "*****"
click at [103, 58] on td "[PERSON_NAME]" at bounding box center [80, 68] width 160 height 21
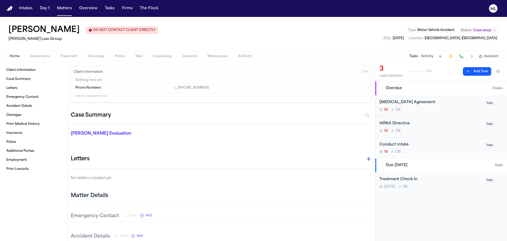
click at [456, 108] on div "1d D B" at bounding box center [430, 109] width 102 height 4
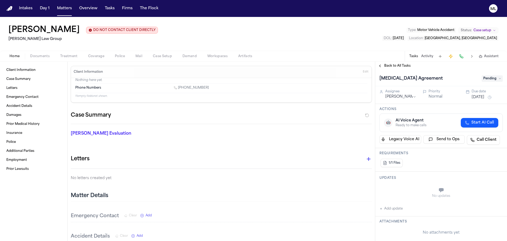
click at [487, 77] on span "Pending" at bounding box center [492, 78] width 21 height 6
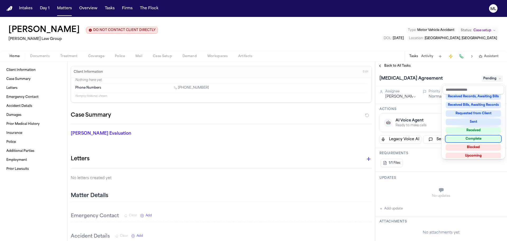
click at [470, 135] on div "Complete" at bounding box center [473, 138] width 55 height 6
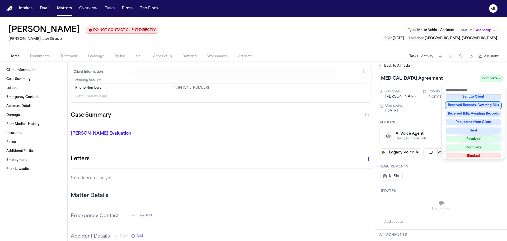
click at [389, 64] on div "Back to All Tasks [MEDICAL_DATA] Agreement Complete Assignee [PERSON_NAME] Prio…" at bounding box center [441, 151] width 132 height 179
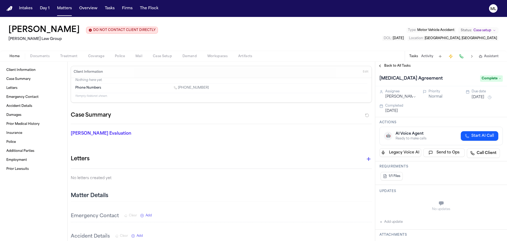
click at [389, 64] on span "Back to All Tasks" at bounding box center [397, 66] width 26 height 4
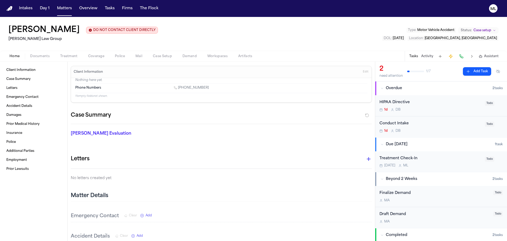
click at [438, 102] on div "HIPAA Directive" at bounding box center [430, 102] width 102 height 6
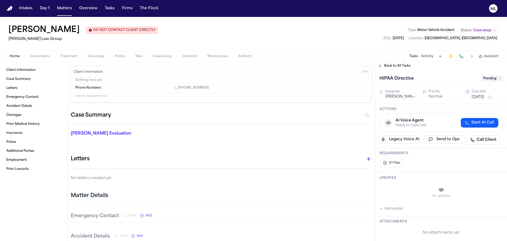
click at [482, 78] on span "Pending" at bounding box center [492, 78] width 21 height 6
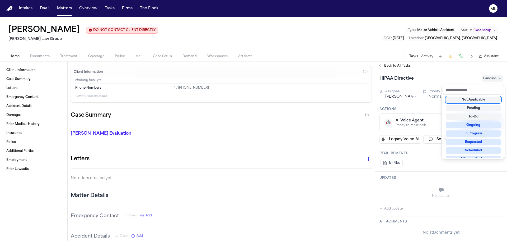
click at [480, 97] on div "Not Applicable" at bounding box center [473, 99] width 55 height 6
click at [400, 66] on div "Back to All Tasks HIPAA Directive Not Applicable Assignee [PERSON_NAME] Priorit…" at bounding box center [441, 151] width 132 height 179
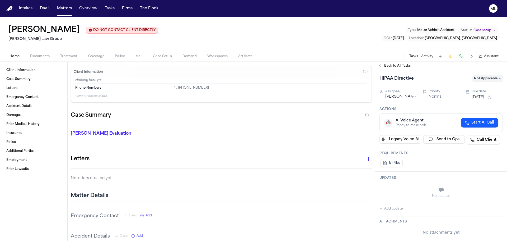
click at [400, 66] on span "Back to All Tasks" at bounding box center [397, 66] width 26 height 4
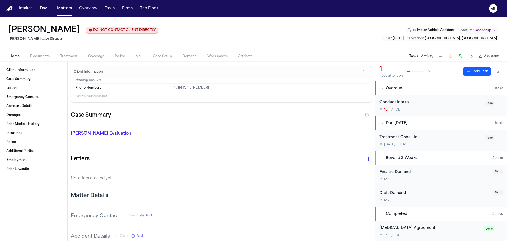
click at [461, 106] on div "Conduct Intake 1d D B" at bounding box center [430, 105] width 102 height 12
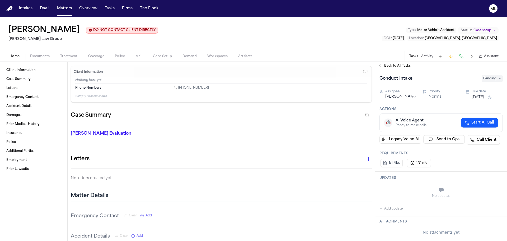
click at [495, 76] on span "Pending" at bounding box center [492, 78] width 21 height 6
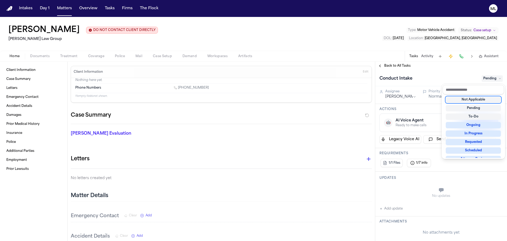
click at [485, 99] on div "Not Applicable" at bounding box center [473, 99] width 55 height 6
click at [396, 66] on div "Back to All Tasks Conduct Intake Not Applicable Assignee [PERSON_NAME] Priority…" at bounding box center [441, 151] width 132 height 179
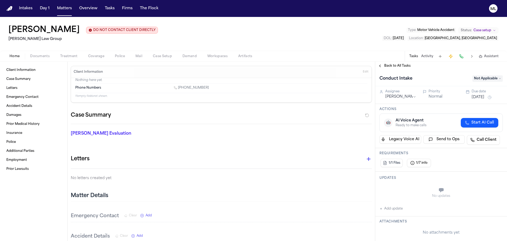
click at [396, 66] on span "Back to All Tasks" at bounding box center [397, 66] width 26 height 4
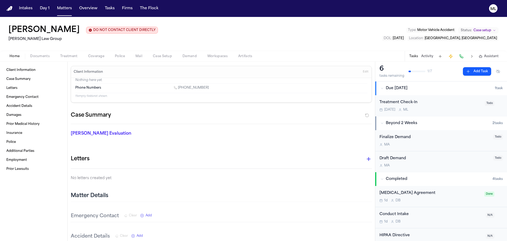
click at [445, 111] on div "[DATE] M L" at bounding box center [430, 109] width 102 height 4
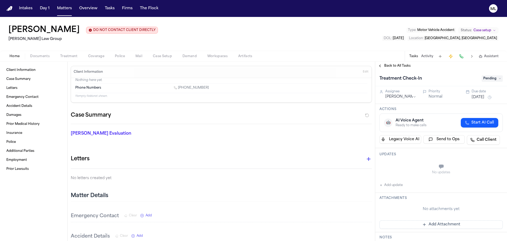
click at [487, 81] on div "Treatment Check-In Pending" at bounding box center [440, 78] width 123 height 8
click at [488, 80] on span "Pending" at bounding box center [492, 78] width 21 height 6
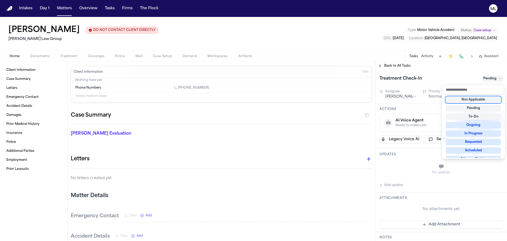
click at [479, 101] on div "Not Applicable" at bounding box center [473, 99] width 55 height 6
click at [389, 64] on div "Back to All Tasks Treatment Check-In Not Applicable Assignee [PERSON_NAME] Prio…" at bounding box center [441, 151] width 132 height 179
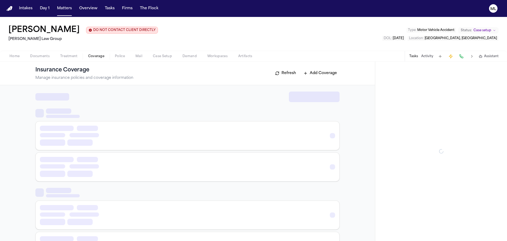
click at [89, 56] on span "Coverage" at bounding box center [96, 56] width 16 height 4
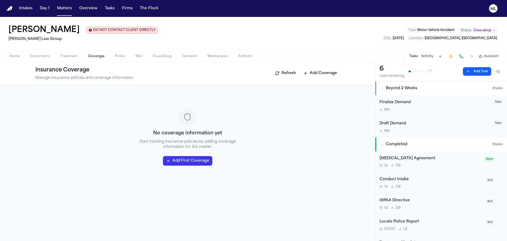
click at [48, 55] on span "Documents" at bounding box center [40, 56] width 20 height 4
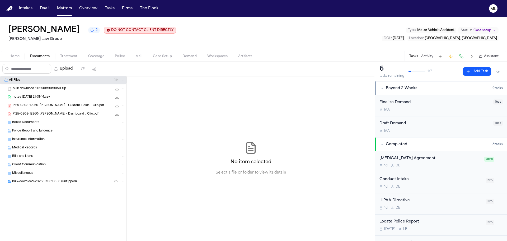
click at [32, 178] on div "bulk-download-20250813013050 (unzipped) ( 7 )" at bounding box center [63, 181] width 126 height 8
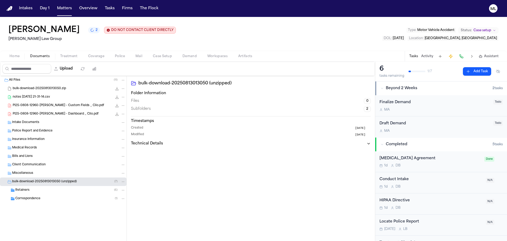
click at [35, 191] on div "Retainers ( 6 )" at bounding box center [70, 189] width 110 height 5
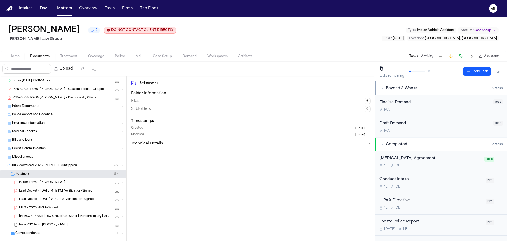
scroll to position [25, 0]
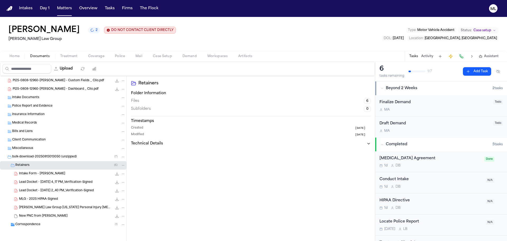
click at [38, 221] on div "Correspondence ( 1 )" at bounding box center [63, 224] width 126 height 8
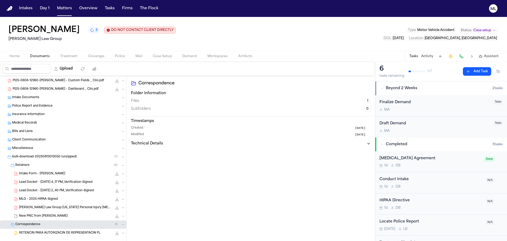
scroll to position [33, 0]
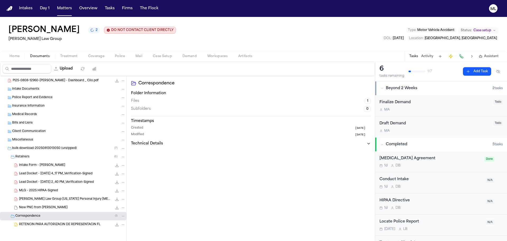
click at [44, 169] on div "Intake Form - [PERSON_NAME] 1.2 MB • PDF" at bounding box center [63, 165] width 126 height 8
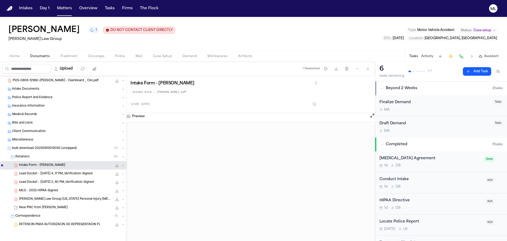
click at [471, 73] on button "Add Task" at bounding box center [477, 71] width 28 height 8
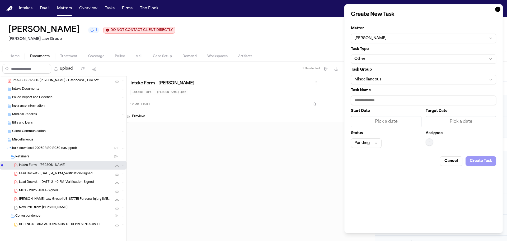
click at [416, 59] on button "Other" at bounding box center [423, 59] width 145 height 10
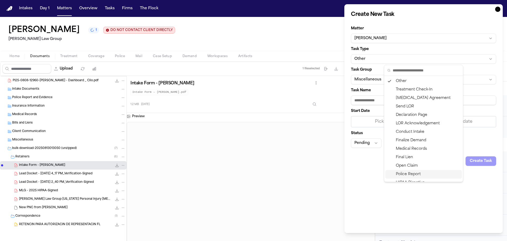
click at [404, 172] on div "Police Report" at bounding box center [423, 174] width 77 height 8
type input "**********"
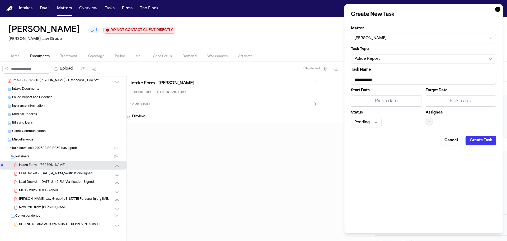
click at [456, 100] on div "Pick a date" at bounding box center [461, 101] width 64 height 6
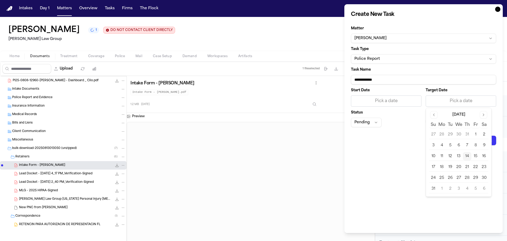
click at [467, 157] on button "14" at bounding box center [467, 156] width 8 height 8
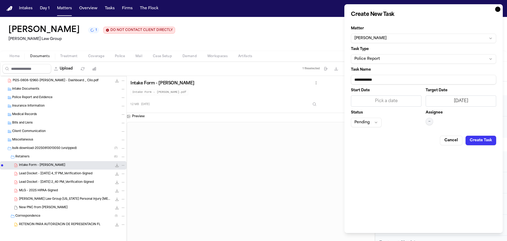
click at [427, 119] on button "—" at bounding box center [429, 121] width 7 height 7
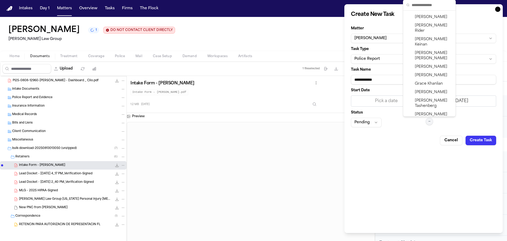
scroll to position [132, 0]
click at [420, 159] on div "[PERSON_NAME]" at bounding box center [429, 166] width 50 height 14
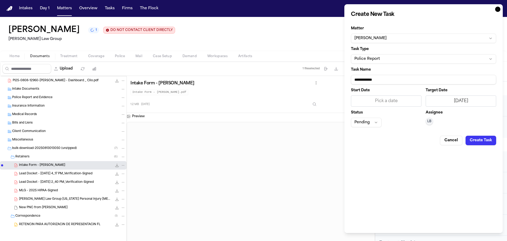
click at [381, 121] on button "Pending" at bounding box center [366, 123] width 31 height 10
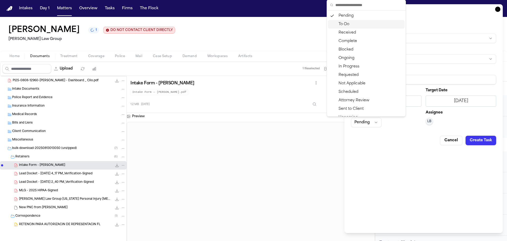
click at [354, 21] on div "Pending To-Do Received Complete Blocked Ongoing In Progress Requested Not Appli…" at bounding box center [366, 84] width 77 height 144
click at [354, 21] on div "To-Do" at bounding box center [366, 24] width 77 height 8
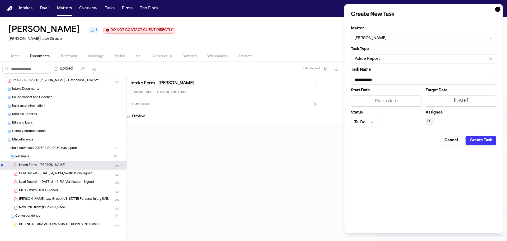
click at [489, 142] on button "Create Task" at bounding box center [481, 140] width 31 height 10
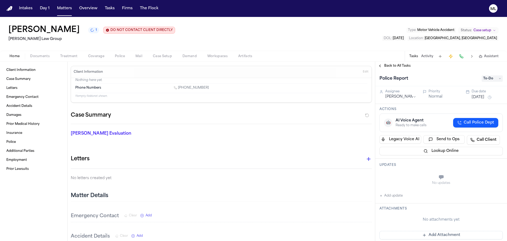
click at [402, 68] on span "Back to All Tasks" at bounding box center [397, 66] width 26 height 4
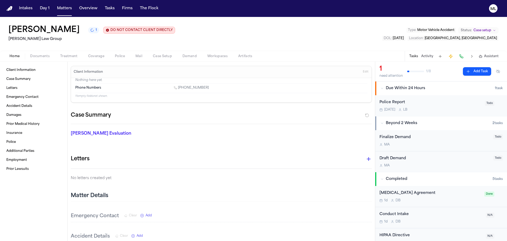
click at [474, 72] on button "Add Task" at bounding box center [477, 71] width 28 height 8
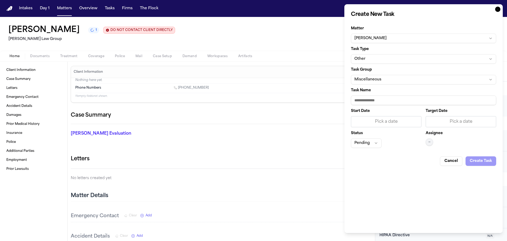
click at [455, 124] on div "Pick a date" at bounding box center [461, 121] width 64 height 6
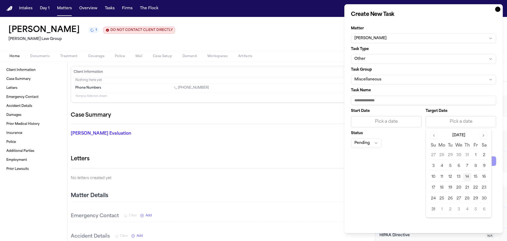
click at [476, 177] on button "15" at bounding box center [475, 176] width 8 height 8
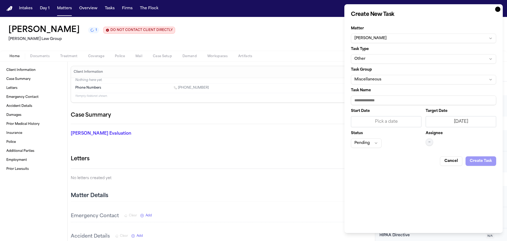
click at [429, 141] on span "—" at bounding box center [429, 142] width 2 height 4
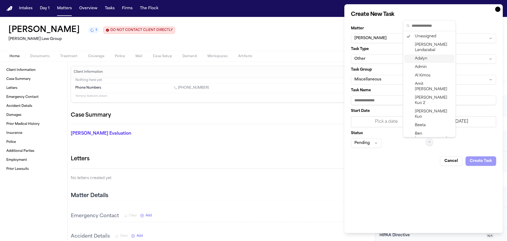
click at [423, 56] on div "Adalyn" at bounding box center [429, 58] width 50 height 8
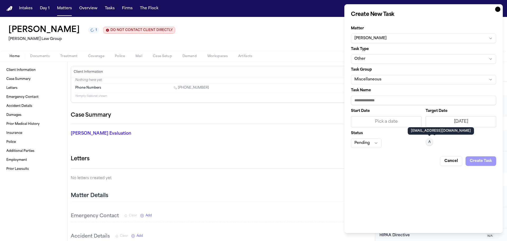
click at [395, 57] on button "Other" at bounding box center [423, 59] width 145 height 10
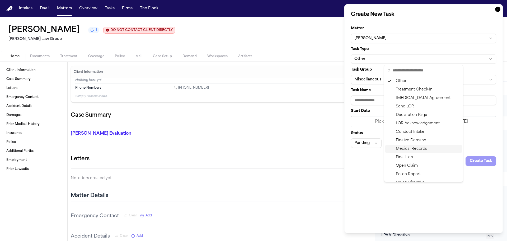
click at [411, 146] on div "Medical Records" at bounding box center [423, 148] width 77 height 8
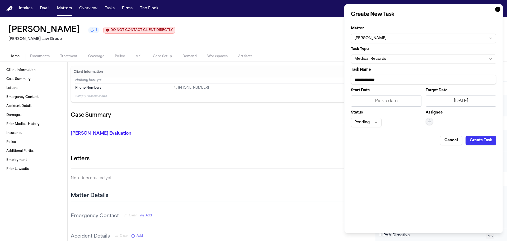
click at [397, 79] on input "**********" at bounding box center [423, 80] width 145 height 10
paste input "**********"
type input "**********"
click at [370, 128] on form "**********" at bounding box center [423, 83] width 145 height 123
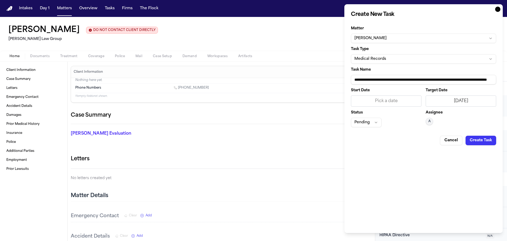
scroll to position [0, 0]
click at [368, 123] on button "Pending" at bounding box center [366, 123] width 31 height 10
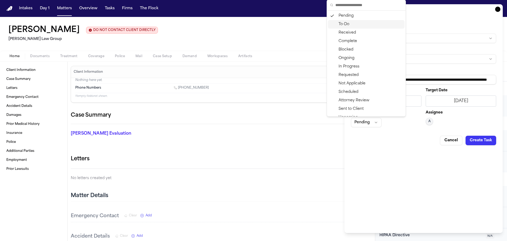
click at [348, 24] on div "To-Do" at bounding box center [366, 24] width 77 height 8
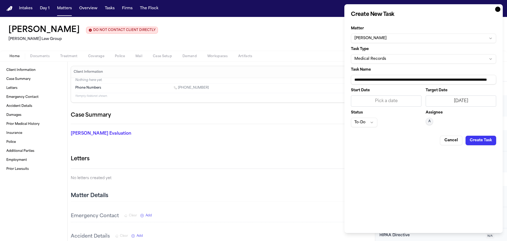
click at [484, 144] on button "Create Task" at bounding box center [481, 140] width 31 height 10
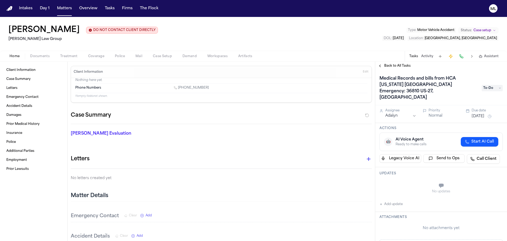
click at [388, 66] on span "Back to All Tasks" at bounding box center [397, 66] width 26 height 4
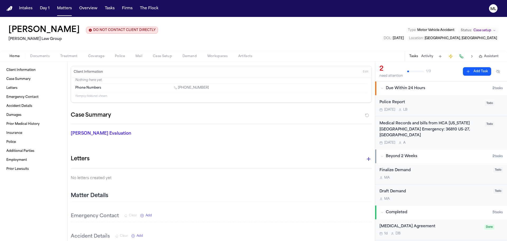
click at [465, 68] on button "Add Task" at bounding box center [477, 71] width 28 height 8
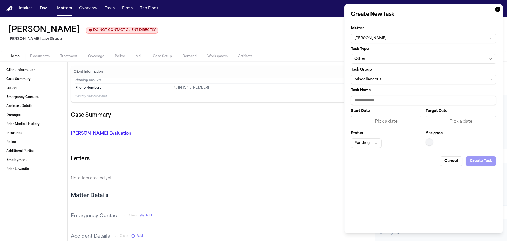
click at [368, 62] on button "Other" at bounding box center [423, 59] width 145 height 10
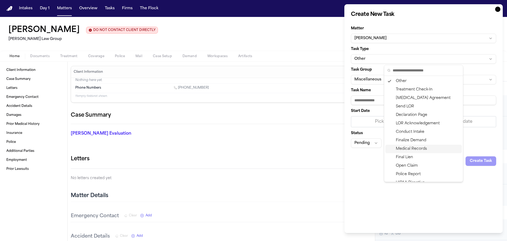
click at [409, 149] on div "Medical Records" at bounding box center [423, 148] width 77 height 8
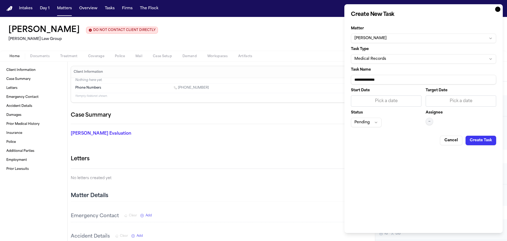
drag, startPoint x: 401, startPoint y: 80, endPoint x: 332, endPoint y: 79, distance: 68.9
click at [332, 79] on body "Intakes Day 1 Matters Overview Tasks Firms The Flock [PERSON_NAME] [PERSON_NAME…" at bounding box center [253, 120] width 507 height 241
type input "**********"
click at [464, 99] on div "Pick a date" at bounding box center [461, 101] width 64 height 6
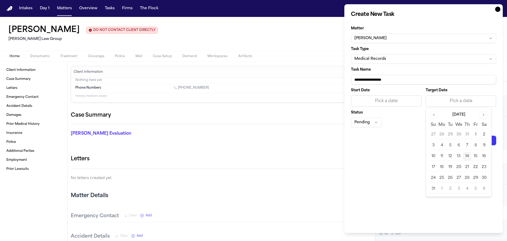
click at [478, 157] on button "15" at bounding box center [475, 156] width 8 height 8
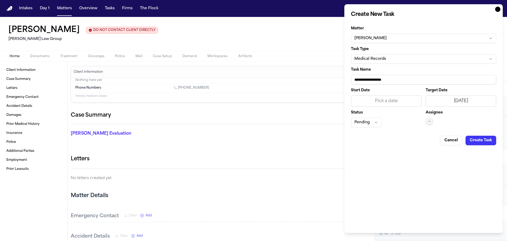
click at [430, 123] on span "—" at bounding box center [429, 121] width 2 height 4
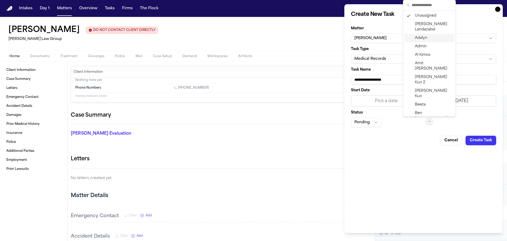
drag, startPoint x: 421, startPoint y: 28, endPoint x: 421, endPoint y: 36, distance: 7.9
click at [421, 36] on div "Unassigned [PERSON_NAME] [PERSON_NAME] [PERSON_NAME] [PERSON_NAME] [PERSON_NAME…" at bounding box center [429, 217] width 50 height 410
click at [421, 36] on span "Adalyn" at bounding box center [421, 37] width 12 height 5
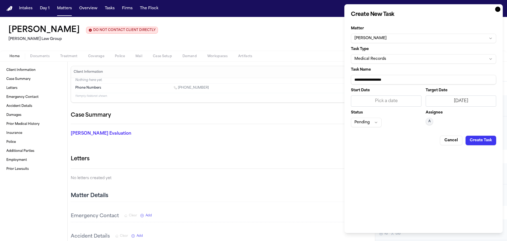
click at [373, 118] on button "Pending" at bounding box center [366, 123] width 31 height 10
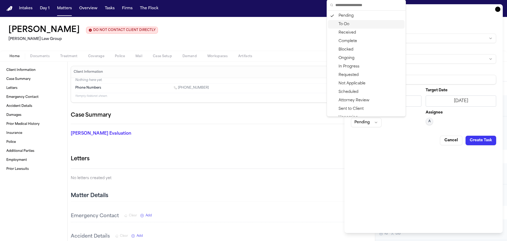
click at [351, 26] on div "To-Do" at bounding box center [366, 24] width 77 height 8
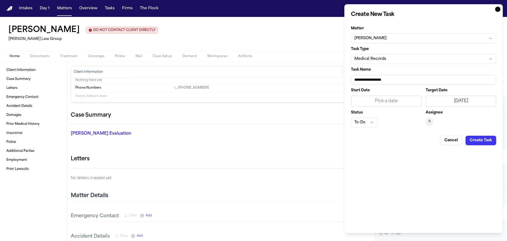
click at [473, 139] on button "Create Task" at bounding box center [481, 140] width 31 height 10
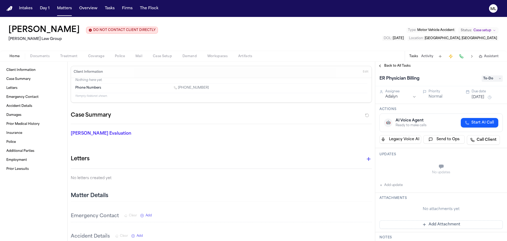
click at [396, 66] on span "Back to All Tasks" at bounding box center [397, 66] width 26 height 4
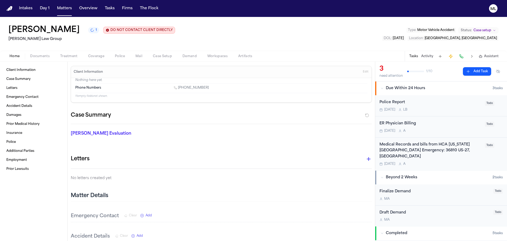
click at [476, 73] on button "Add Task" at bounding box center [477, 71] width 28 height 8
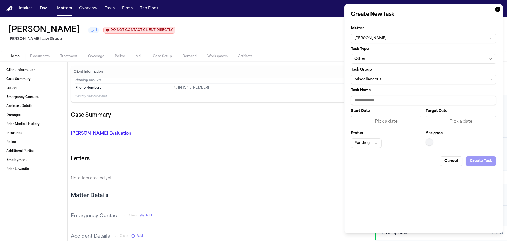
click at [388, 62] on button "Other" at bounding box center [423, 59] width 145 height 10
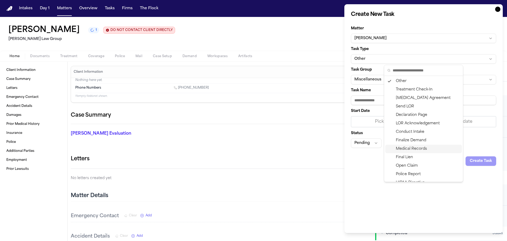
click at [403, 146] on div "Medical Records" at bounding box center [423, 148] width 77 height 8
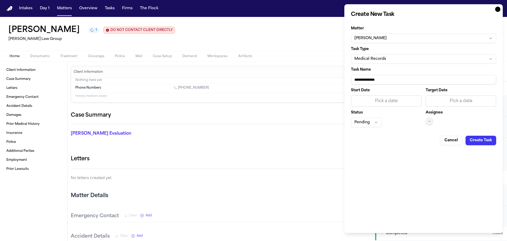
drag, startPoint x: 400, startPoint y: 77, endPoint x: 335, endPoint y: 78, distance: 65.2
click at [335, 78] on body "Intakes Day 1 Matters Overview Tasks Firms The Flock [PERSON_NAME] [PERSON_NAME…" at bounding box center [253, 120] width 507 height 241
type input "**********"
click at [467, 98] on div "Pick a date" at bounding box center [461, 101] width 64 height 6
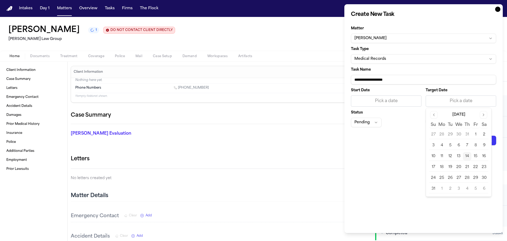
click at [477, 157] on button "15" at bounding box center [475, 156] width 8 height 8
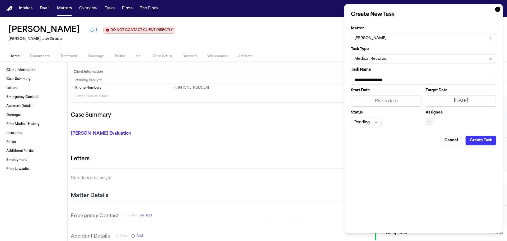
click at [428, 121] on span "—" at bounding box center [429, 121] width 2 height 4
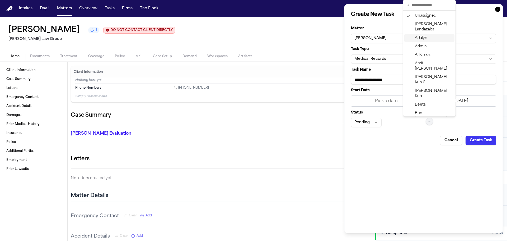
click at [417, 40] on span "Adalyn" at bounding box center [421, 37] width 12 height 5
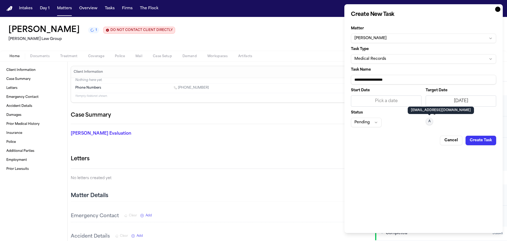
click at [364, 122] on button "Pending" at bounding box center [366, 123] width 31 height 10
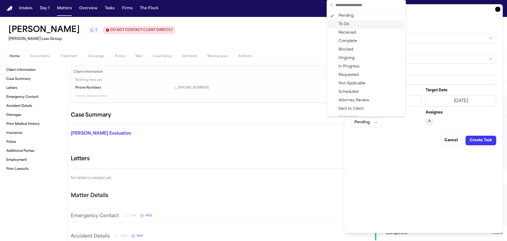
click at [350, 24] on div "To-Do" at bounding box center [366, 24] width 77 height 8
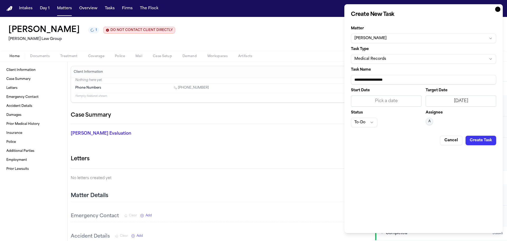
click at [479, 144] on button "Create Task" at bounding box center [481, 140] width 31 height 10
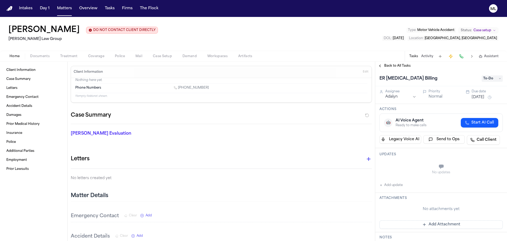
click at [401, 67] on span "Back to All Tasks" at bounding box center [397, 66] width 26 height 4
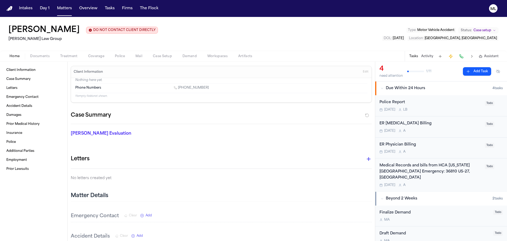
click at [473, 67] on button "Add Task" at bounding box center [477, 71] width 28 height 8
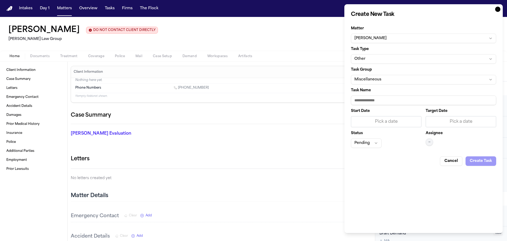
click at [410, 61] on button "Other" at bounding box center [423, 59] width 145 height 10
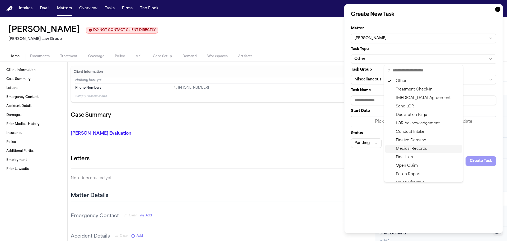
click at [424, 147] on div "Medical Records" at bounding box center [423, 148] width 77 height 8
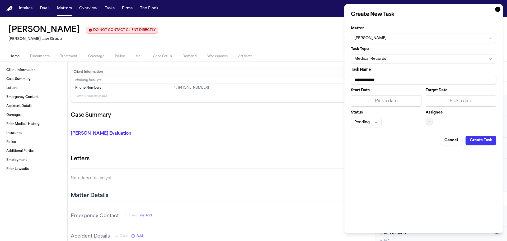
drag, startPoint x: 399, startPoint y: 82, endPoint x: 337, endPoint y: 82, distance: 61.5
click at [337, 82] on body "Intakes Day 1 Matters Overview Tasks Firms The Flock [PERSON_NAME] [PERSON_NAME…" at bounding box center [253, 120] width 507 height 241
drag, startPoint x: 357, startPoint y: 75, endPoint x: 379, endPoint y: 76, distance: 22.7
click at [379, 76] on input "**********" at bounding box center [423, 80] width 145 height 10
type input "**********"
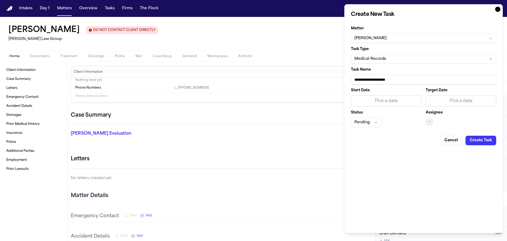
click at [450, 102] on div "Pick a date" at bounding box center [461, 101] width 64 height 6
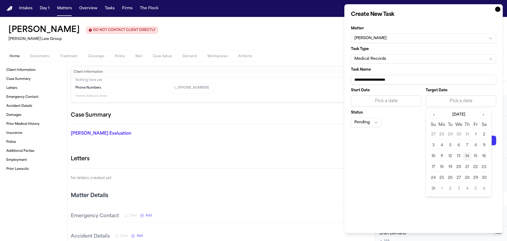
click at [476, 156] on button "15" at bounding box center [475, 156] width 8 height 8
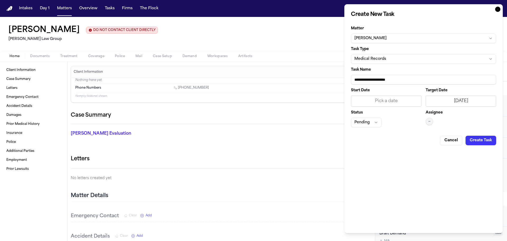
click at [430, 125] on div "Assignee —" at bounding box center [461, 119] width 71 height 16
click at [429, 125] on button "—" at bounding box center [429, 121] width 7 height 7
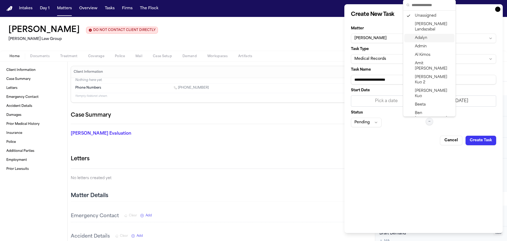
click at [420, 39] on span "Adalyn" at bounding box center [421, 37] width 12 height 5
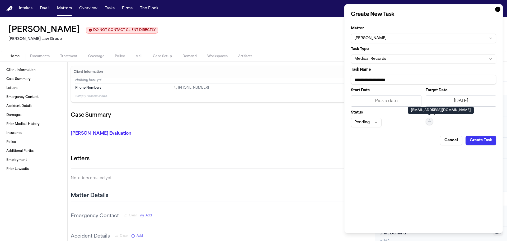
click at [362, 125] on button "Pending" at bounding box center [366, 123] width 31 height 10
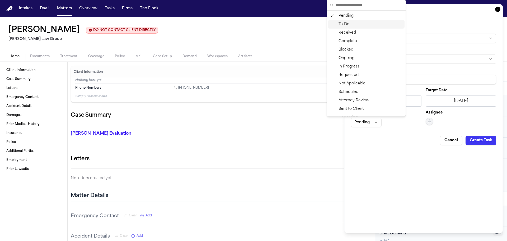
click at [352, 26] on div "To-Do" at bounding box center [366, 24] width 77 height 8
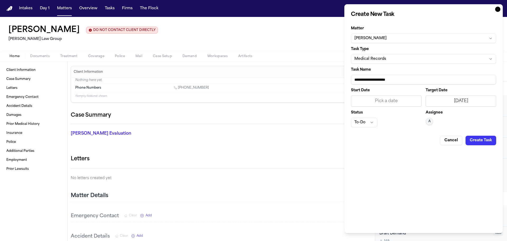
click at [477, 138] on button "Create Task" at bounding box center [481, 140] width 31 height 10
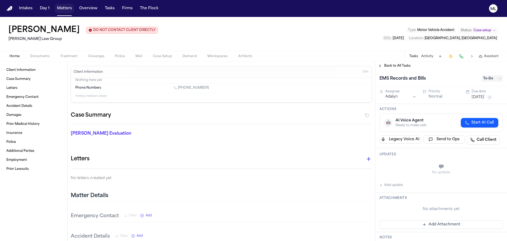
click at [65, 8] on button "Matters" at bounding box center [64, 9] width 19 height 10
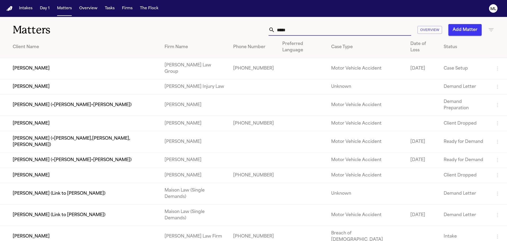
drag, startPoint x: 307, startPoint y: 34, endPoint x: 235, endPoint y: 31, distance: 72.1
click at [235, 31] on div "***** Overview Add Matter" at bounding box center [323, 30] width 341 height 12
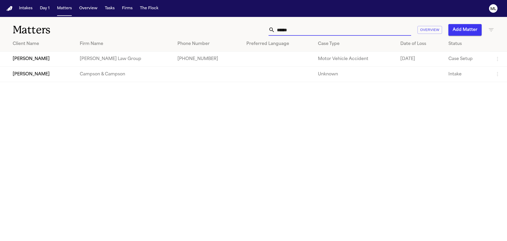
type input "******"
click at [121, 59] on td "[PERSON_NAME] Law Group" at bounding box center [125, 58] width 98 height 15
click at [39, 59] on td "[PERSON_NAME]" at bounding box center [38, 58] width 76 height 15
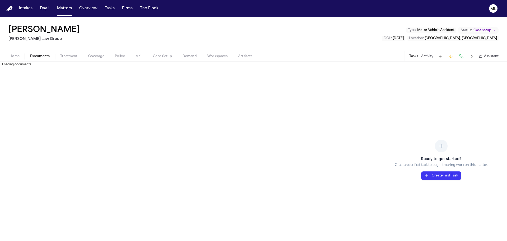
click at [37, 57] on span "Documents" at bounding box center [40, 56] width 20 height 4
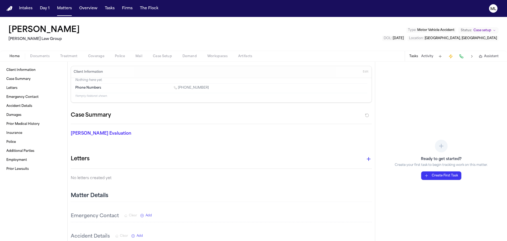
click at [17, 56] on span "Home" at bounding box center [15, 56] width 10 height 4
click at [445, 178] on button "Create First Task" at bounding box center [441, 175] width 40 height 8
click at [445, 175] on button "Create First Task" at bounding box center [441, 175] width 40 height 8
click at [427, 175] on button "Create First Task" at bounding box center [441, 175] width 40 height 8
click at [442, 143] on icon at bounding box center [441, 146] width 6 height 6
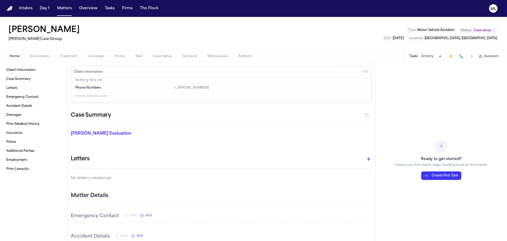
click at [440, 176] on button "Create First Task" at bounding box center [441, 175] width 40 height 8
click at [57, 7] on button "Matters" at bounding box center [64, 9] width 19 height 10
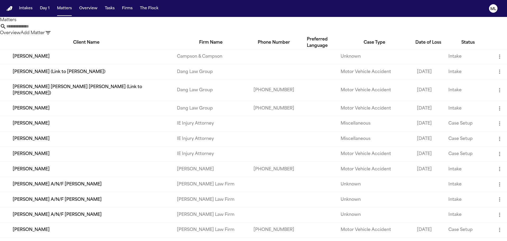
click at [49, 30] on input "text" at bounding box center [27, 26] width 42 height 6
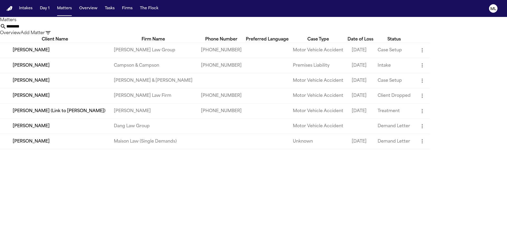
type input "********"
click at [62, 58] on td "[PERSON_NAME]" at bounding box center [55, 50] width 110 height 15
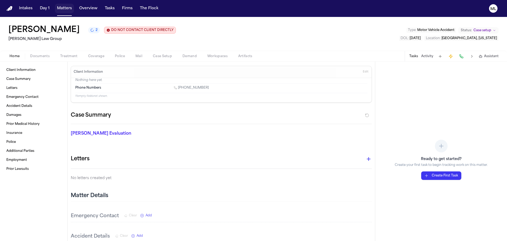
click at [65, 7] on button "Matters" at bounding box center [64, 9] width 19 height 10
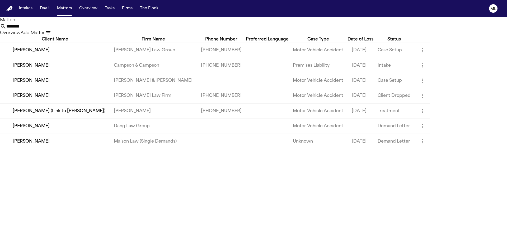
drag, startPoint x: 308, startPoint y: 26, endPoint x: 246, endPoint y: 27, distance: 61.8
click at [246, 27] on div "******** Overview Add Matter" at bounding box center [253, 29] width 507 height 13
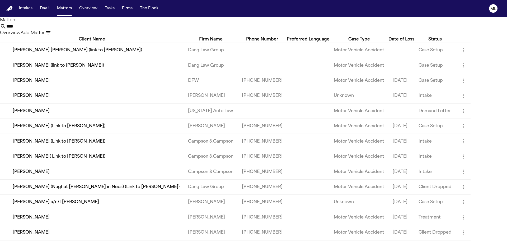
type input "****"
click at [98, 87] on td "[PERSON_NAME]" at bounding box center [92, 80] width 184 height 15
